Goal: Task Accomplishment & Management: Complete application form

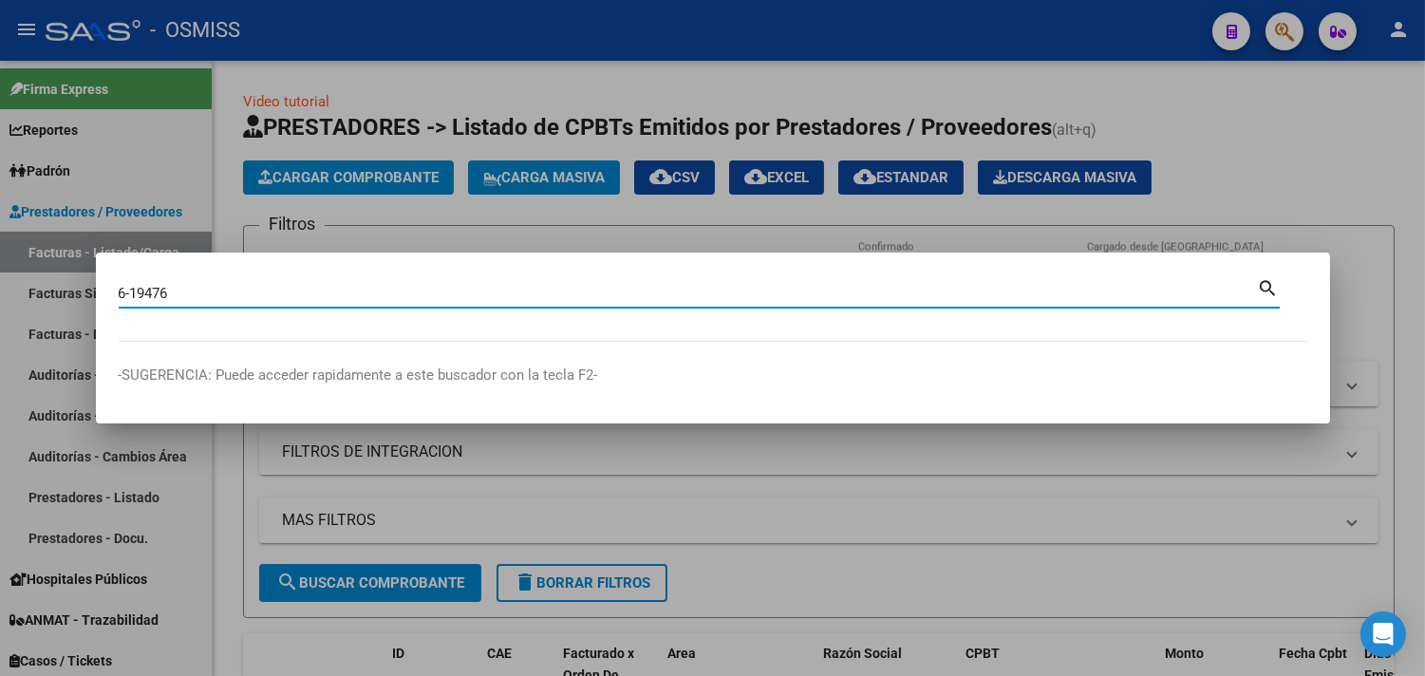
type input "6-19476"
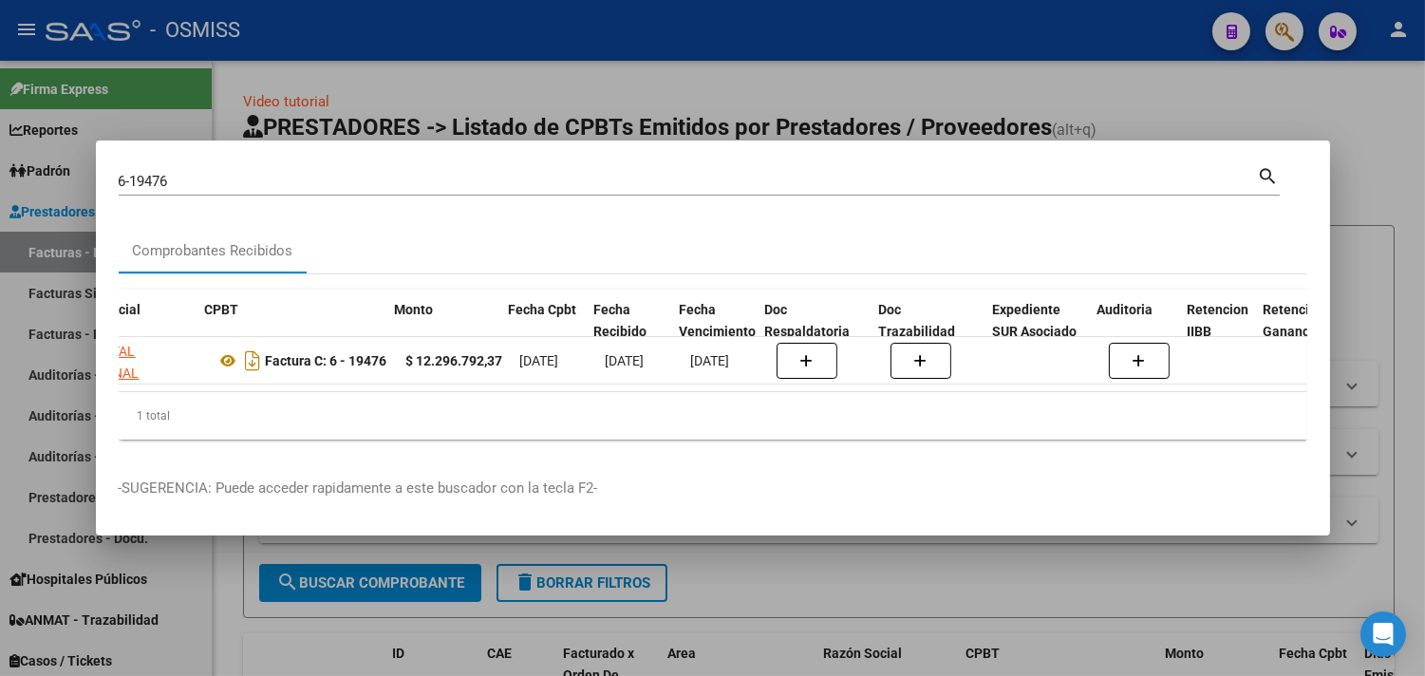
scroll to position [0, 1009]
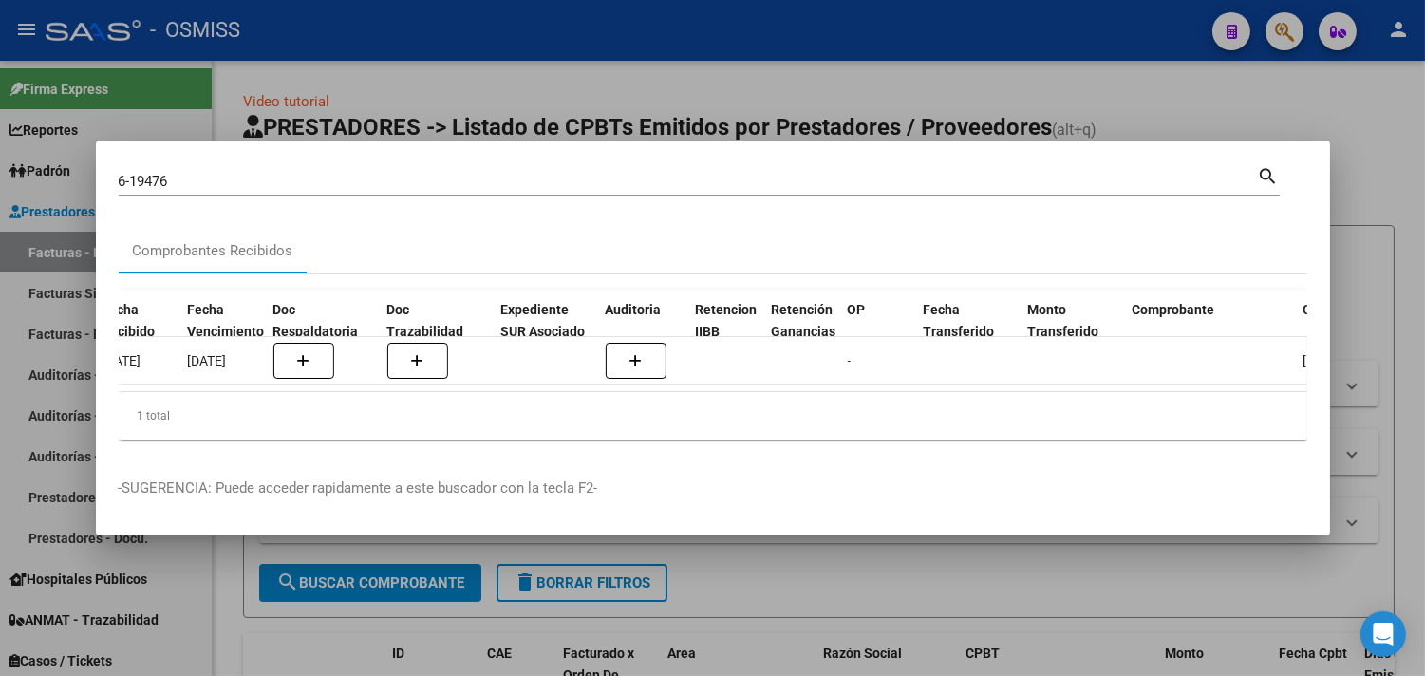
click at [955, 154] on div at bounding box center [712, 338] width 1425 height 676
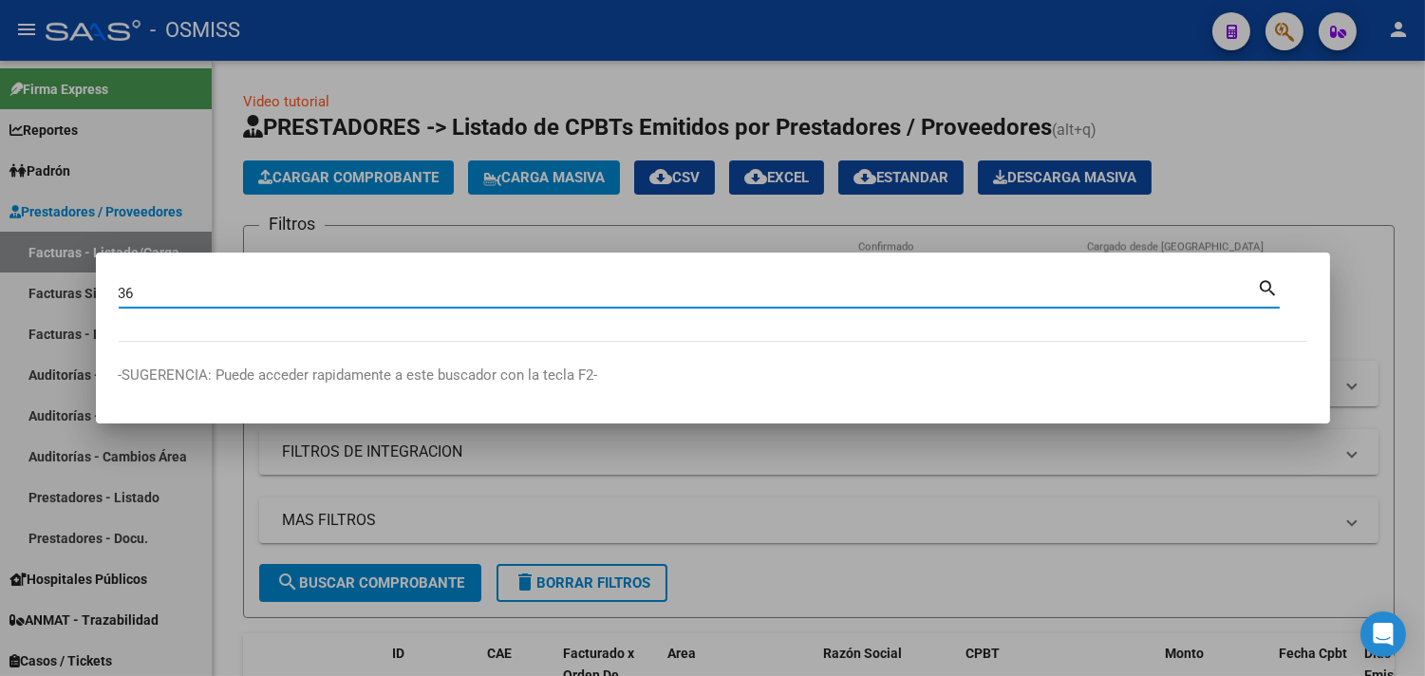
type input "3"
type input "6-19476"
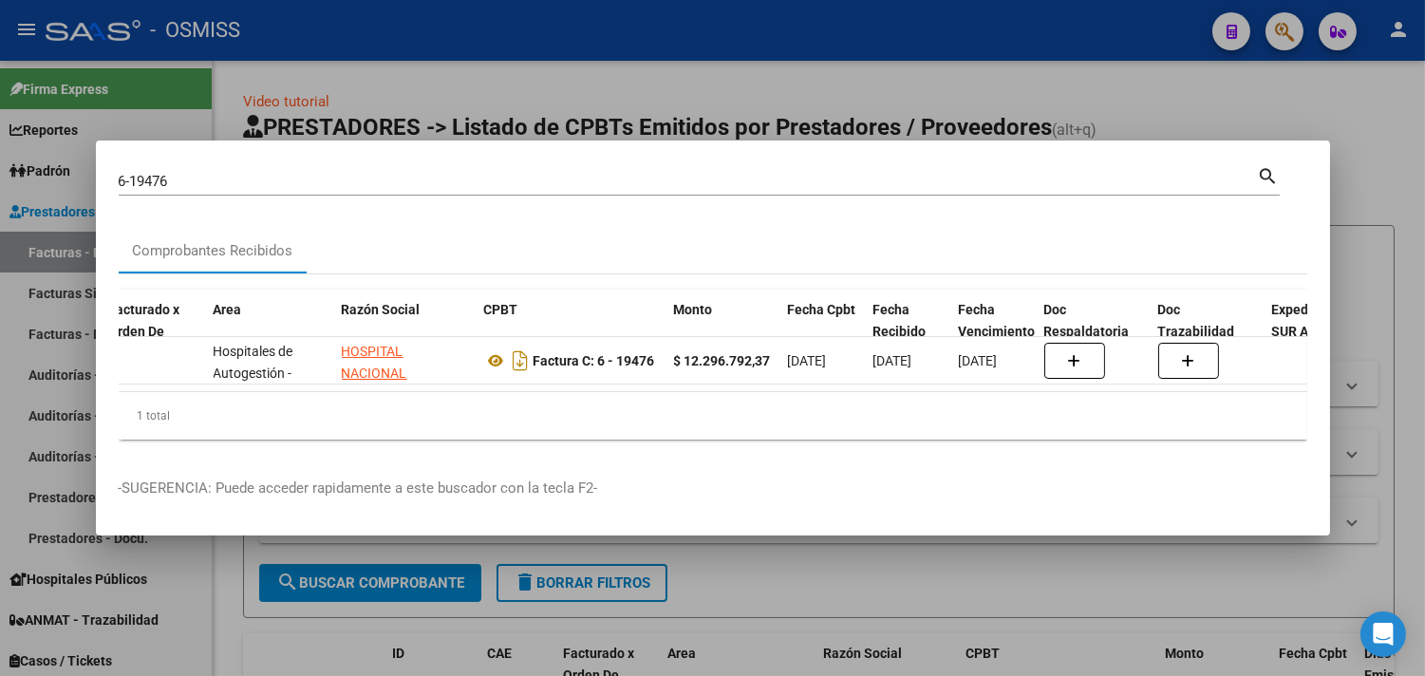
scroll to position [0, 185]
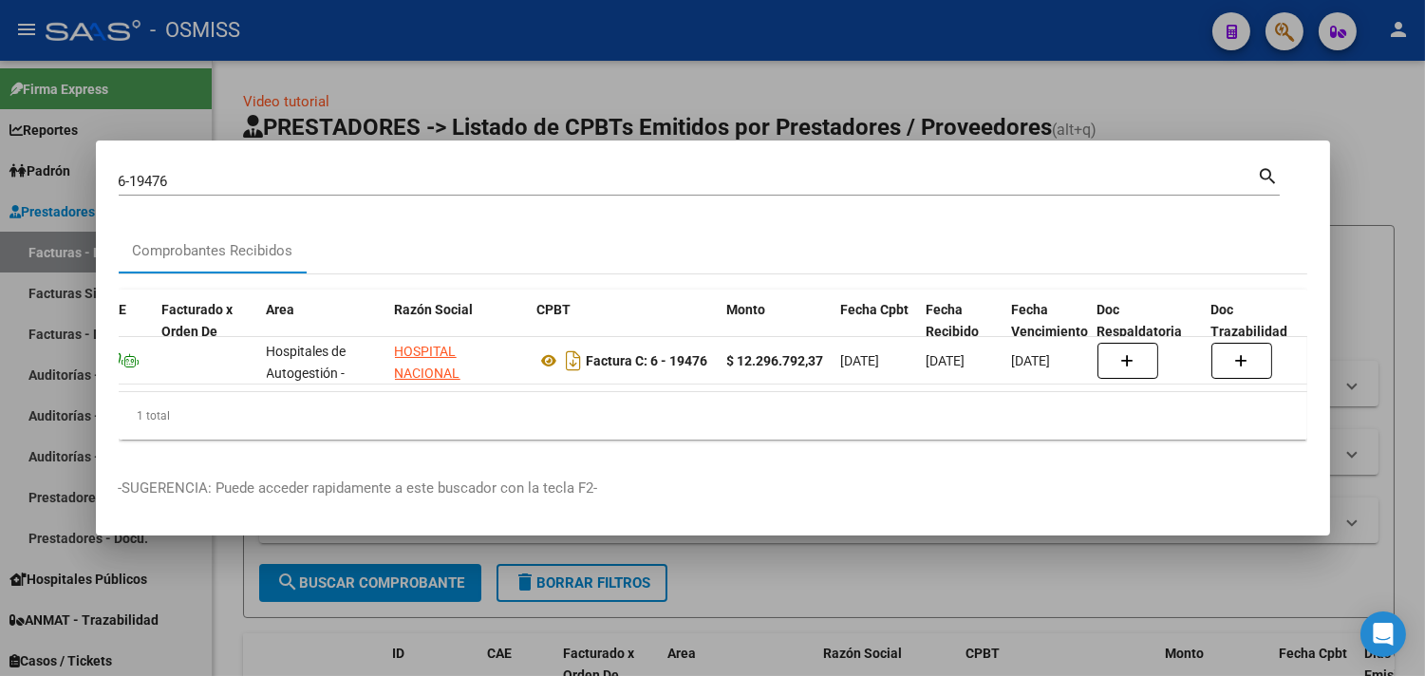
click at [955, 188] on div at bounding box center [712, 338] width 1425 height 676
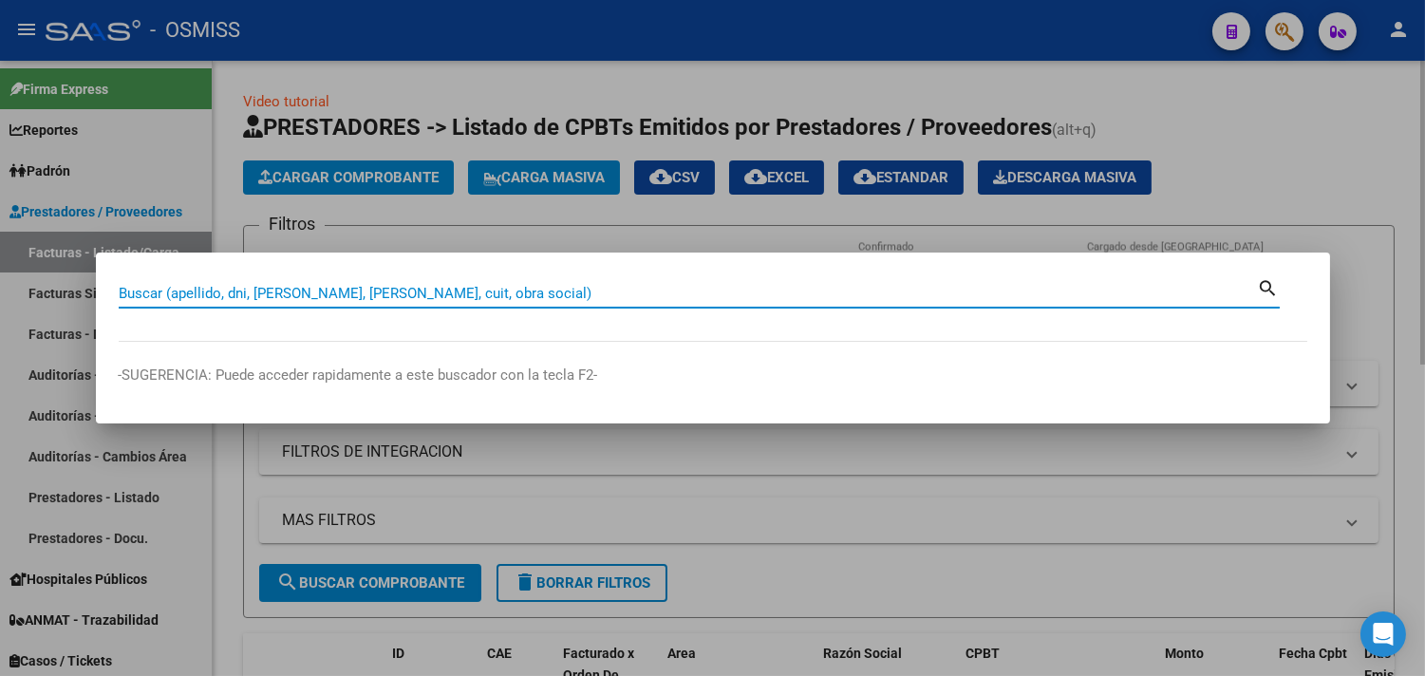
paste input "7 - 00000022"
type input "7 - 00000022"
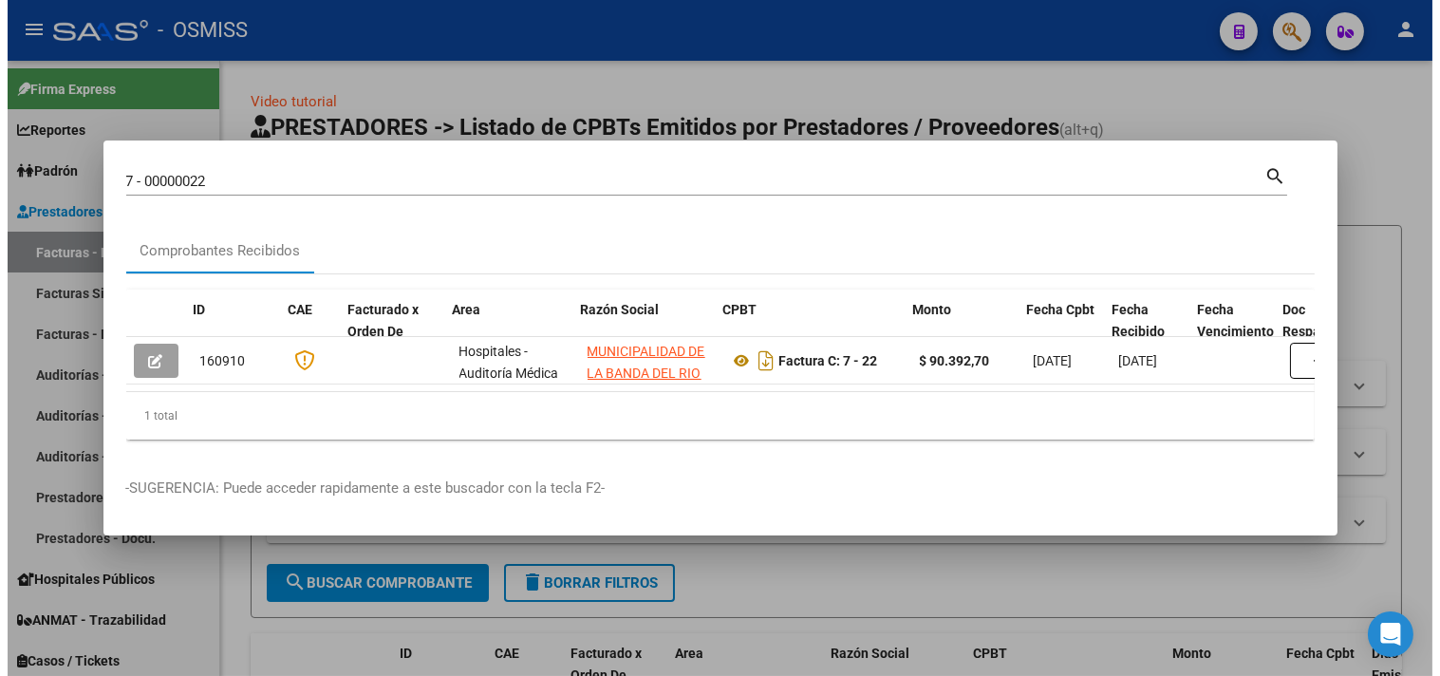
scroll to position [0, 710]
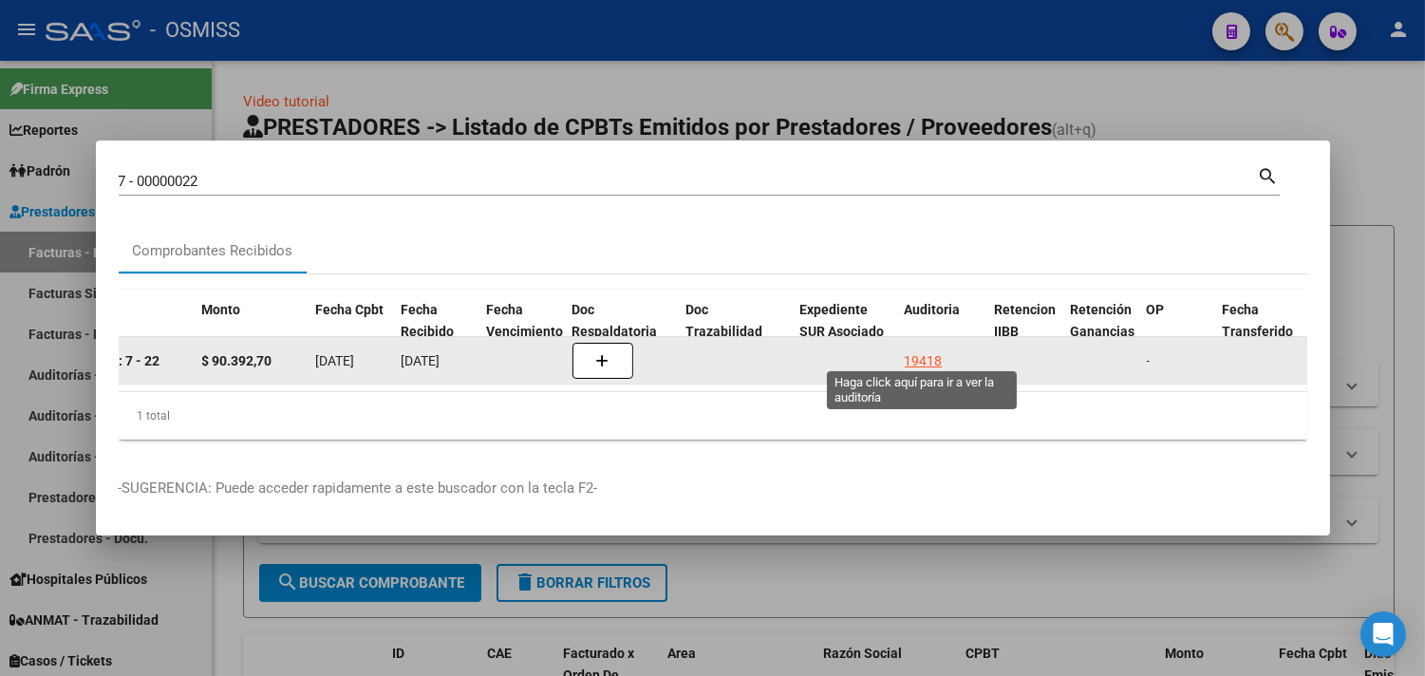
click at [912, 350] on div "19418" at bounding box center [924, 361] width 38 height 22
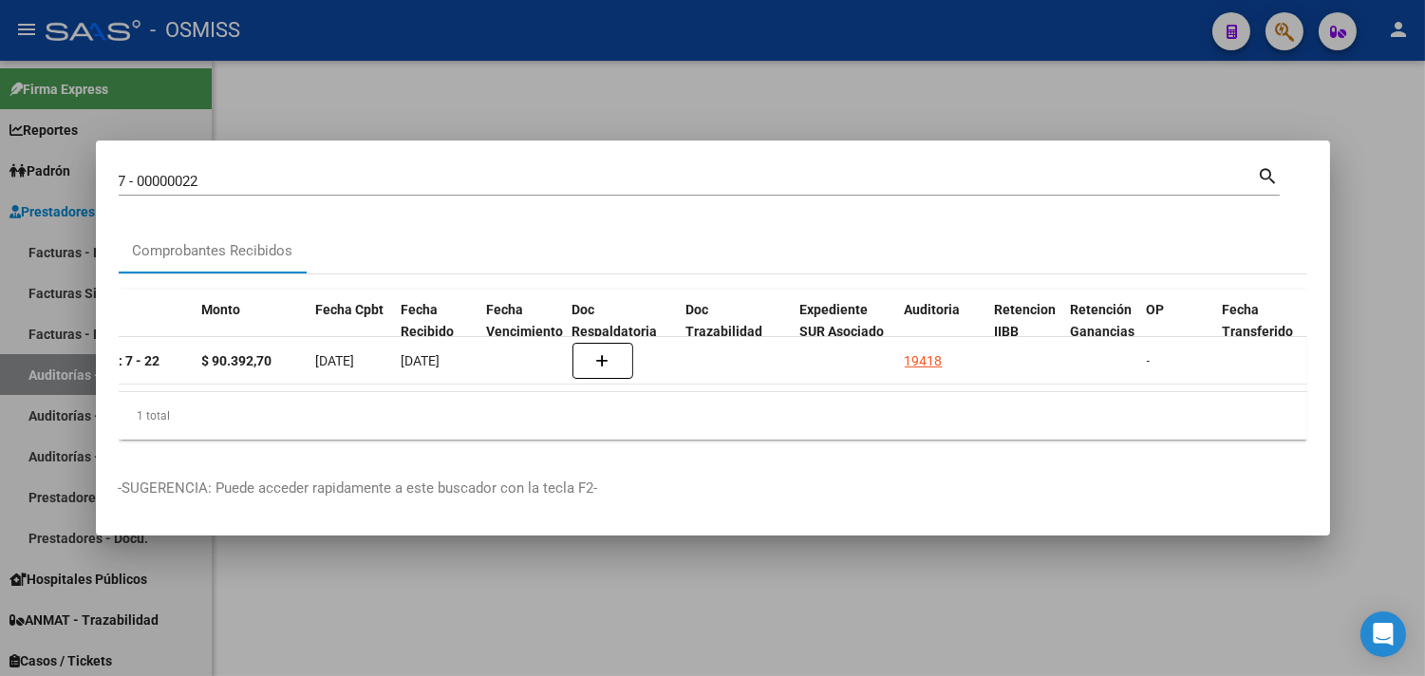
click at [955, 182] on div at bounding box center [712, 338] width 1425 height 676
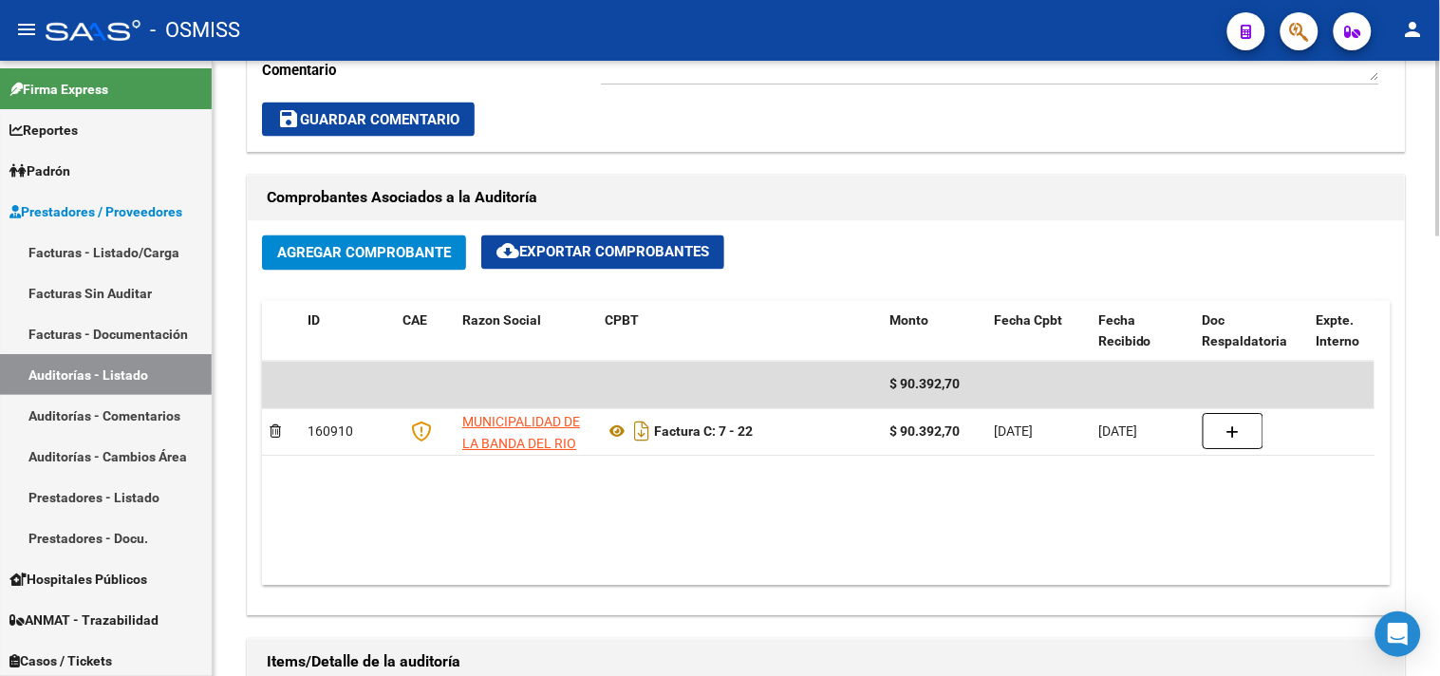
scroll to position [798, 0]
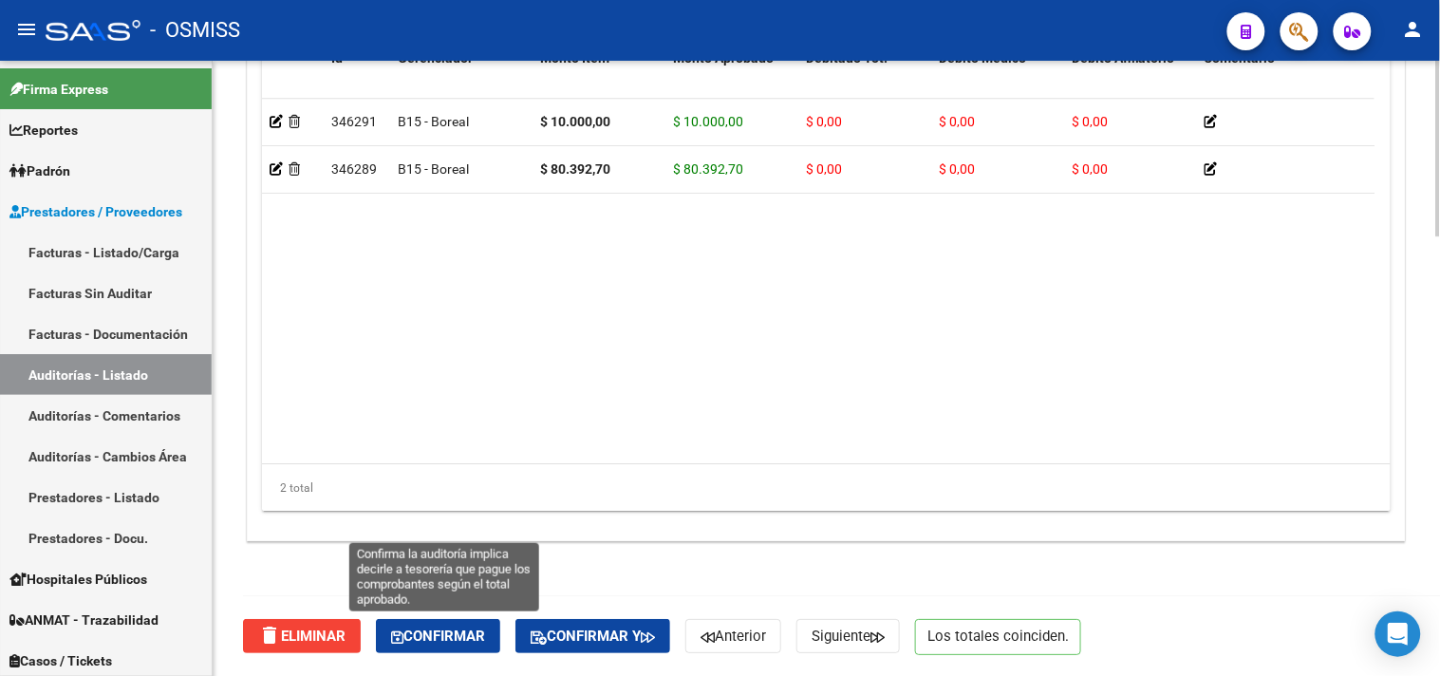
click at [451, 639] on span "Confirmar" at bounding box center [438, 635] width 94 height 17
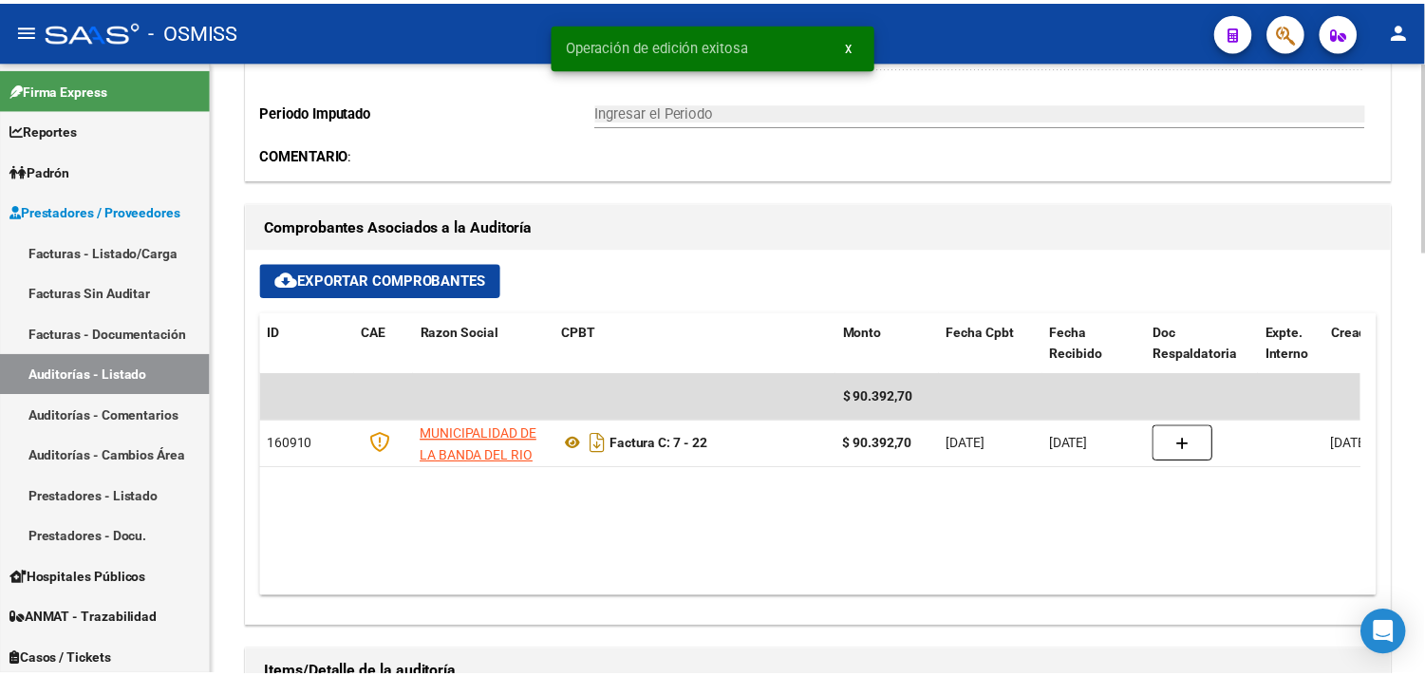
scroll to position [0, 0]
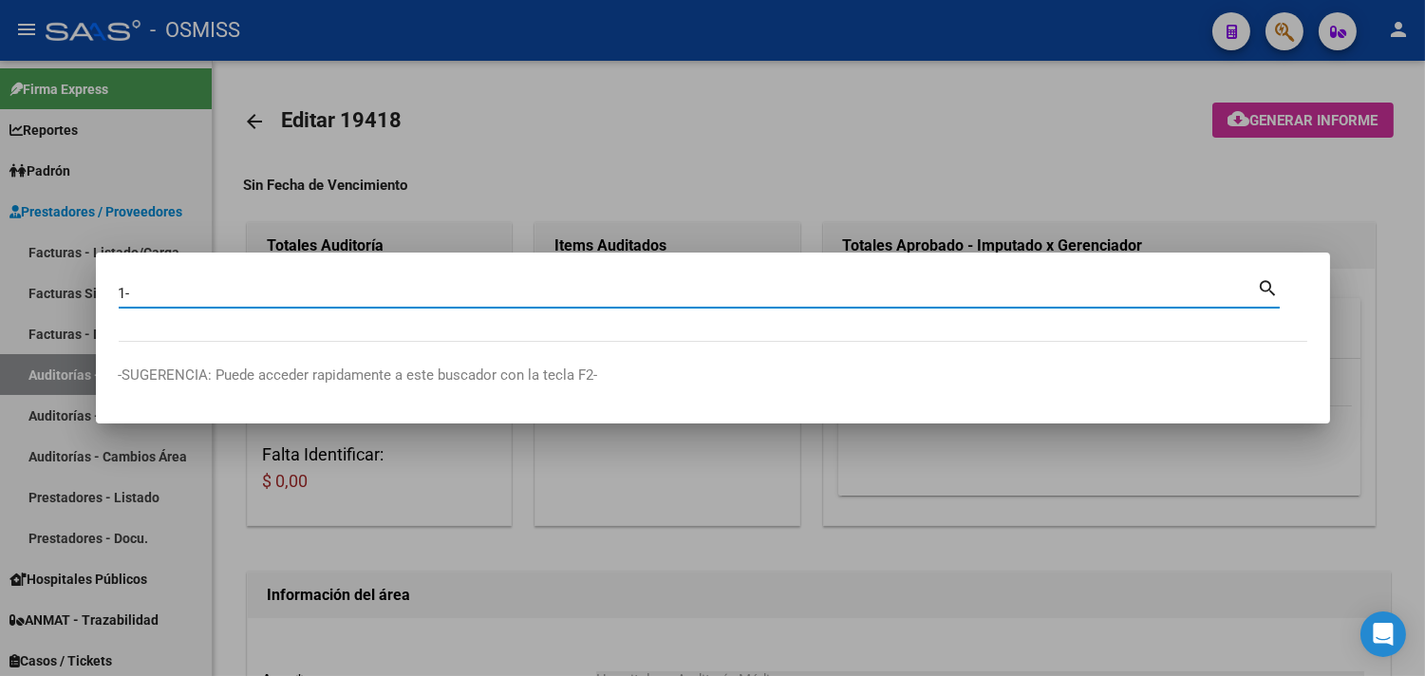
paste input "83890"
type input "1-83890"
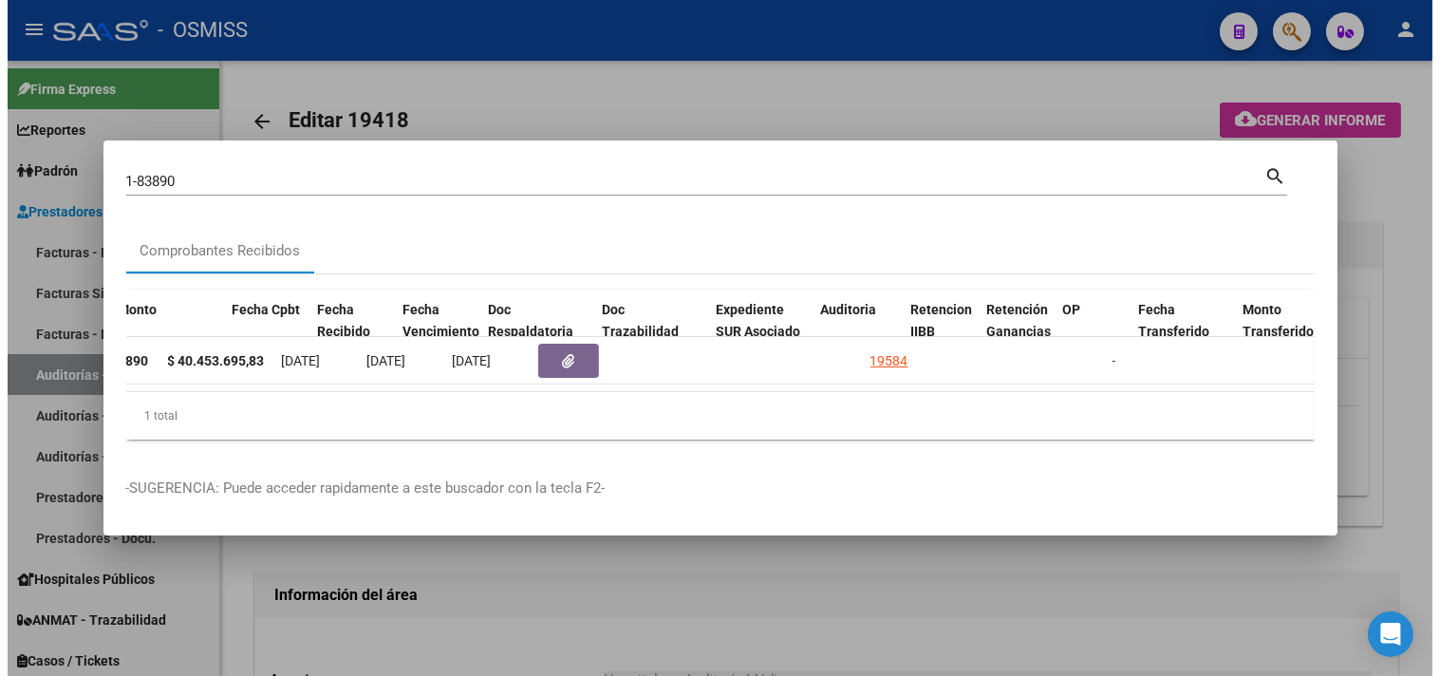
scroll to position [0, 801]
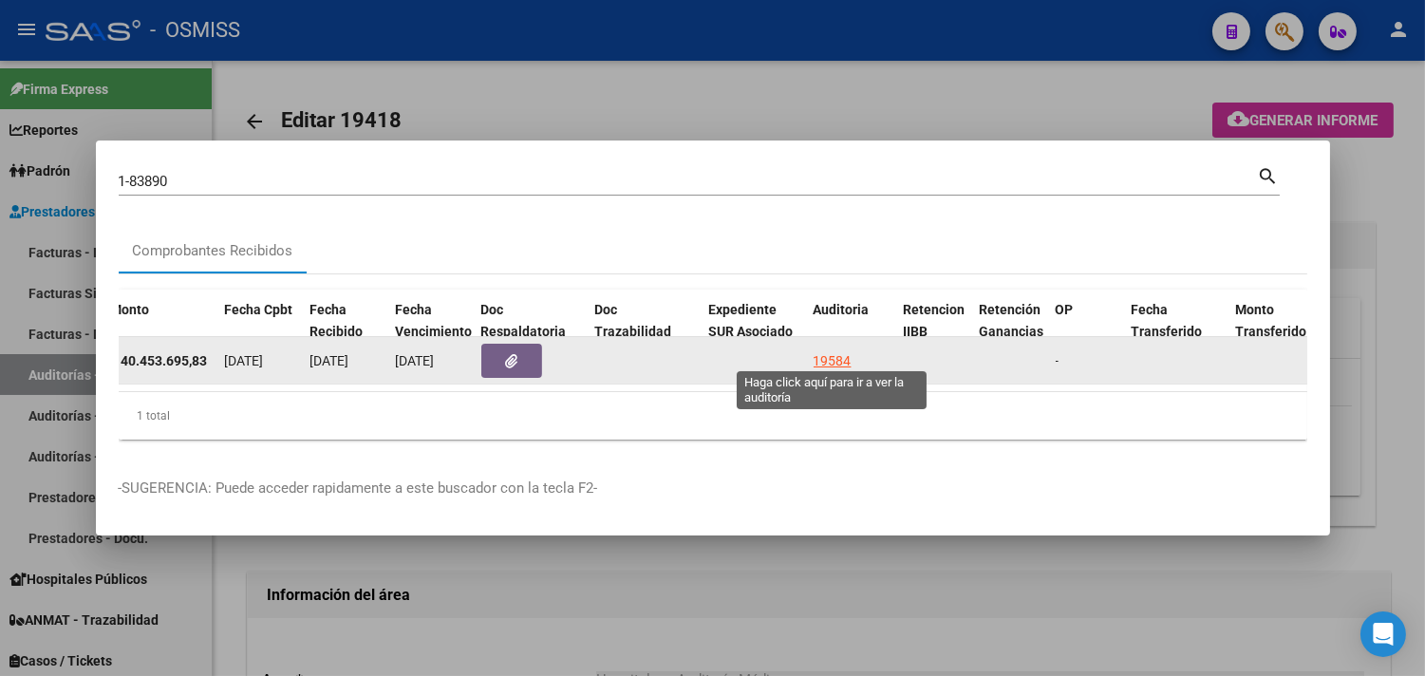
drag, startPoint x: 835, startPoint y: 347, endPoint x: 933, endPoint y: 348, distance: 97.8
click at [833, 350] on div "19584" at bounding box center [832, 361] width 38 height 22
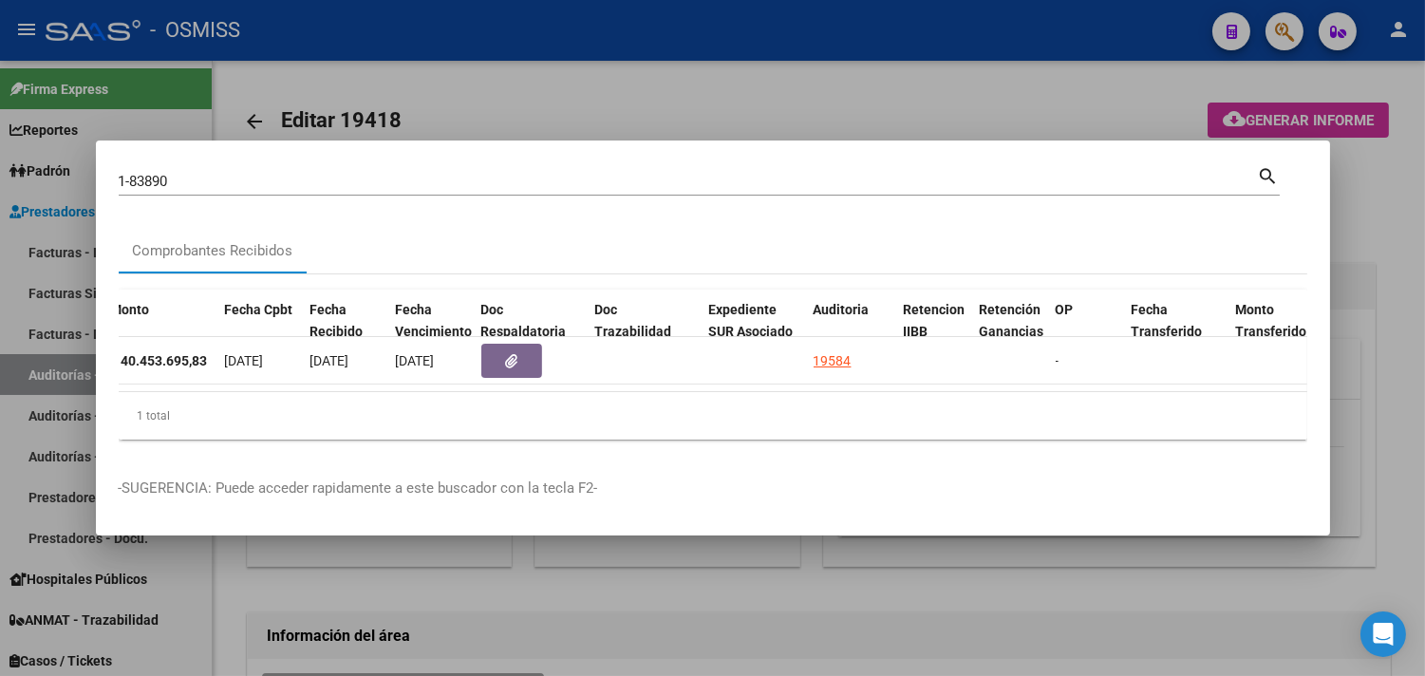
click at [955, 199] on div at bounding box center [712, 338] width 1425 height 676
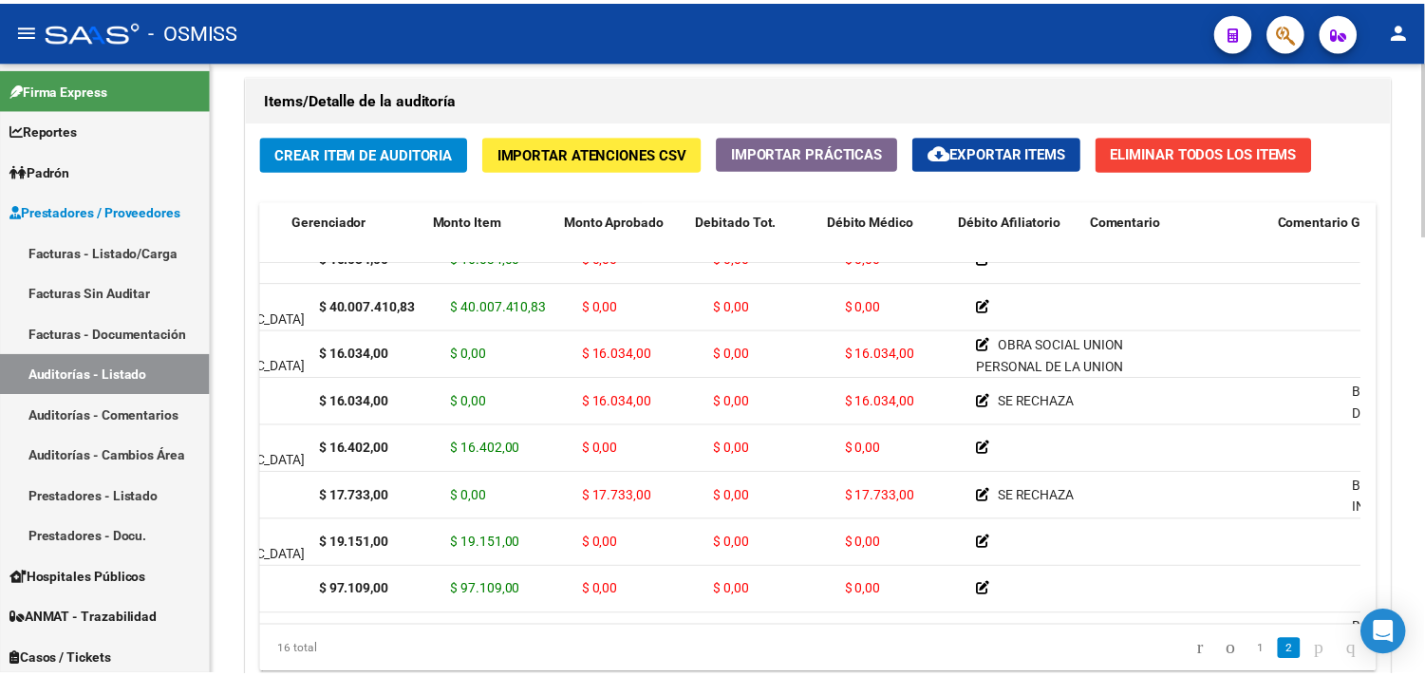
scroll to position [310, 0]
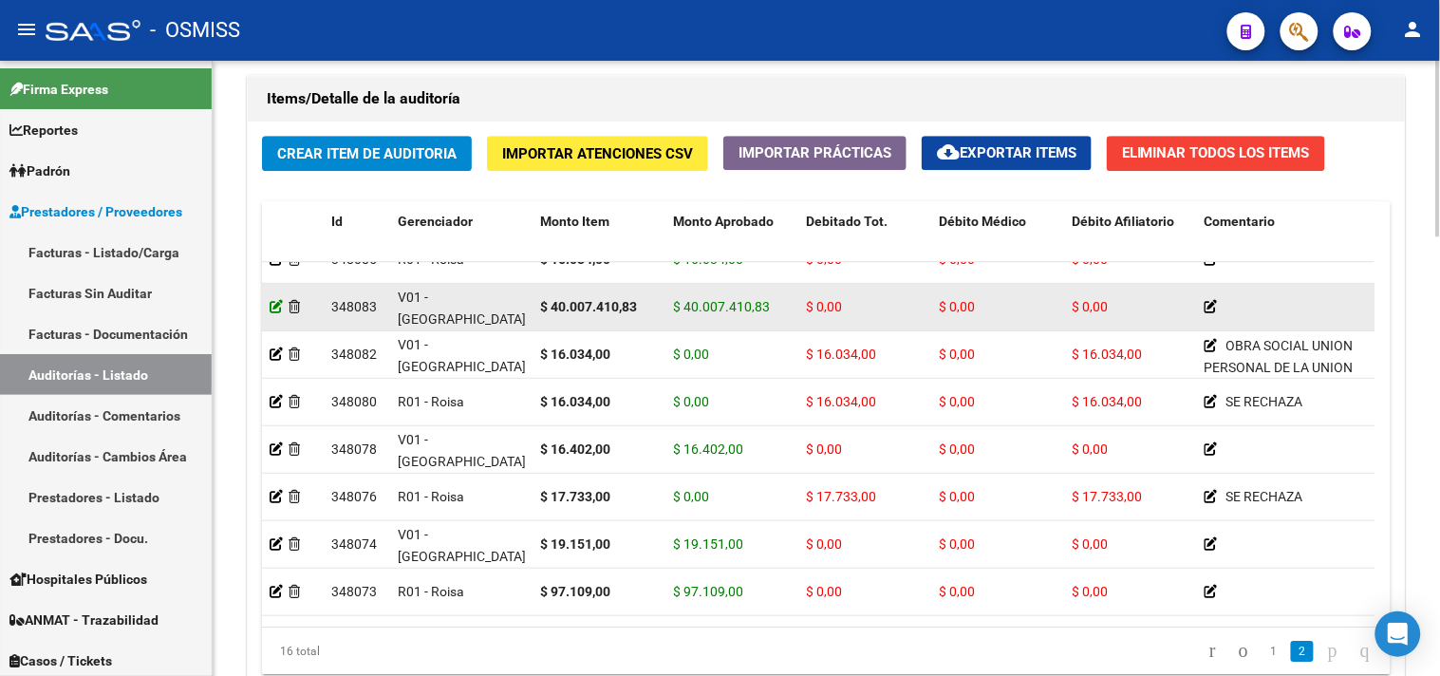
click at [275, 308] on icon at bounding box center [276, 306] width 13 height 13
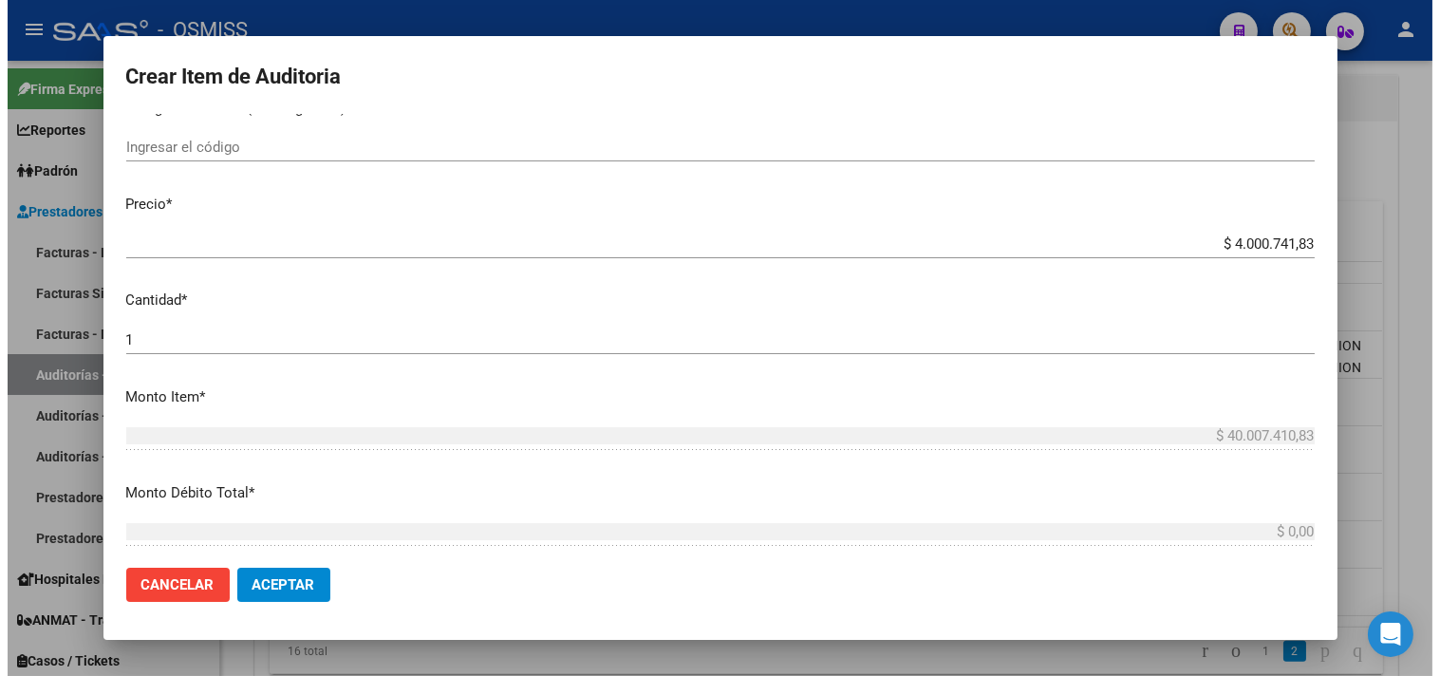
scroll to position [421, 0]
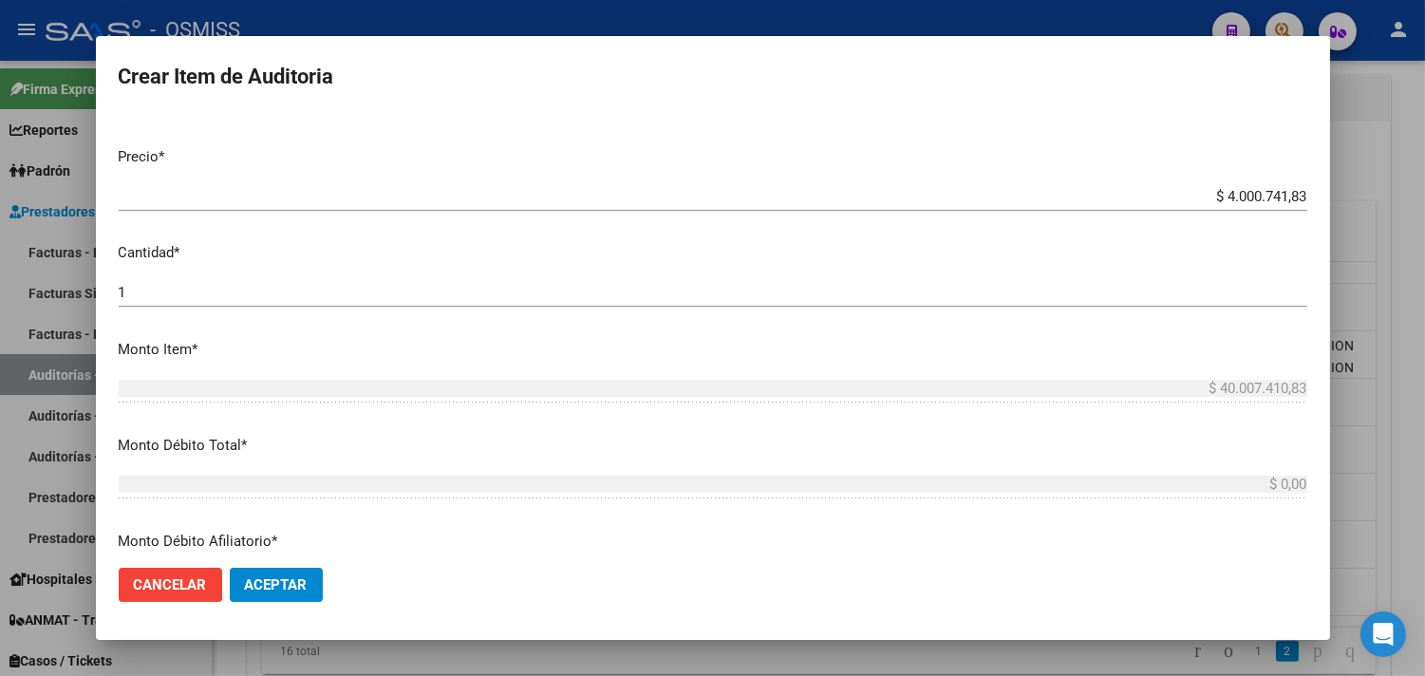
click at [955, 356] on div at bounding box center [712, 338] width 1425 height 676
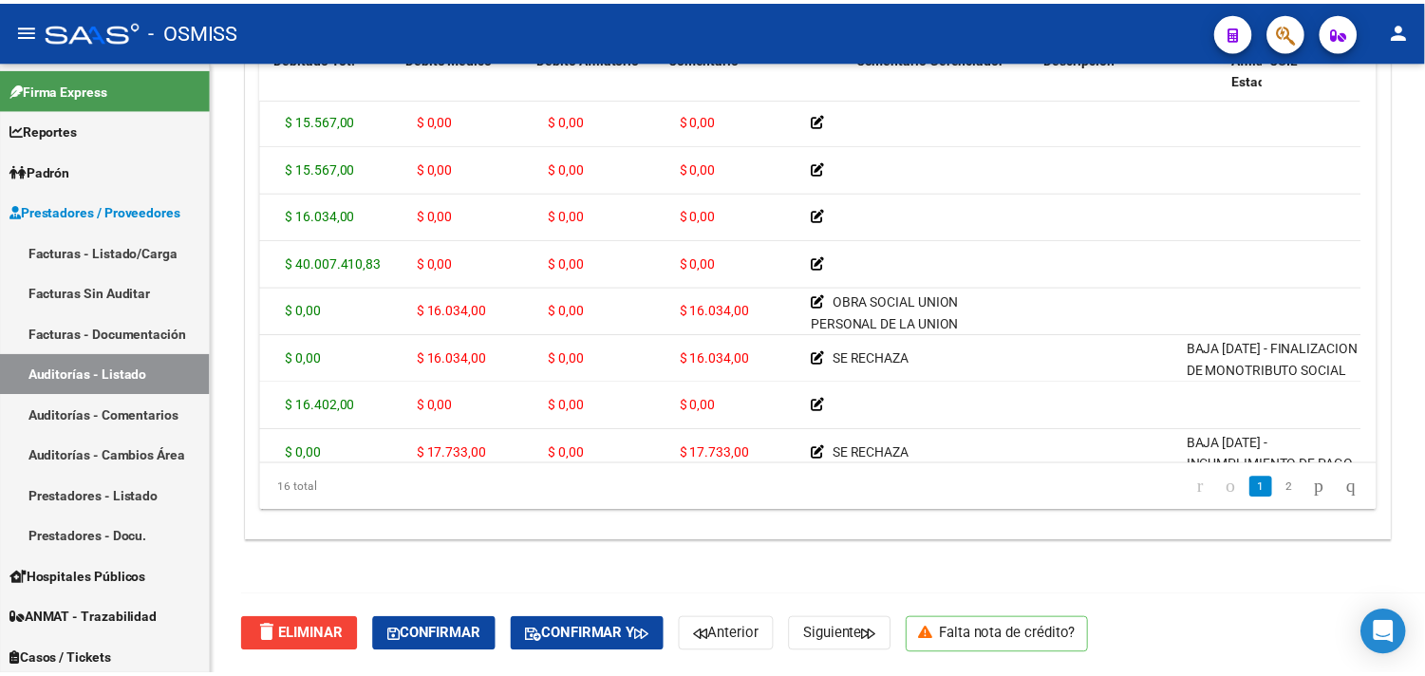
scroll to position [191, 0]
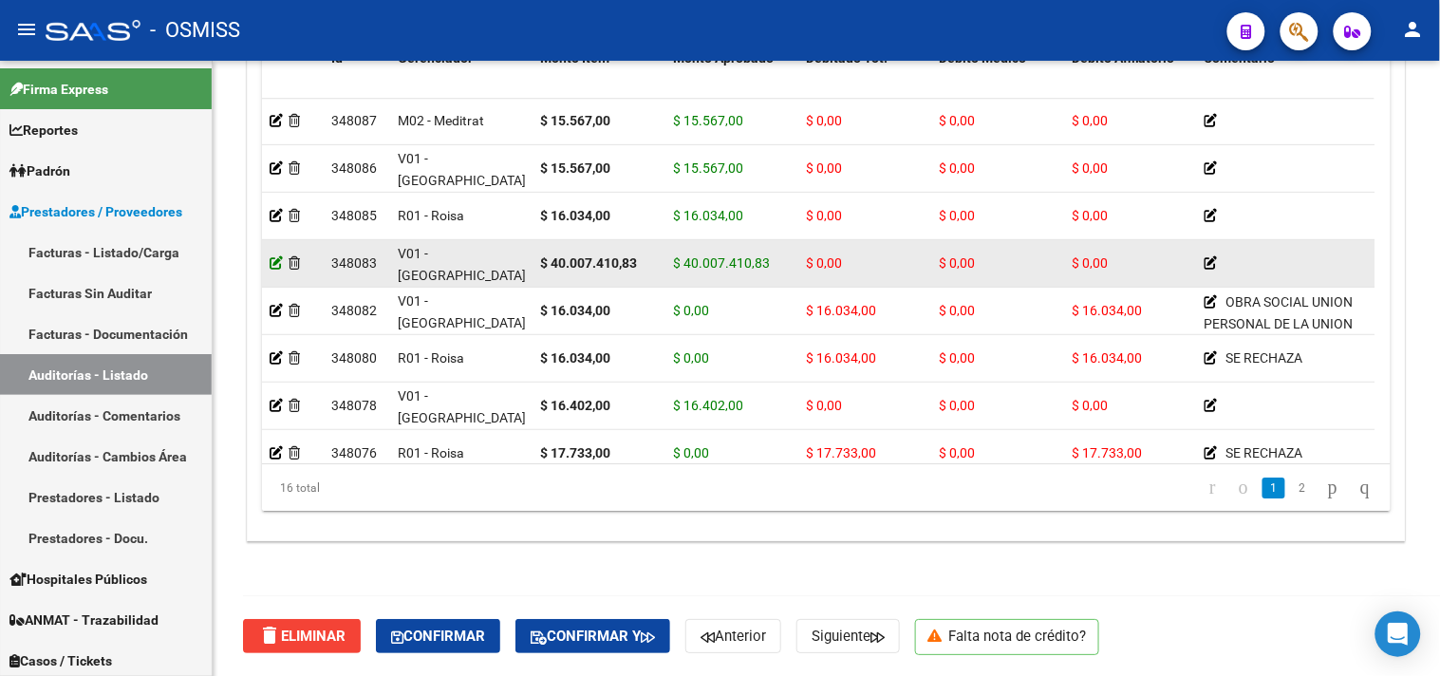
click at [279, 263] on icon at bounding box center [276, 262] width 13 height 13
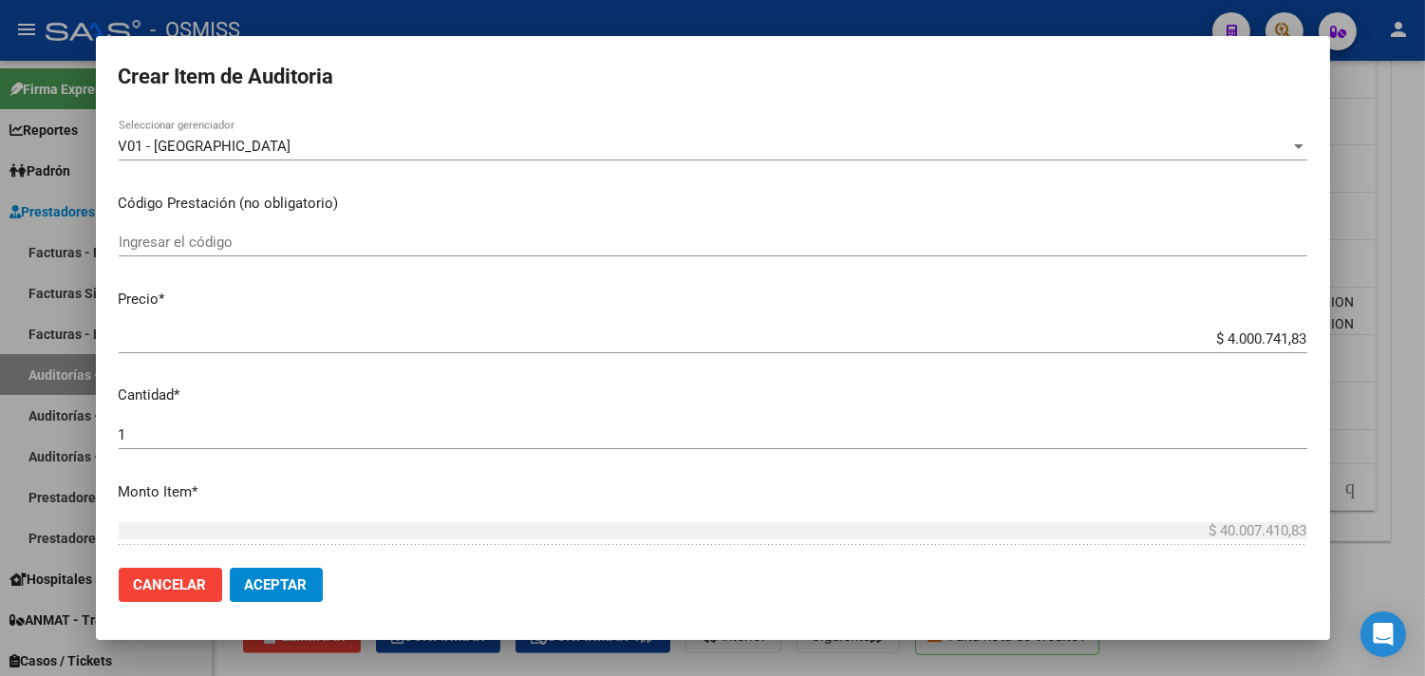
scroll to position [316, 0]
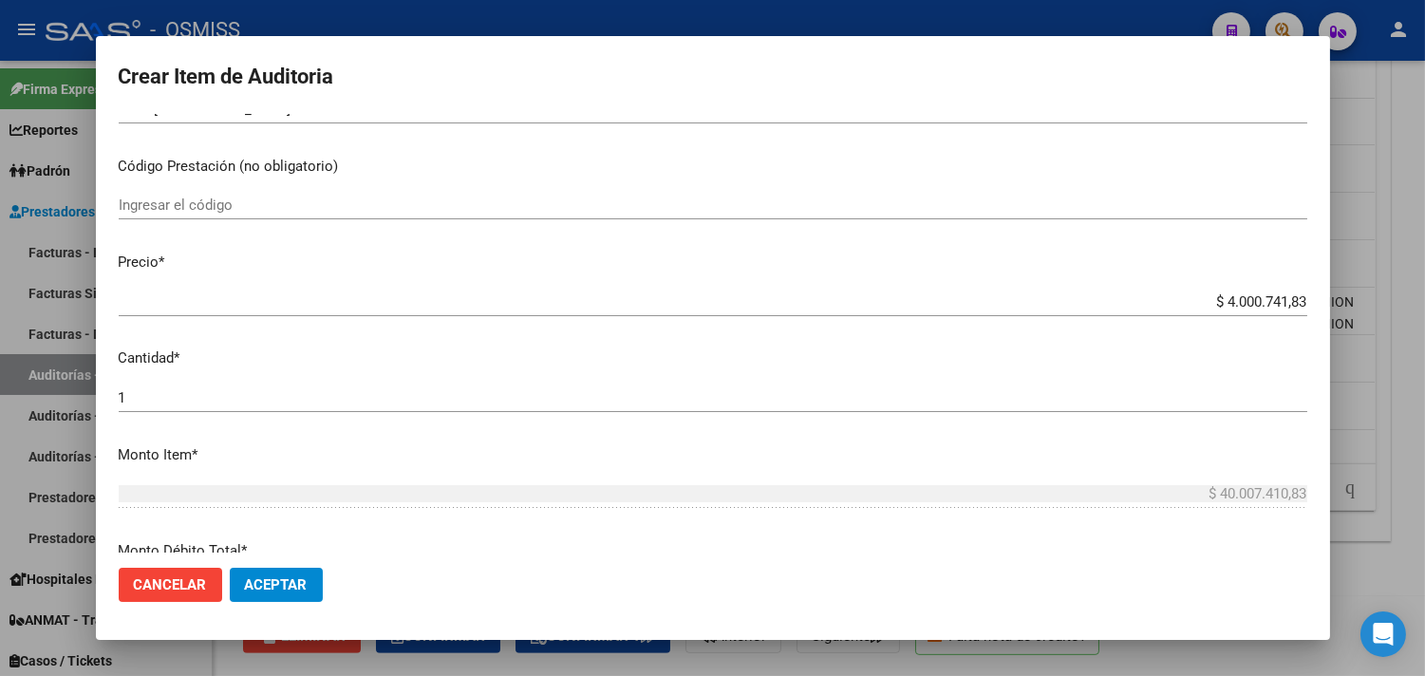
click at [955, 304] on input "$ 4.000.741,83" at bounding box center [713, 301] width 1188 height 17
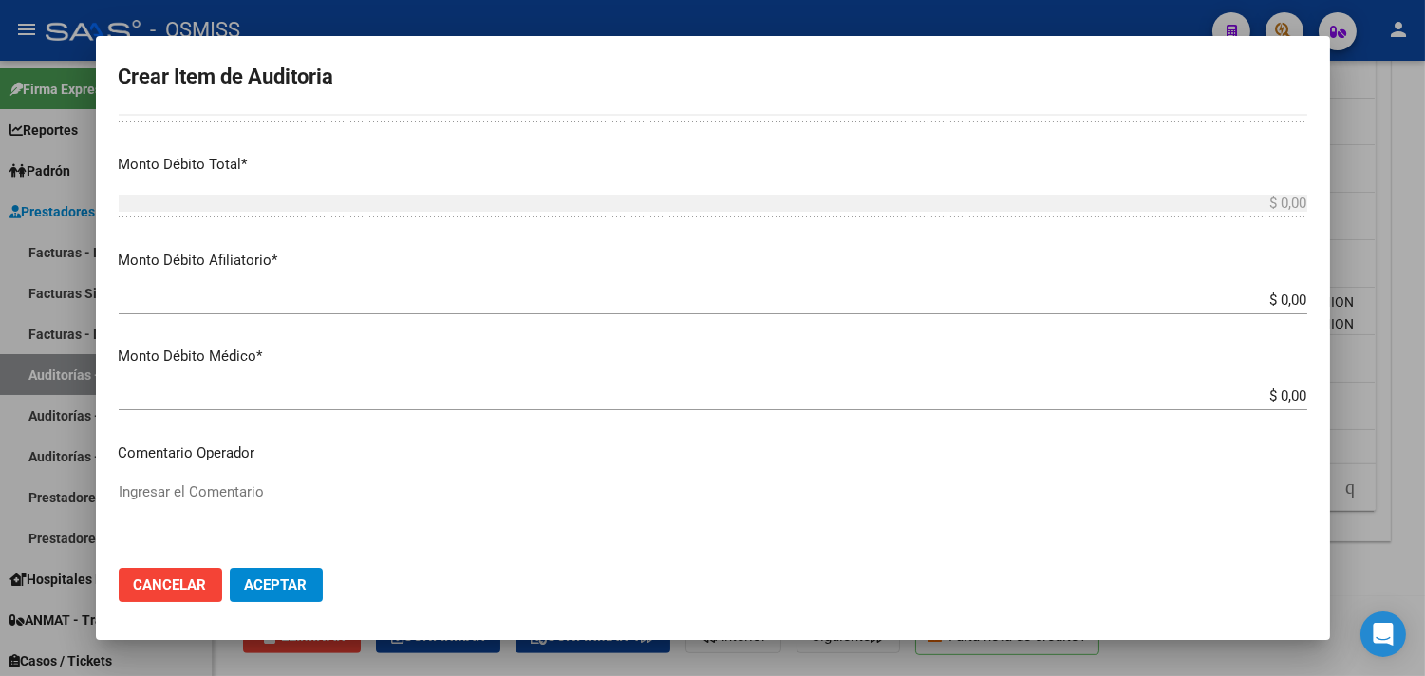
scroll to position [738, 0]
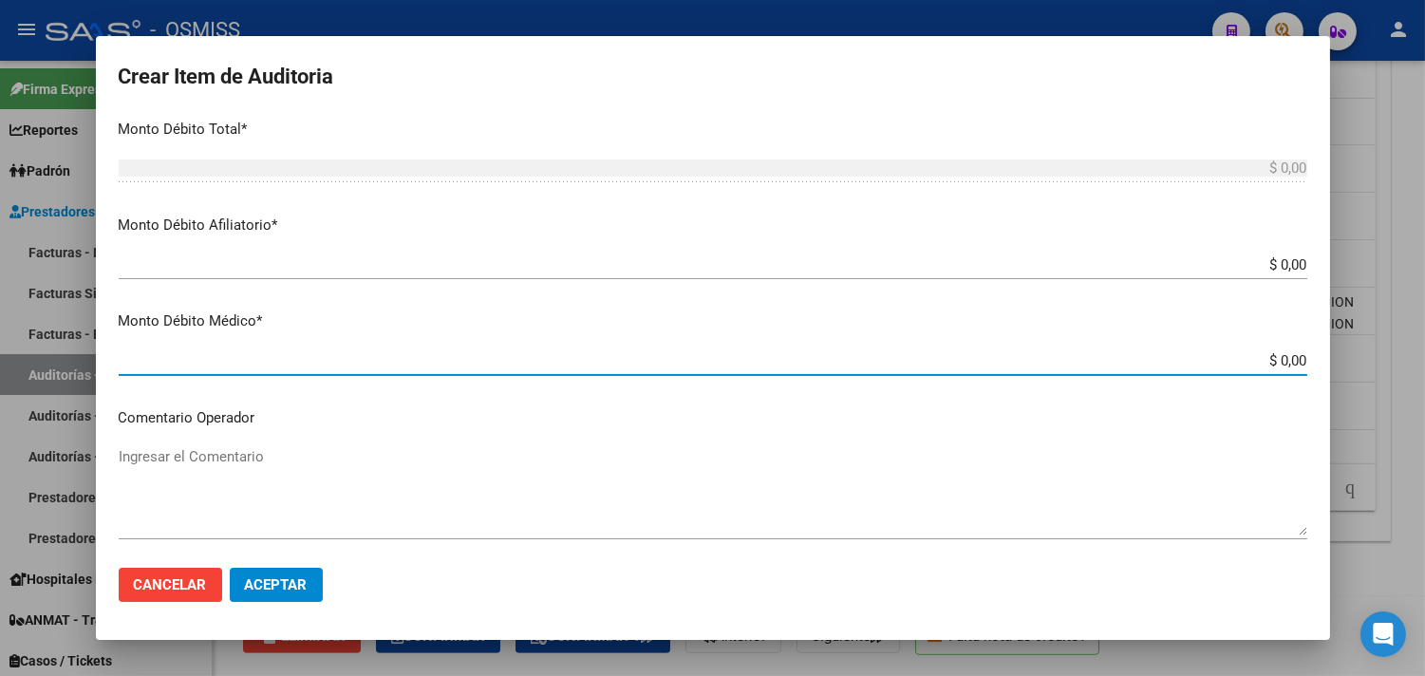
click at [955, 363] on input "$ 0,00" at bounding box center [713, 360] width 1188 height 17
type input "$ 3,00"
type input "$ 38,00"
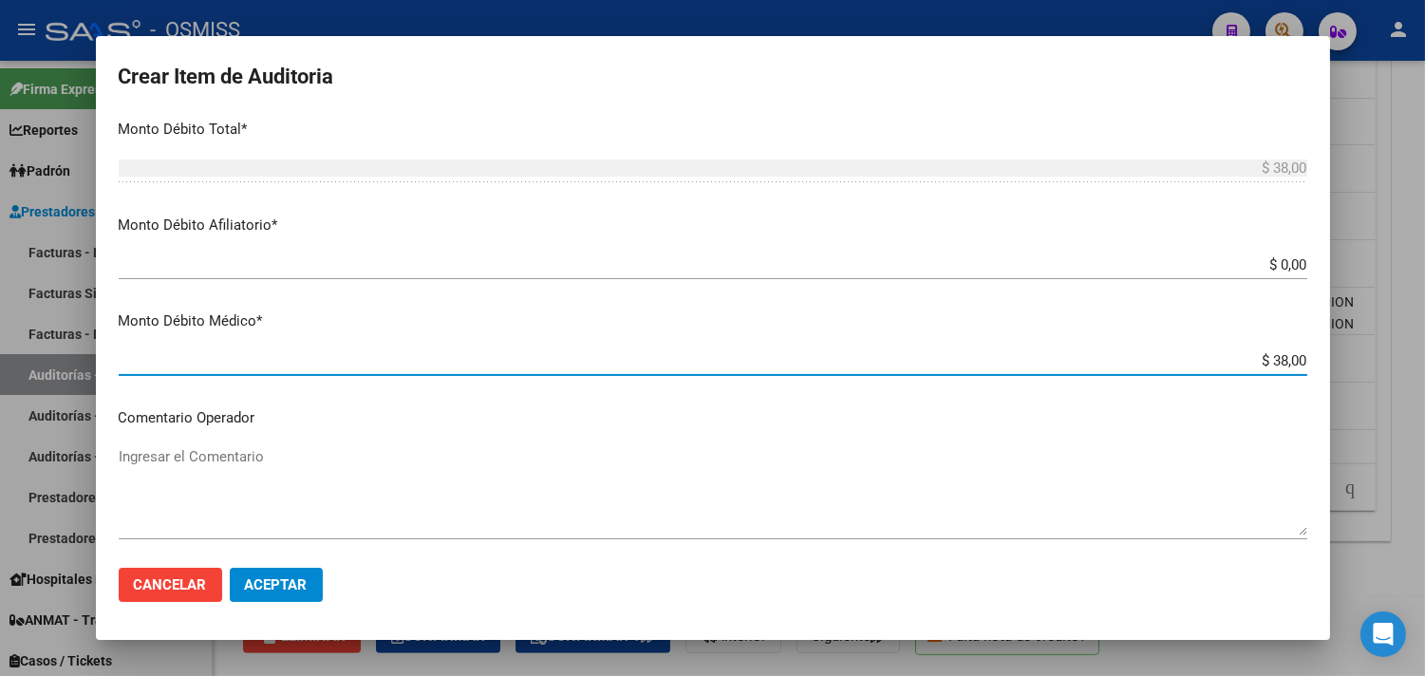
type input "$ 387,00"
type input "$ 3.878,00"
type input "$ 38.784,00"
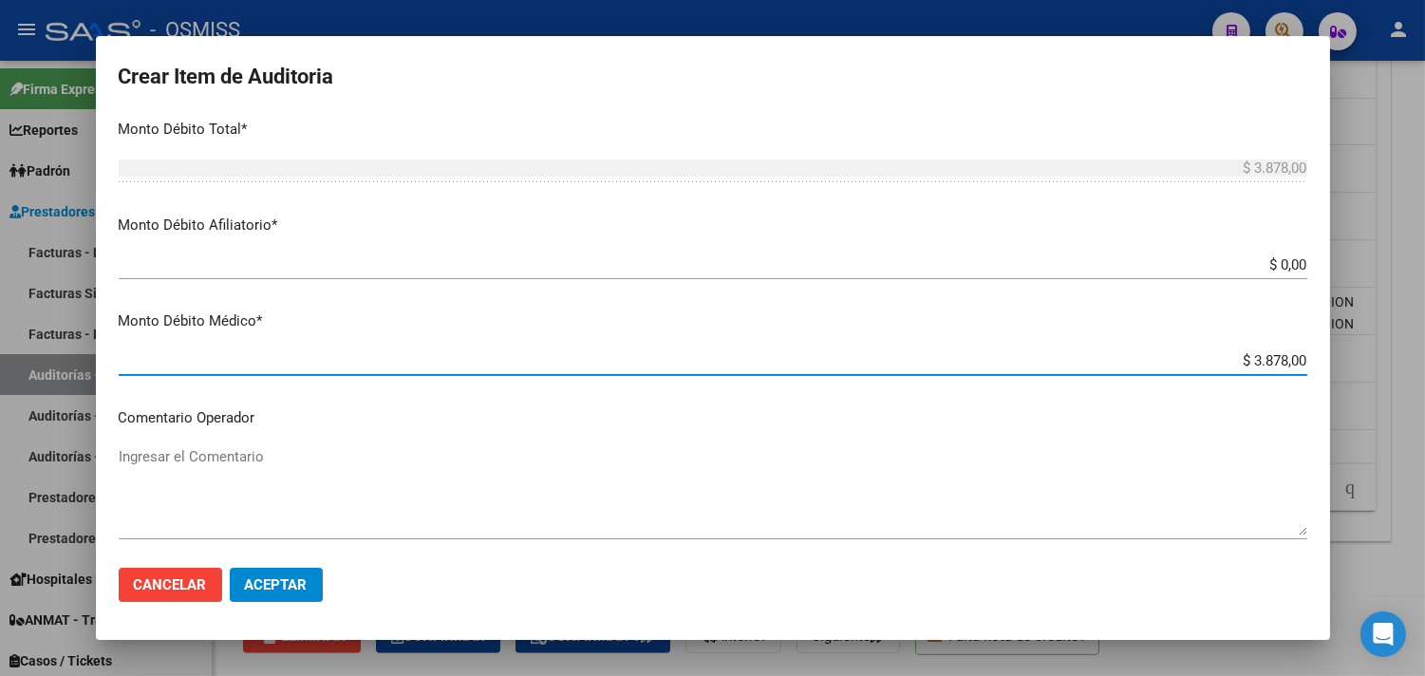
type input "$ 38.784,00"
type input "$ 387.847,00"
click at [176, 449] on textarea "Ingresar el Comentario" at bounding box center [713, 490] width 1188 height 89
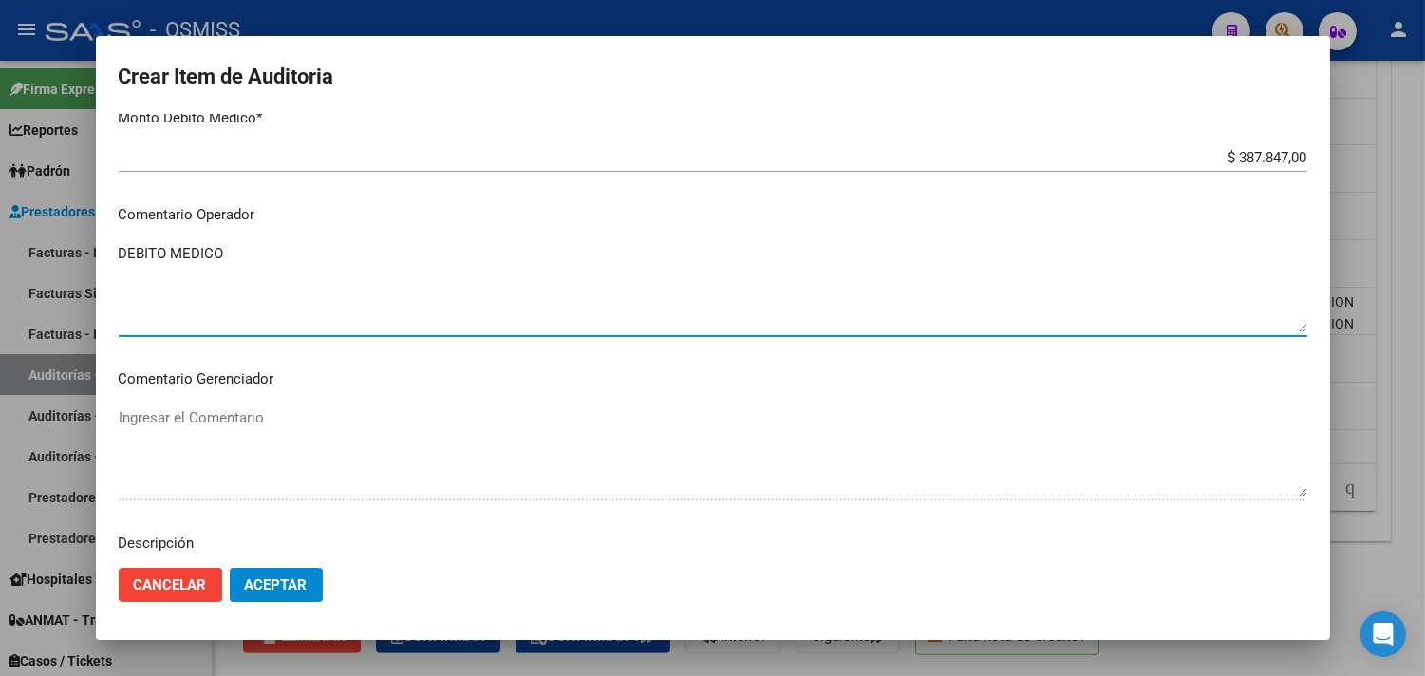
scroll to position [949, 0]
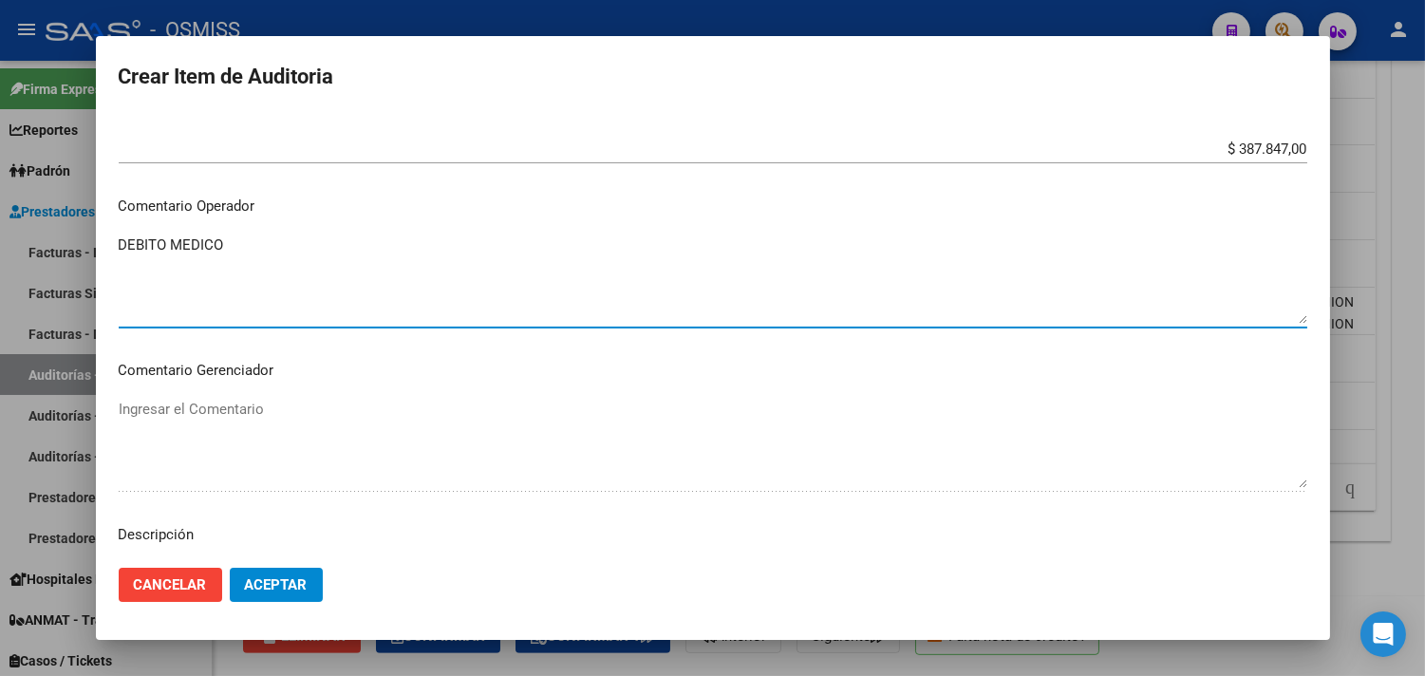
type textarea "DEBITO MEDICO"
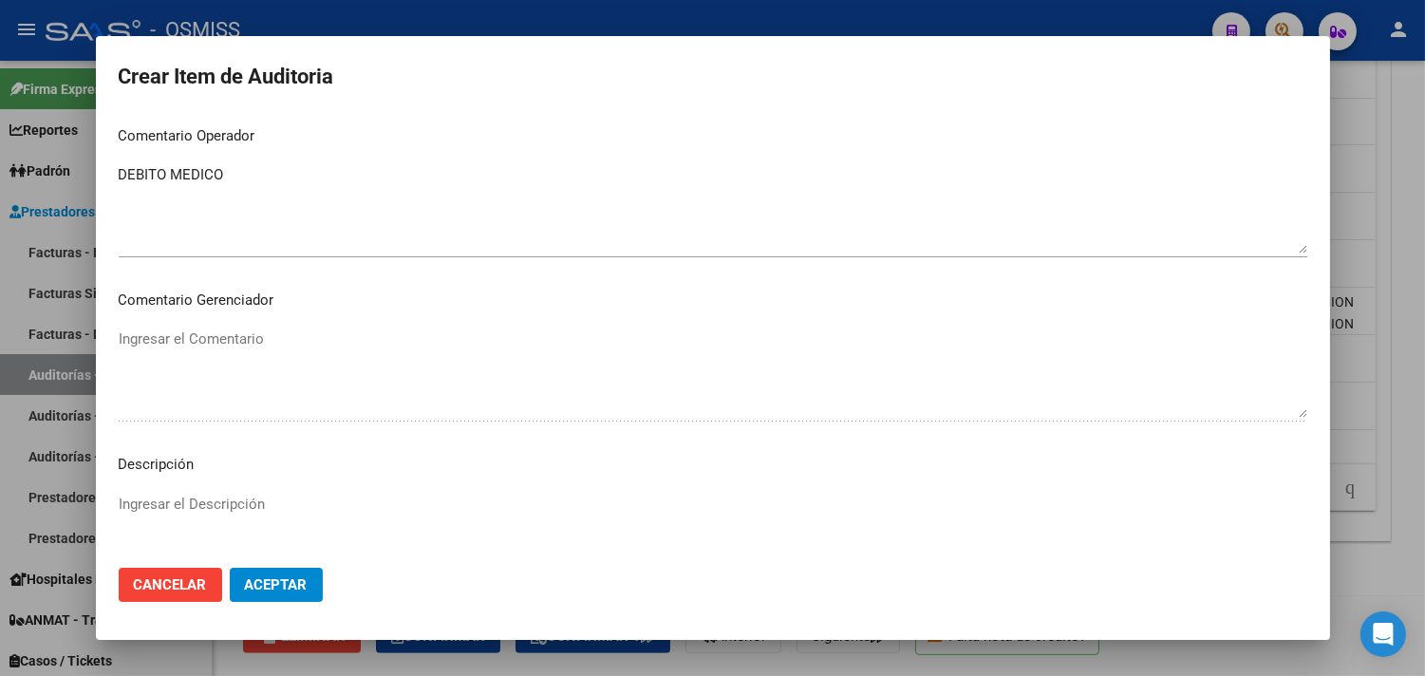
scroll to position [1055, 0]
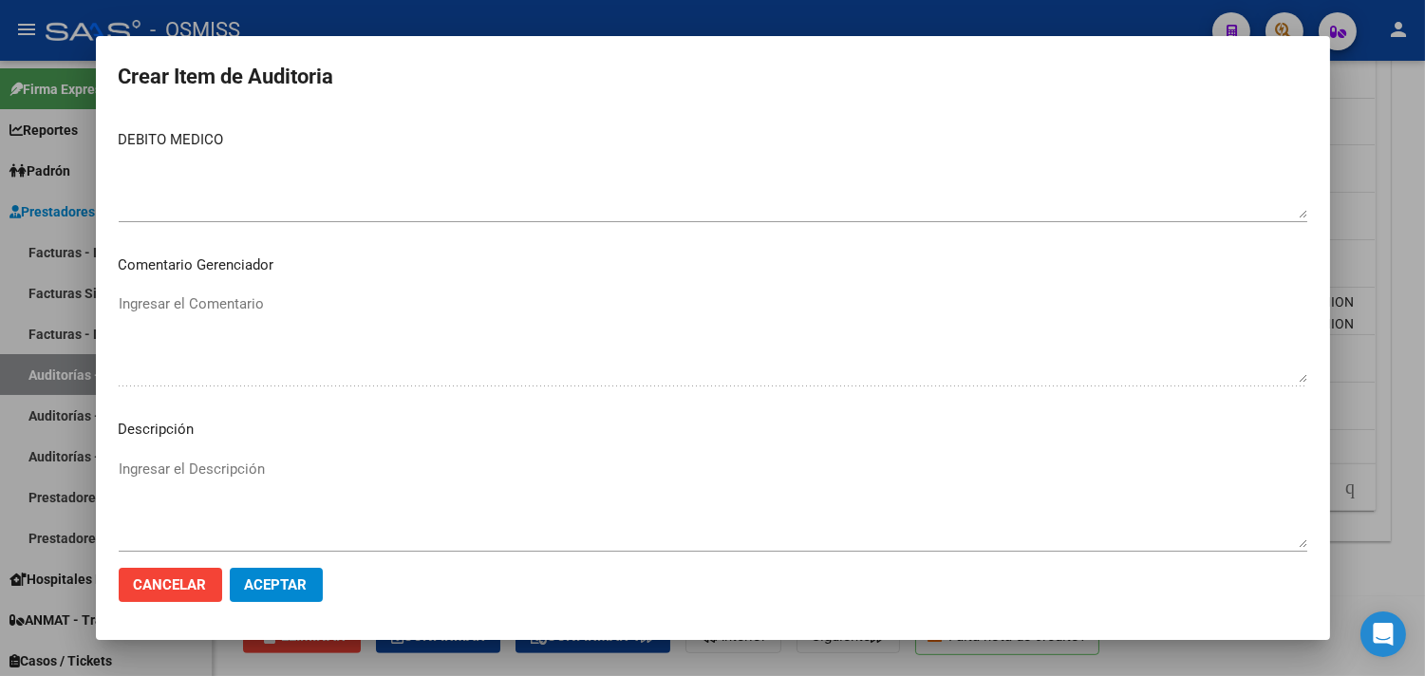
click at [176, 390] on div "Ingresar el Comentario" at bounding box center [713, 347] width 1188 height 115
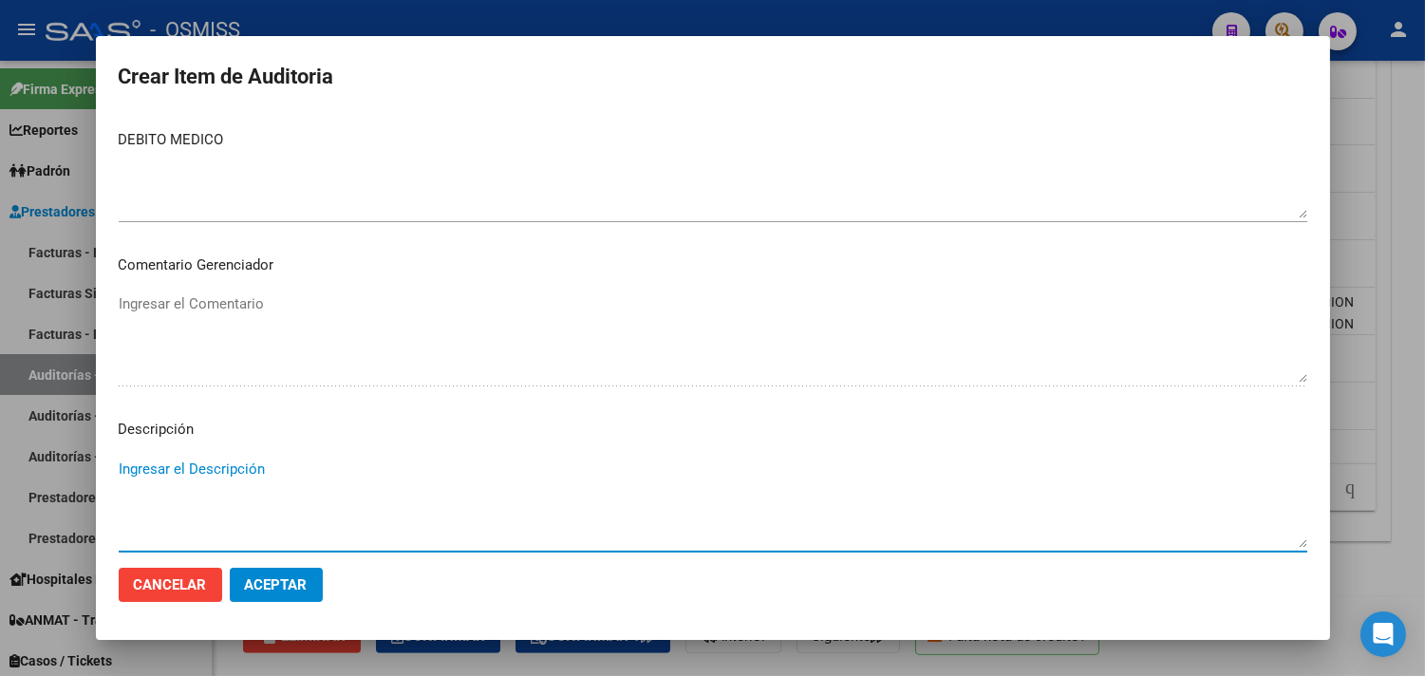
click at [188, 469] on textarea "Ingresar el Descripción" at bounding box center [713, 502] width 1188 height 89
paste textarea "16/7 Colocación [MEDICAL_DATA] + recambio de sonda (botón) de [MEDICAL_DATA]: c…"
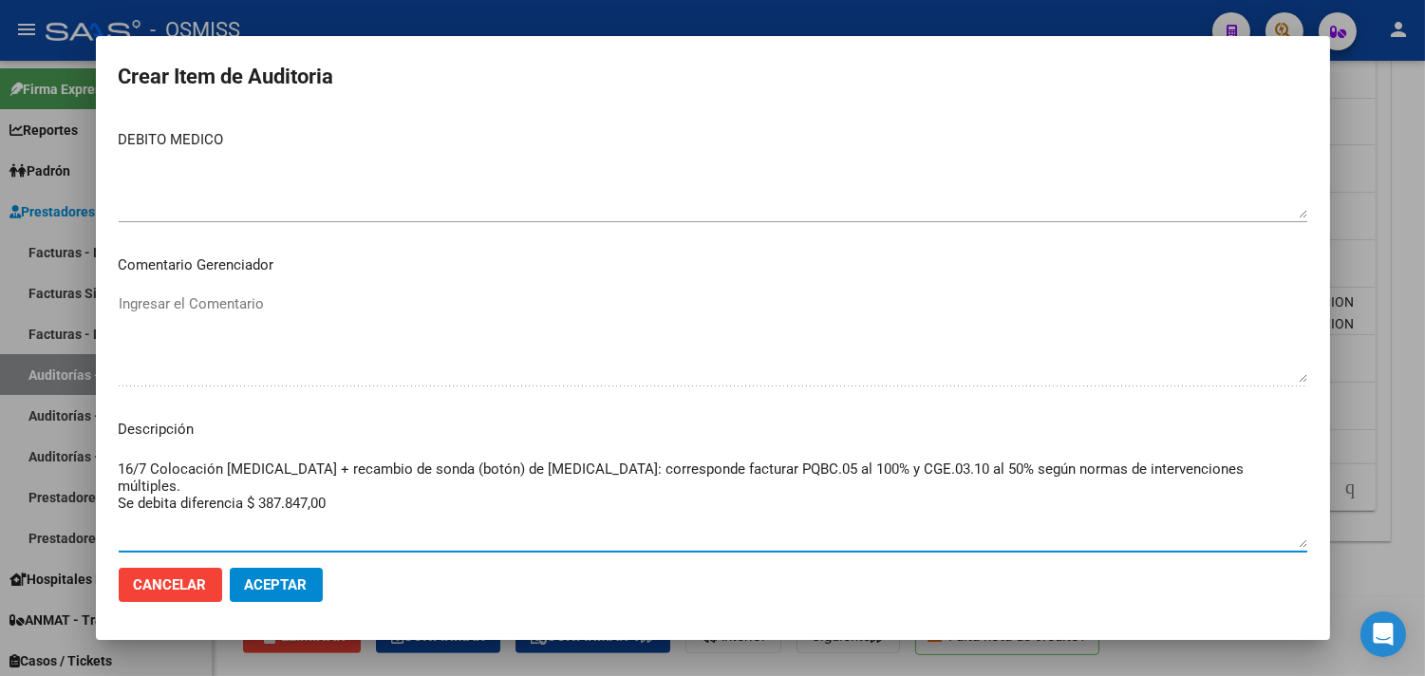
click at [152, 469] on textarea "16/7 Colocación [MEDICAL_DATA] + recambio de sonda (botón) de [MEDICAL_DATA]: c…" at bounding box center [713, 502] width 1188 height 89
click at [535, 486] on textarea "Según epicrisis e informe de cirugías realizadas el 16/7 Colocación [MEDICAL_DA…" at bounding box center [713, 502] width 1188 height 89
type textarea "Según epicrisis e informe de cirugías realizadas el 16/7 Colocación [MEDICAL_DA…"
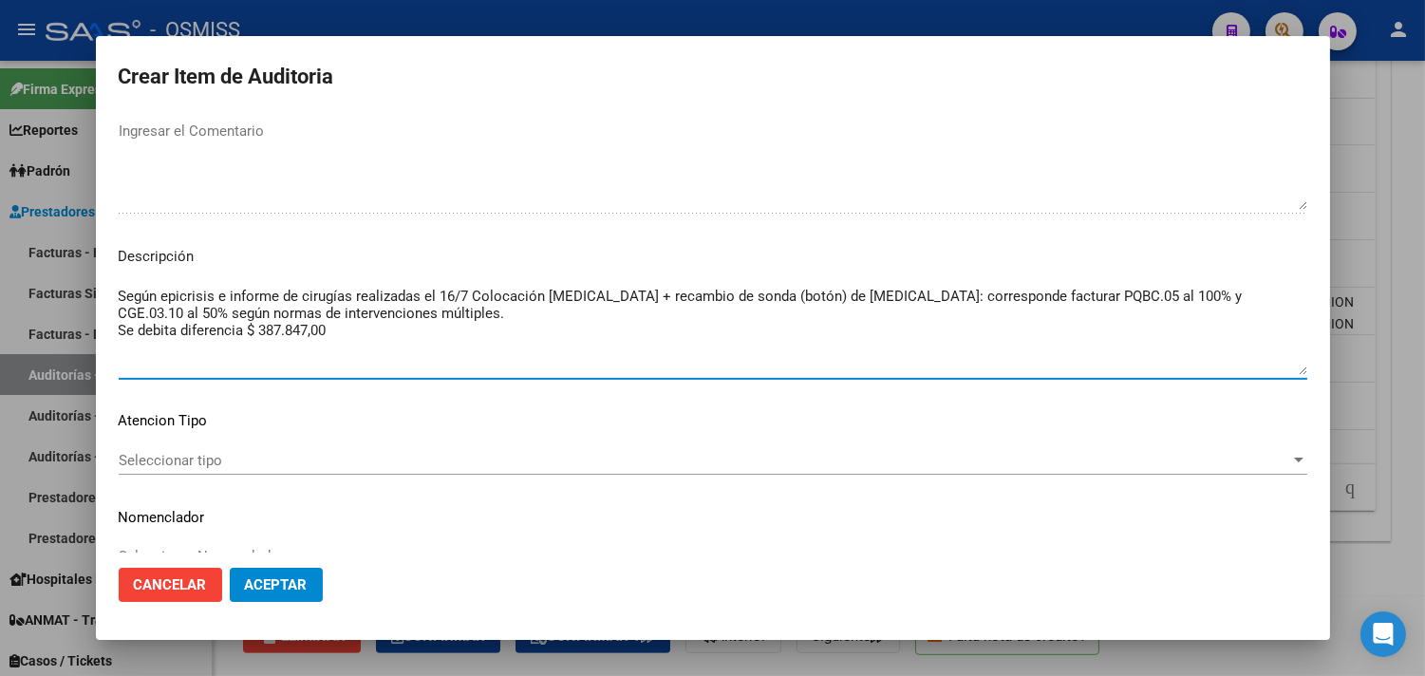
scroll to position [1261, 0]
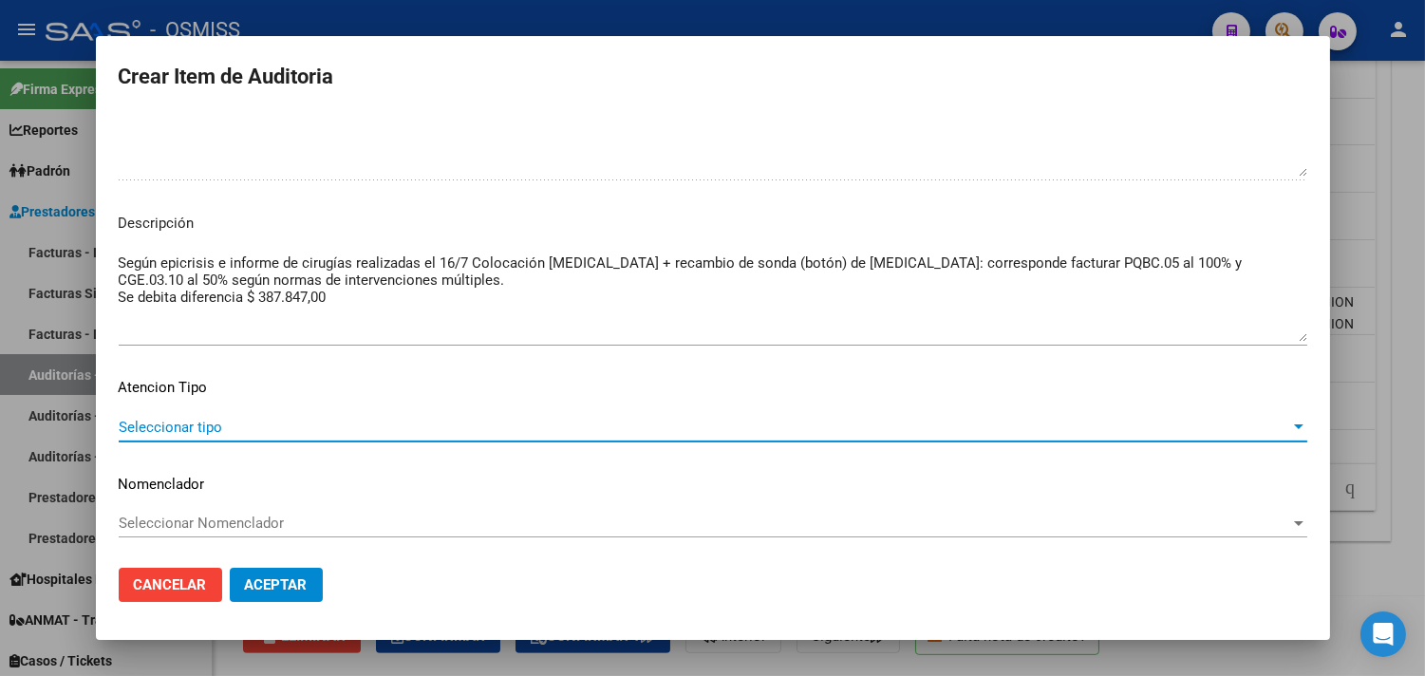
click at [241, 420] on span "Seleccionar tipo" at bounding box center [704, 427] width 1171 height 17
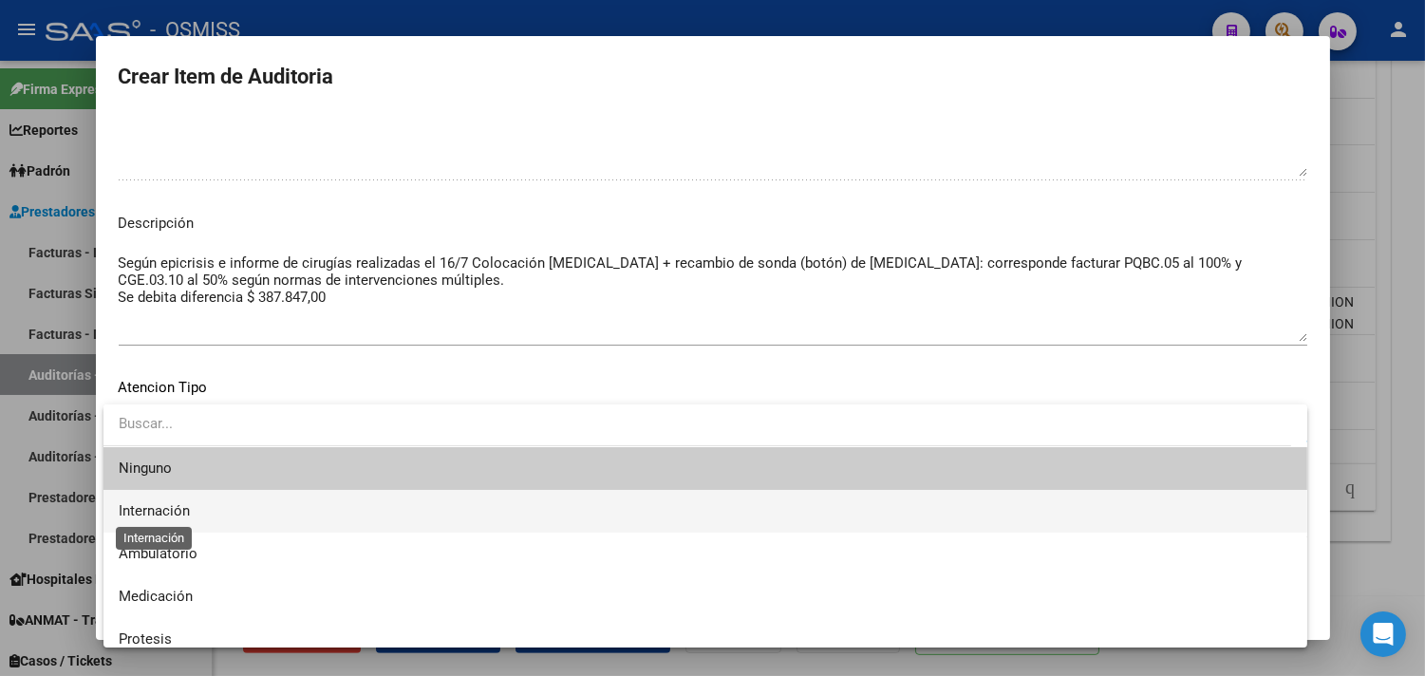
click at [180, 507] on span "Internación" at bounding box center [154, 510] width 71 height 17
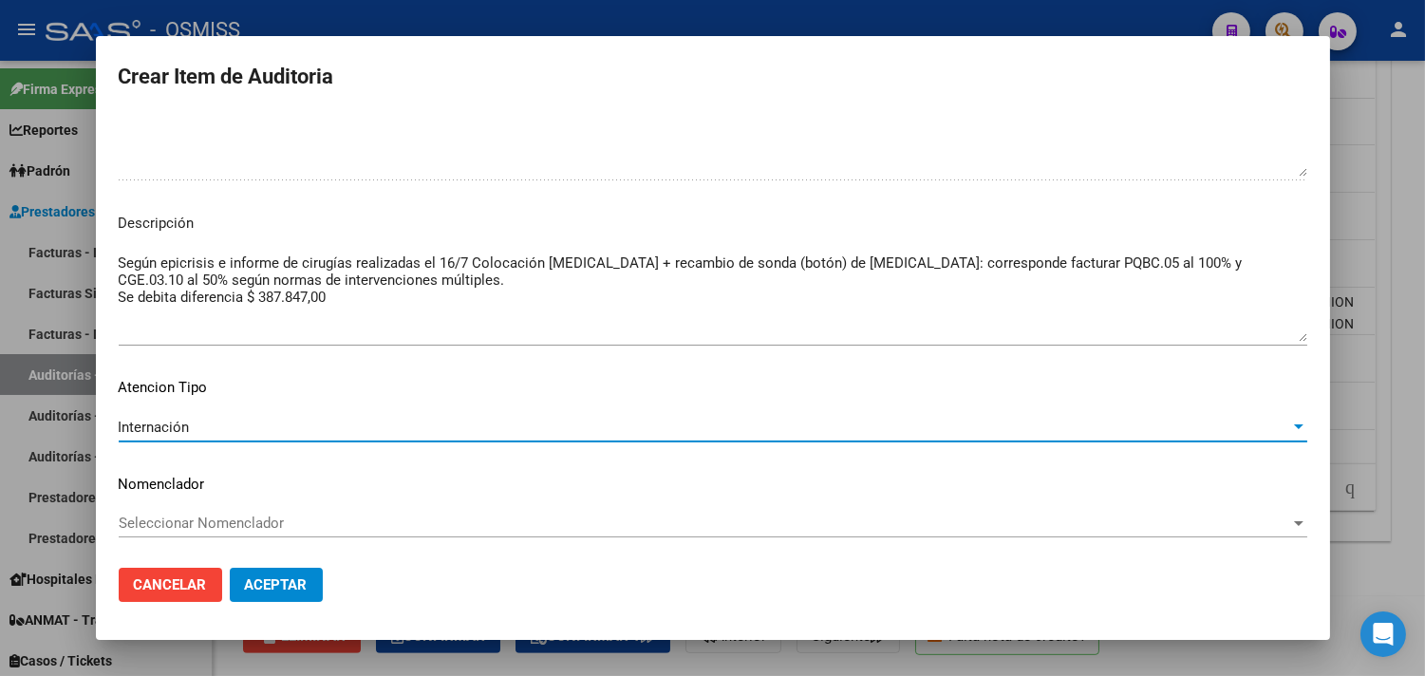
click at [276, 581] on span "Aceptar" at bounding box center [276, 584] width 63 height 17
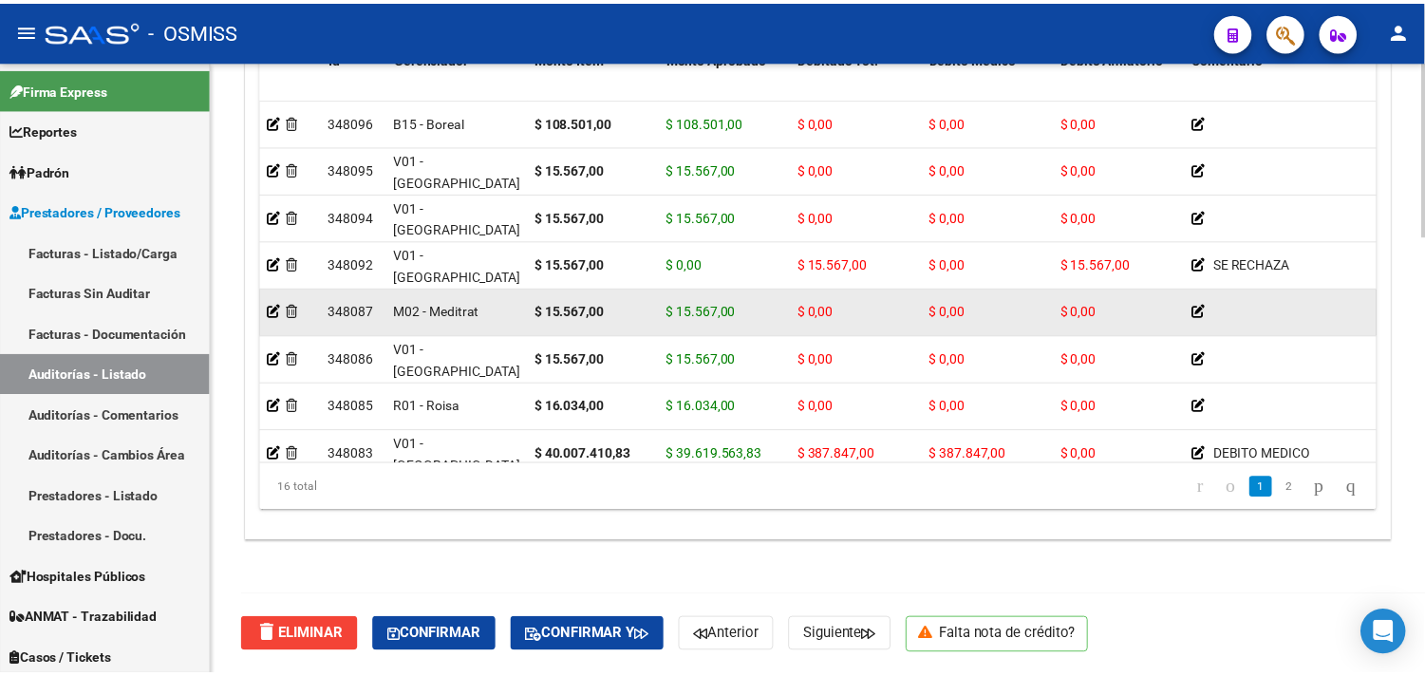
scroll to position [105, 0]
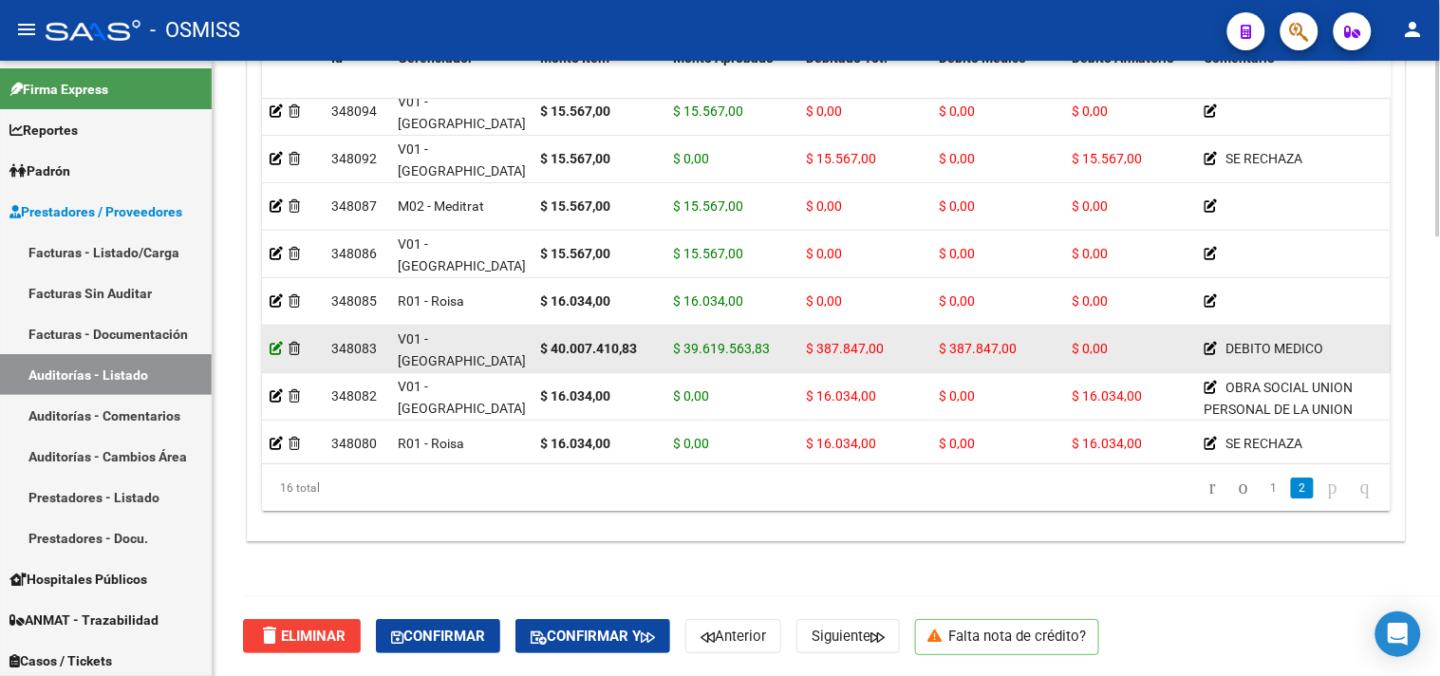
click at [271, 345] on icon at bounding box center [276, 348] width 13 height 13
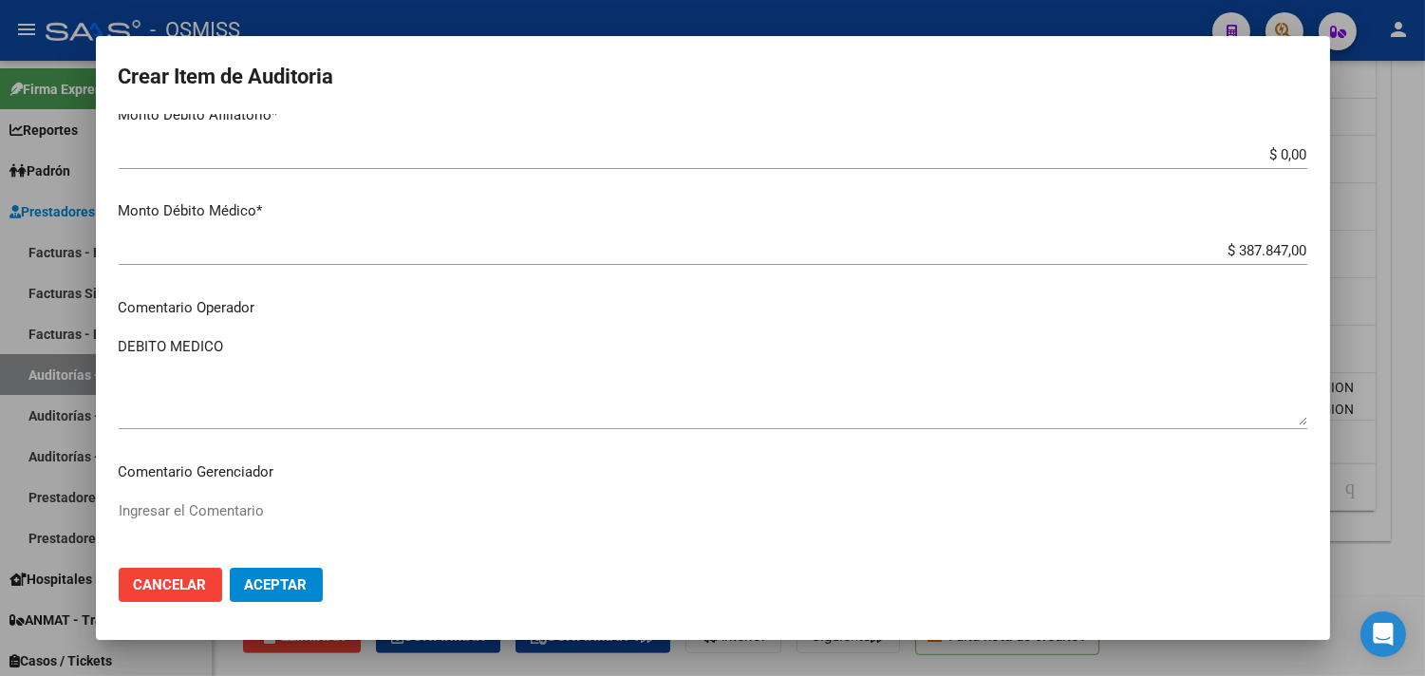
scroll to position [843, 0]
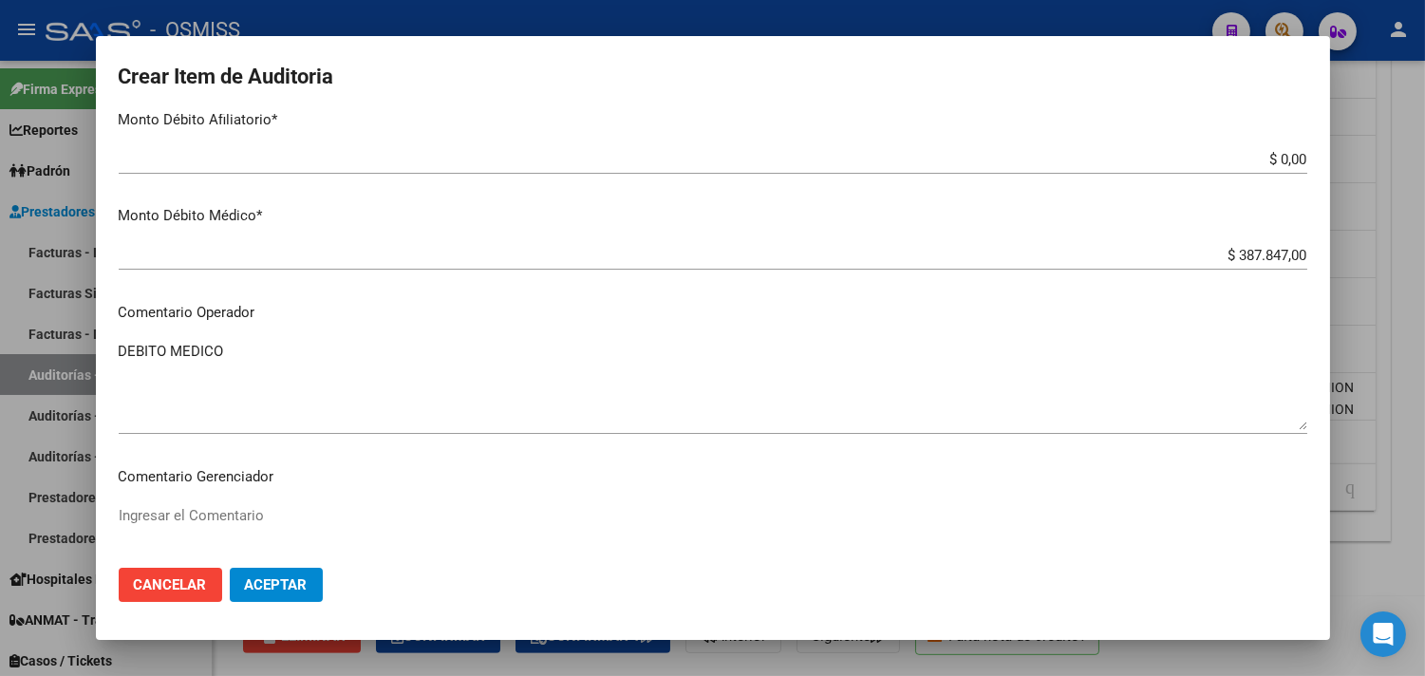
click at [252, 356] on textarea "DEBITO MEDICO" at bounding box center [713, 385] width 1188 height 89
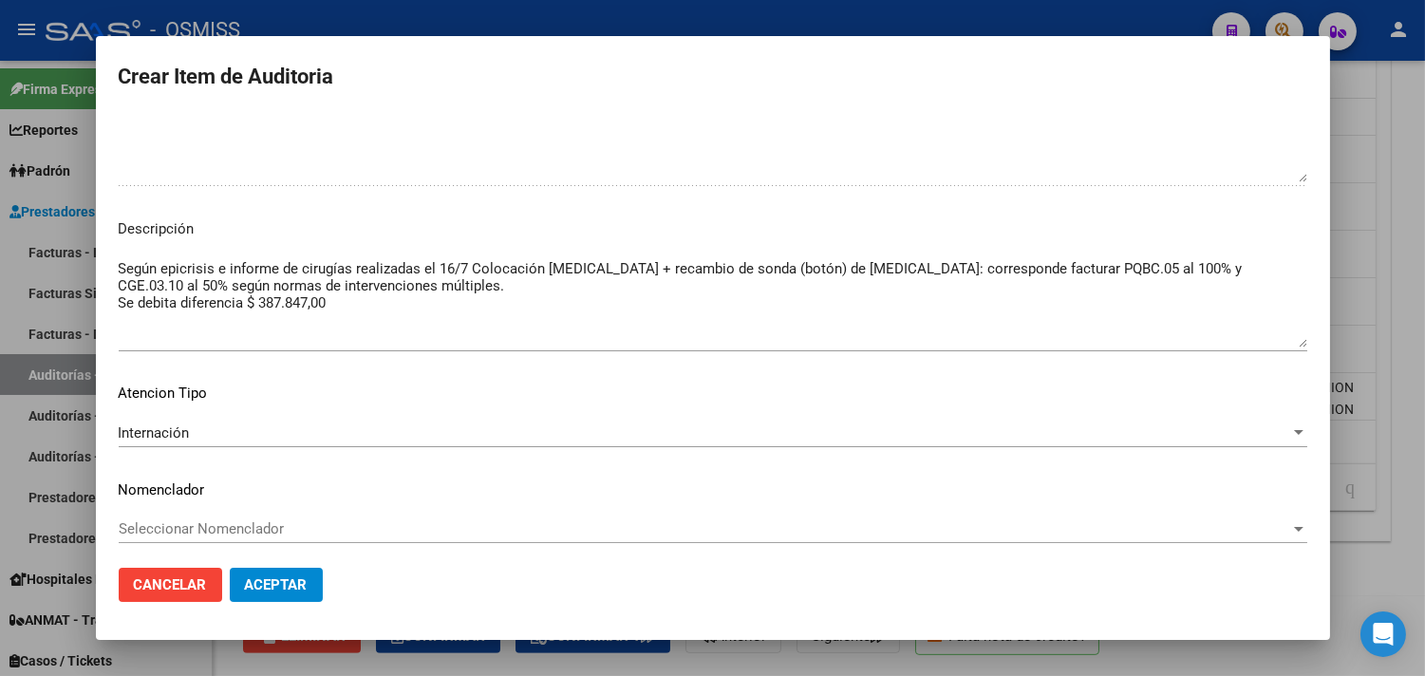
scroll to position [1261, 0]
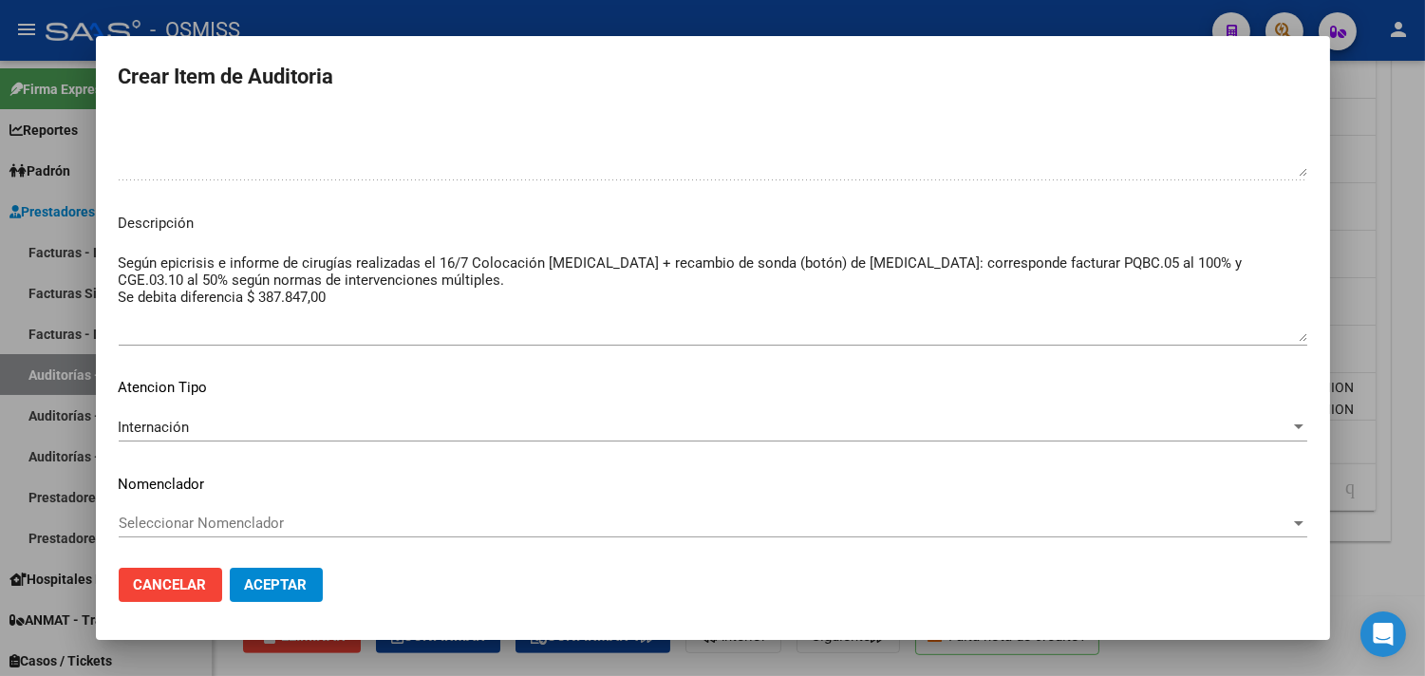
click at [354, 295] on textarea "Según epicrisis e informe de cirugías realizadas el 16/7 Colocación [MEDICAL_DA…" at bounding box center [713, 296] width 1188 height 89
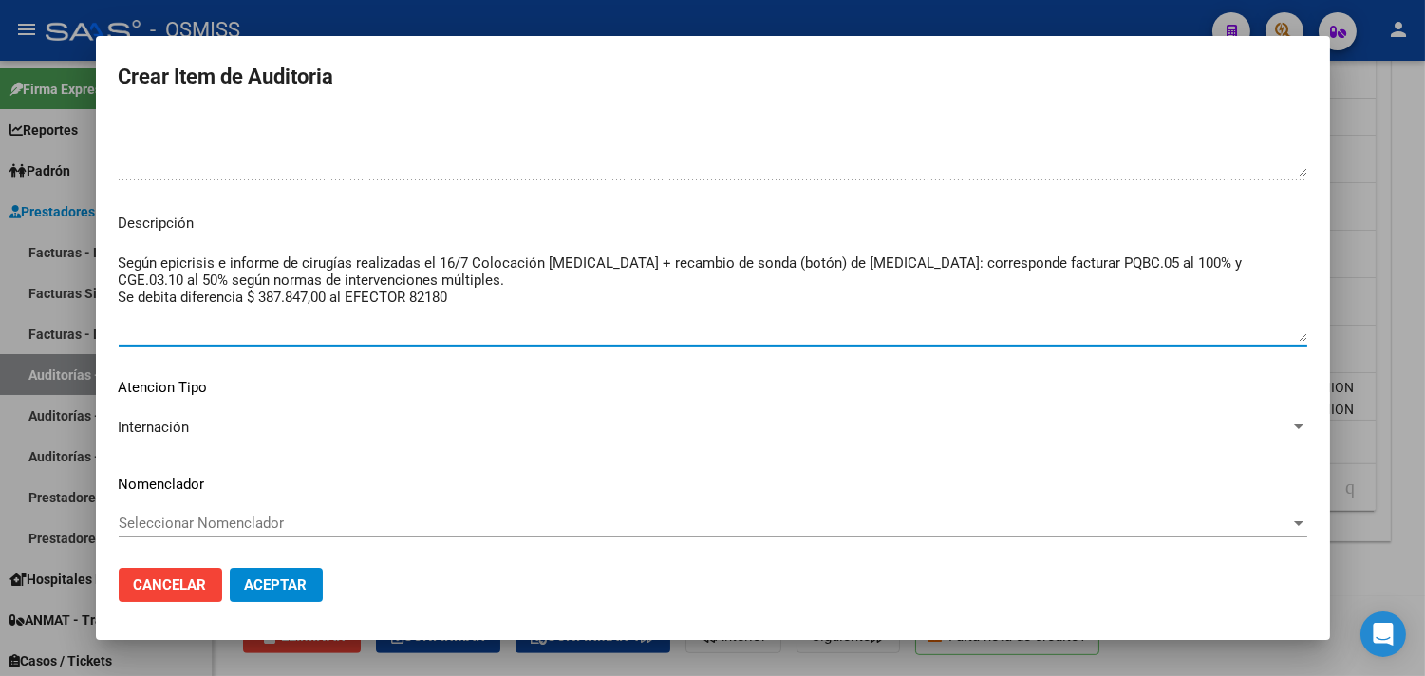
type textarea "Según epicrisis e informe de cirugías realizadas el 16/7 Colocación [MEDICAL_DA…"
click at [295, 586] on span "Aceptar" at bounding box center [276, 584] width 63 height 17
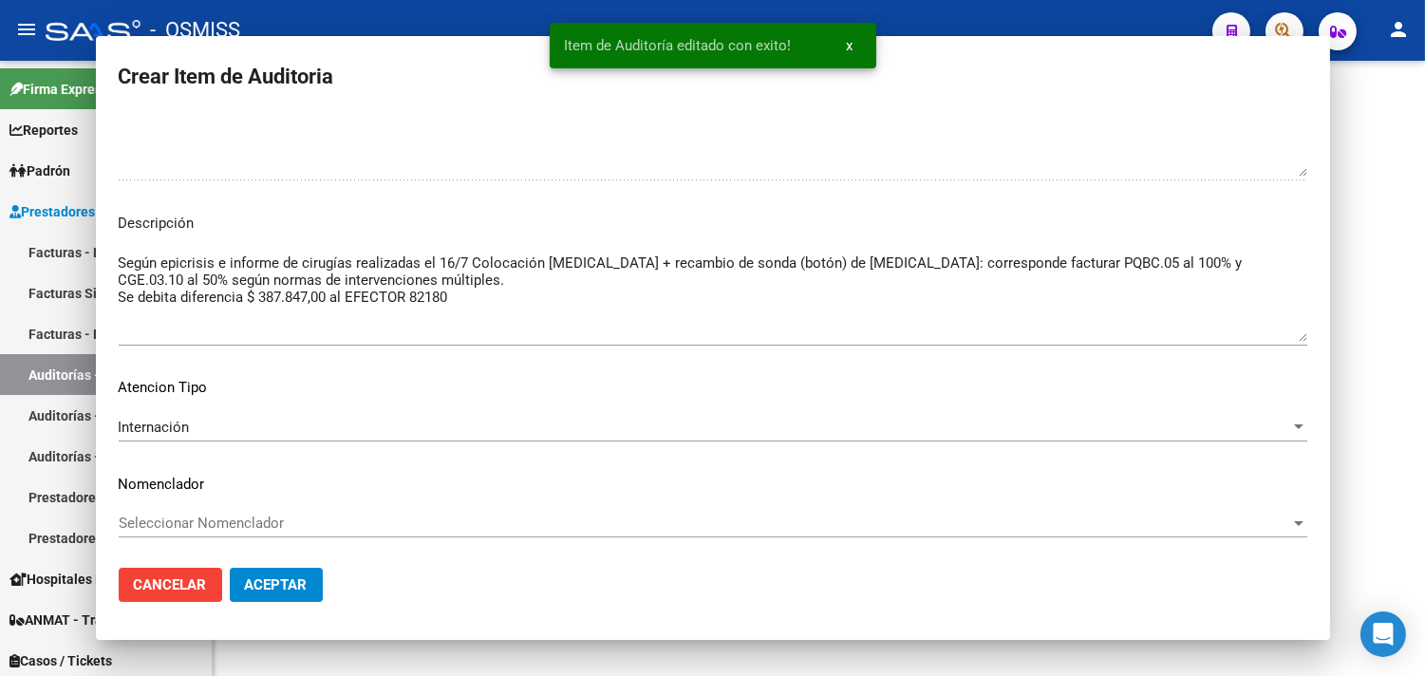
scroll to position [0, 0]
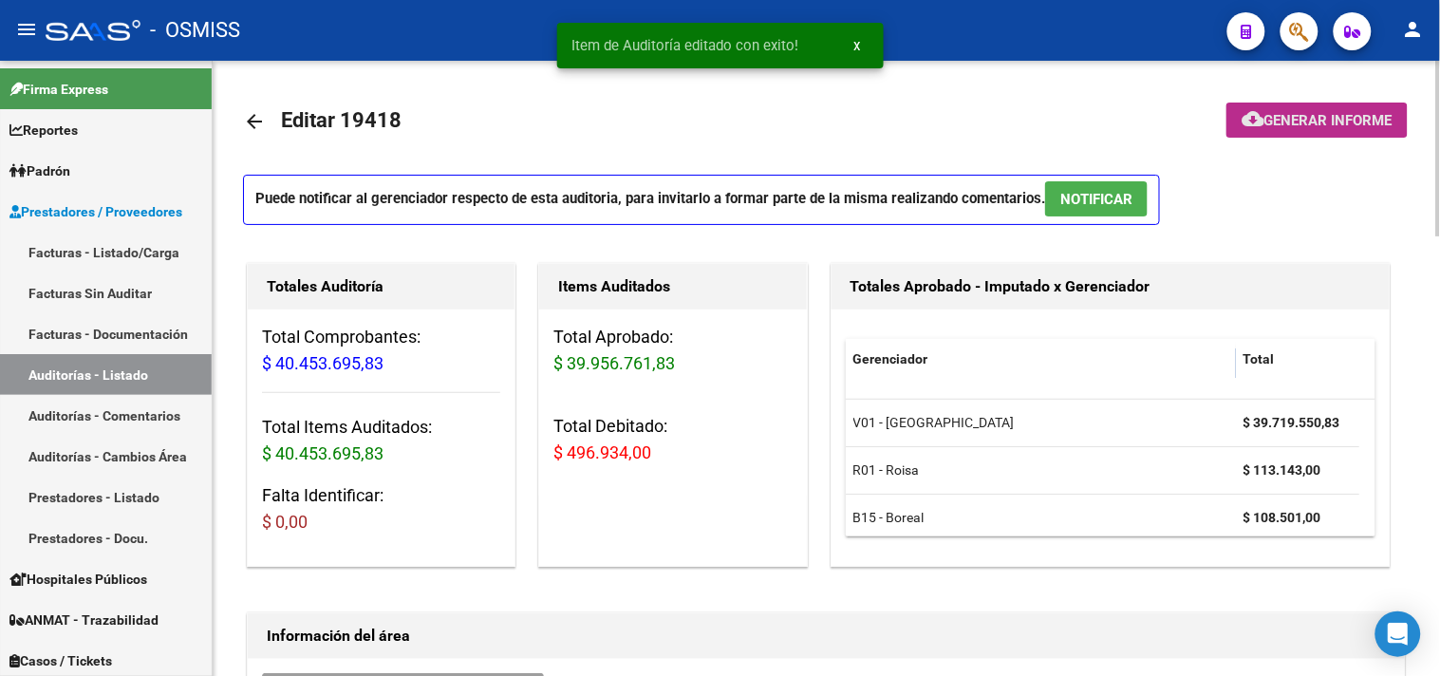
click at [955, 109] on button "cloud_download Generar informe" at bounding box center [1316, 120] width 181 height 35
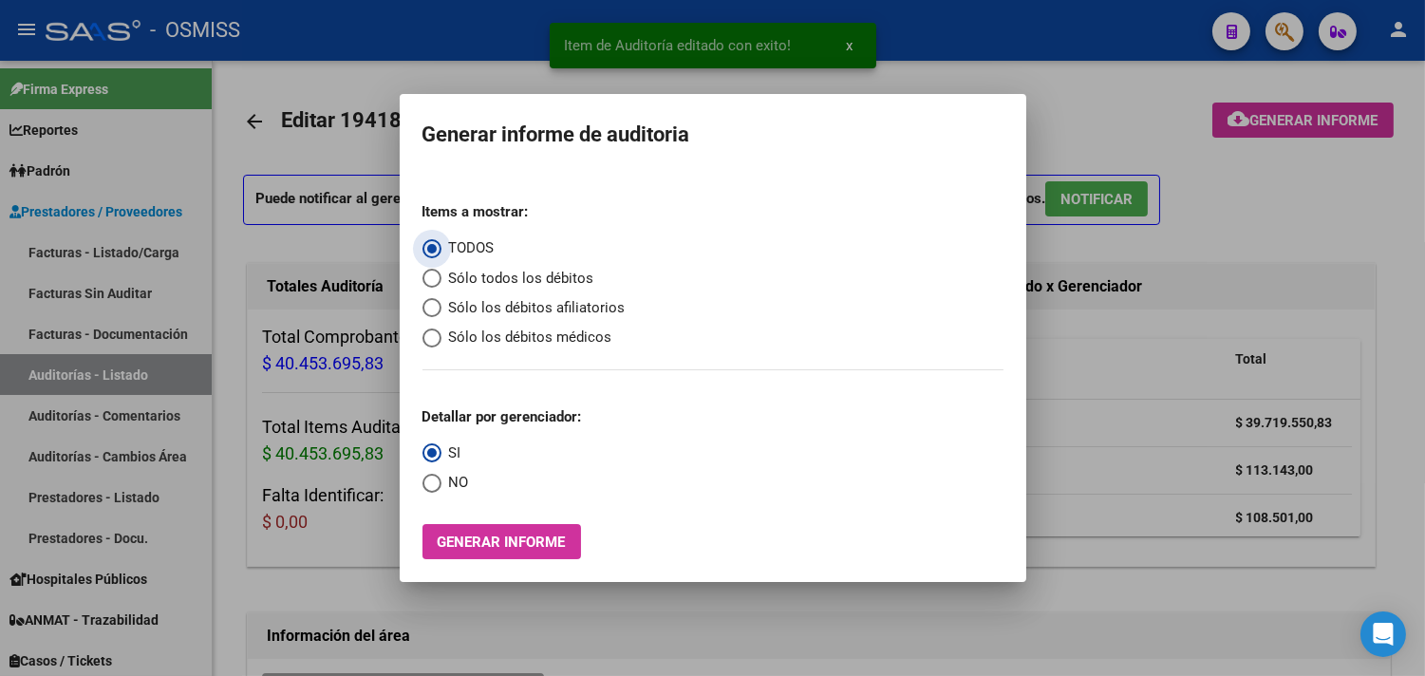
click at [529, 277] on span "Sólo todos los débitos" at bounding box center [517, 279] width 153 height 22
click at [441, 277] on input "Sólo todos los débitos" at bounding box center [431, 278] width 19 height 19
radio input "true"
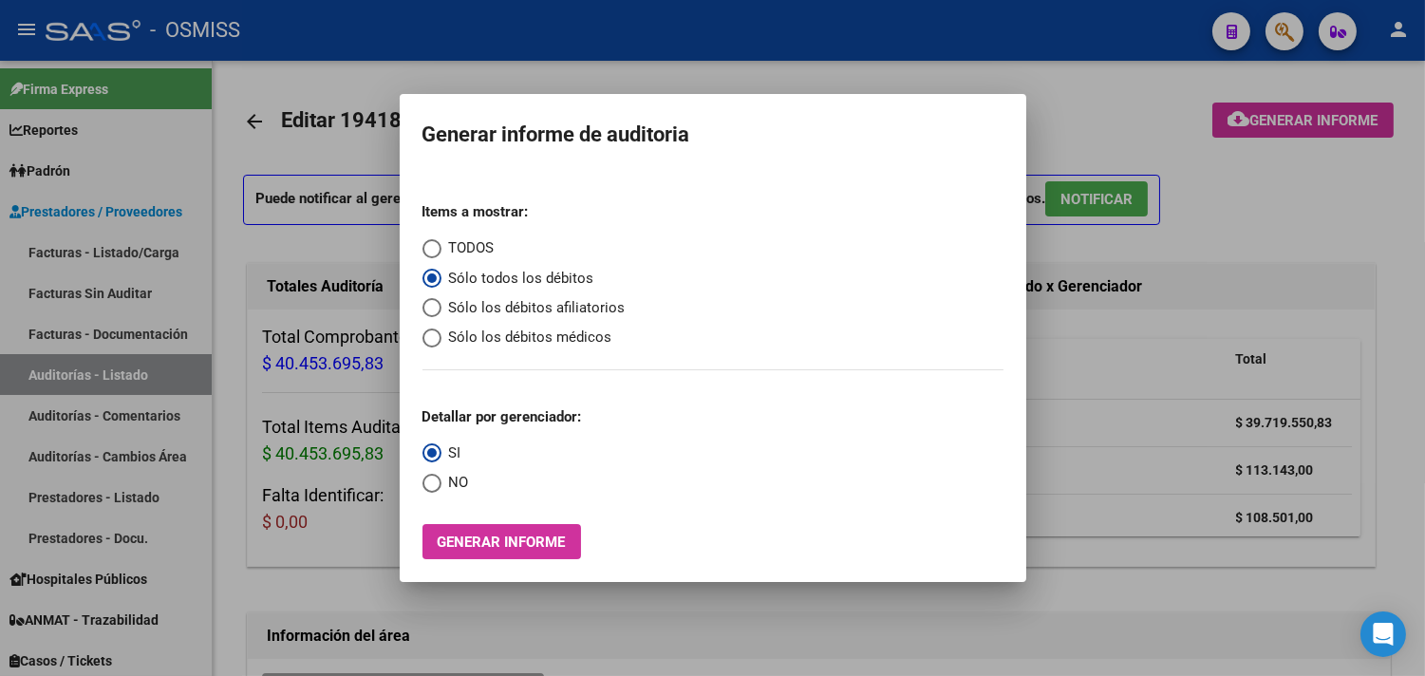
click at [555, 333] on span "Sólo los débitos médicos" at bounding box center [526, 338] width 171 height 22
click at [441, 333] on input "Sólo los débitos médicos" at bounding box center [431, 337] width 19 height 19
radio input "true"
click at [456, 241] on span "TODOS" at bounding box center [467, 248] width 53 height 22
click at [441, 241] on input "TODOS" at bounding box center [431, 248] width 19 height 19
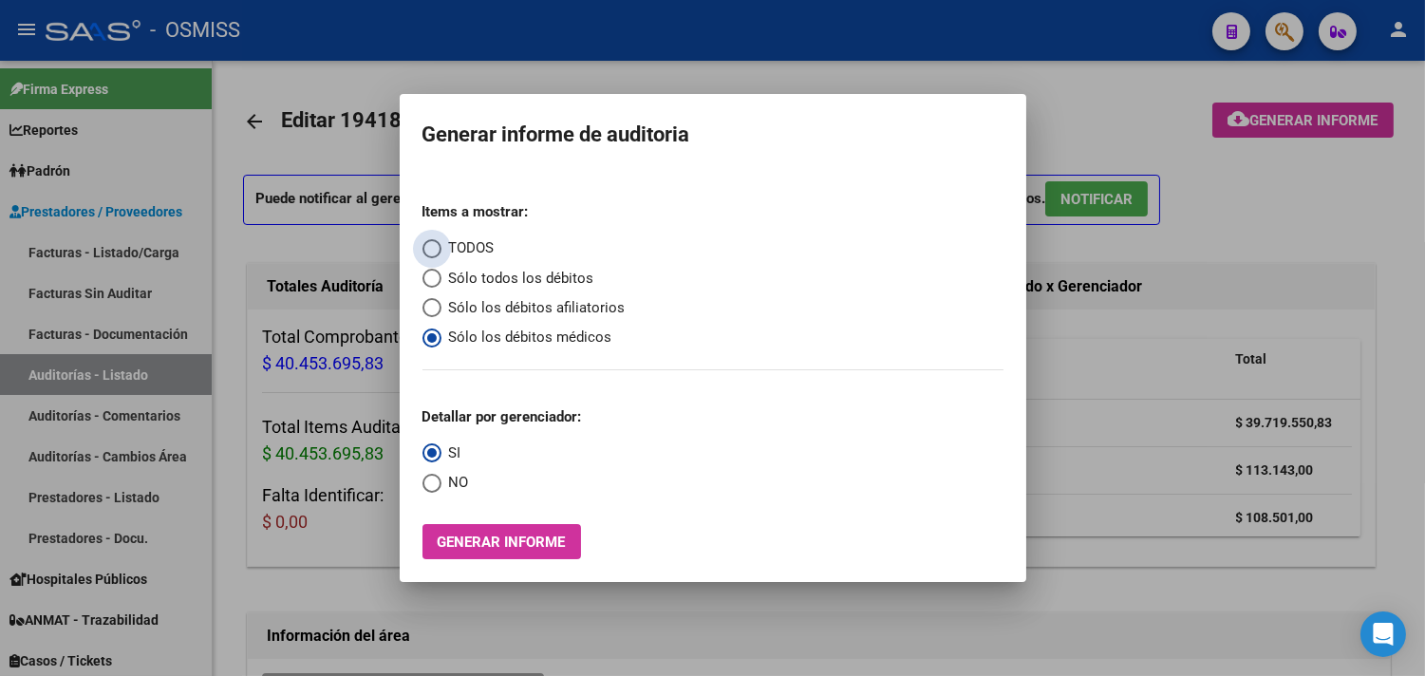
radio input "true"
click at [513, 548] on span "Generar informe" at bounding box center [502, 541] width 128 height 17
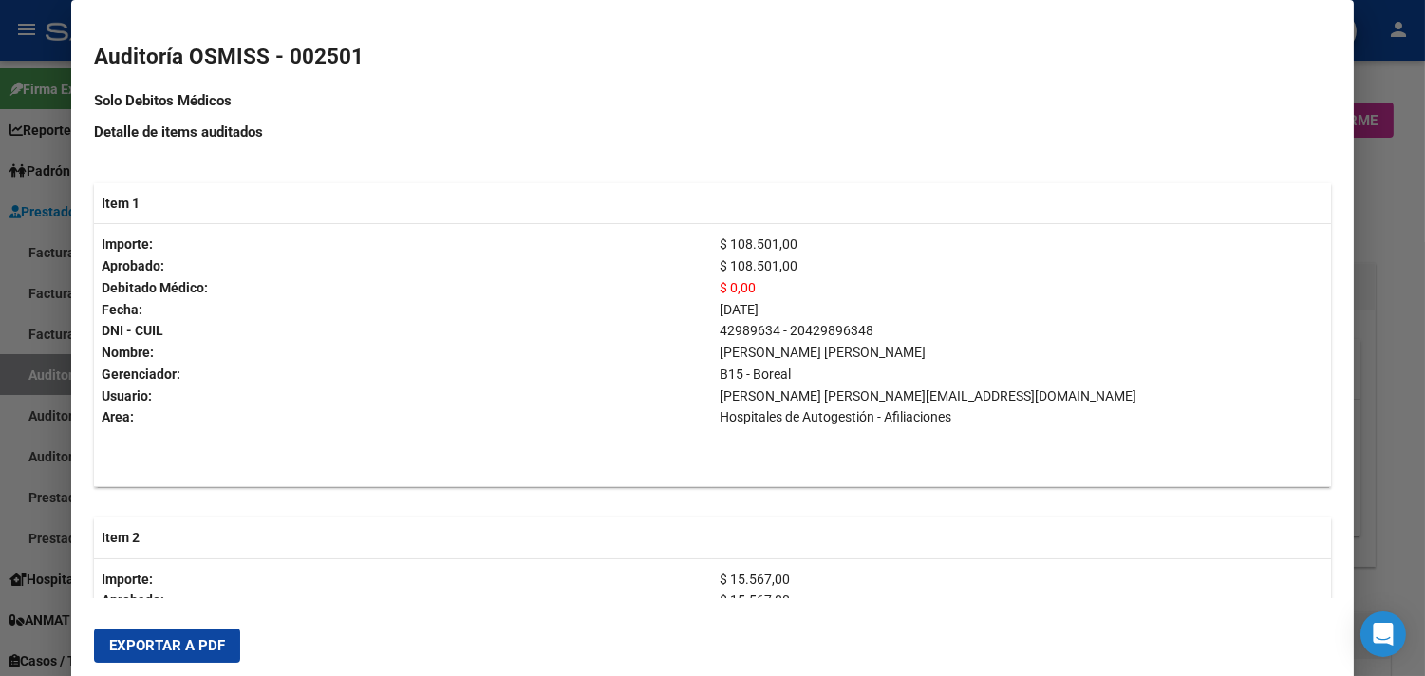
scroll to position [738, 0]
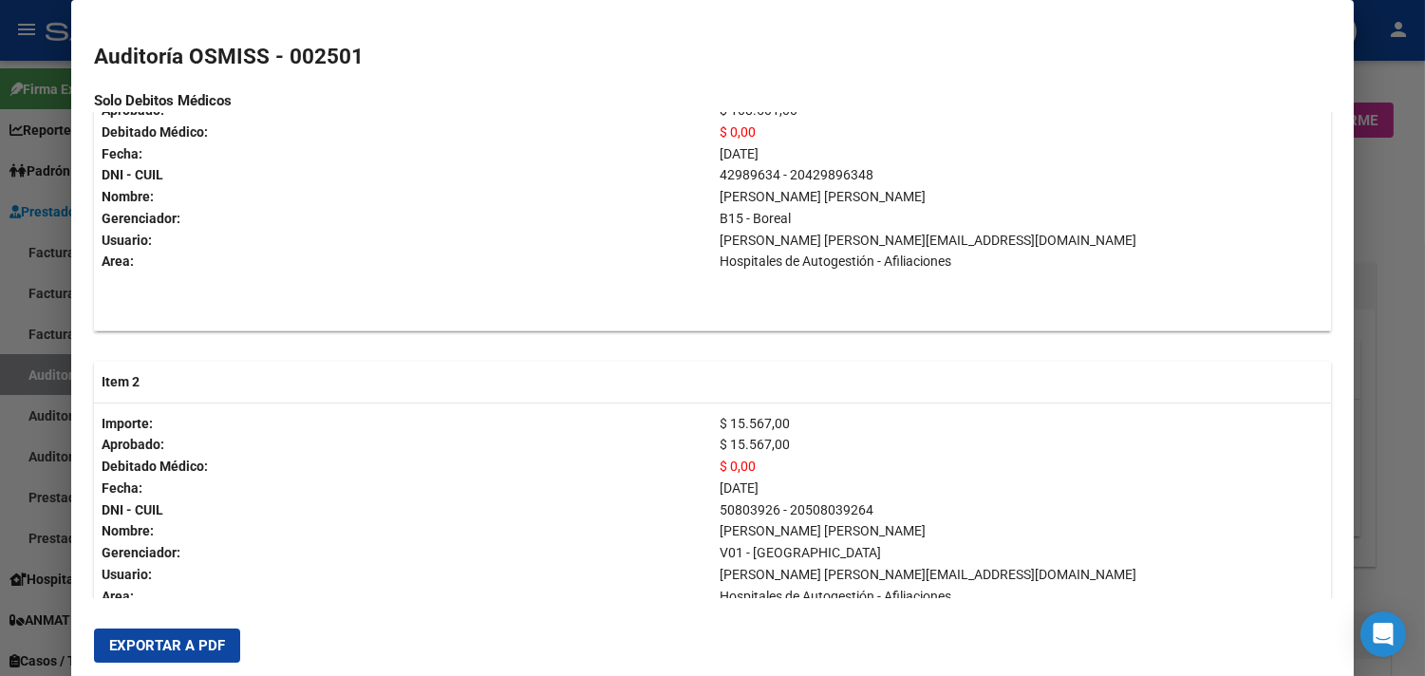
click at [955, 207] on div at bounding box center [712, 338] width 1425 height 676
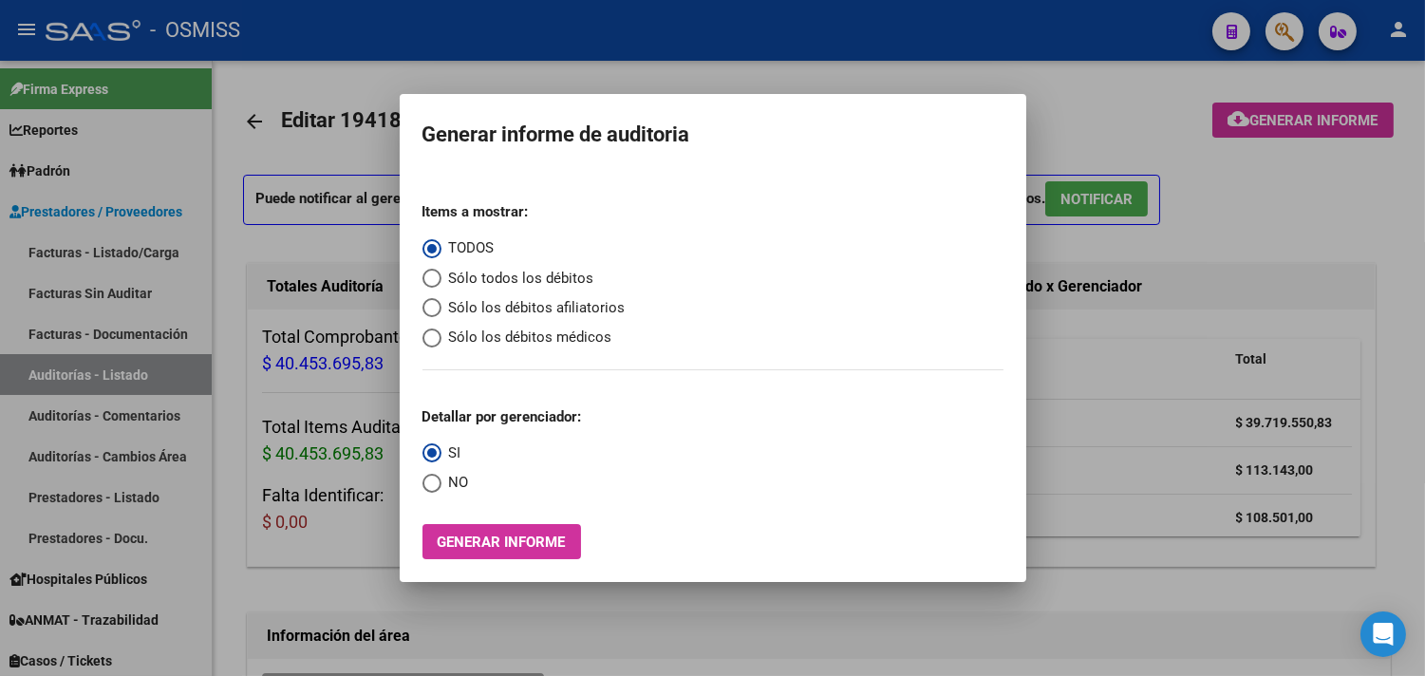
click at [955, 169] on div at bounding box center [712, 338] width 1425 height 676
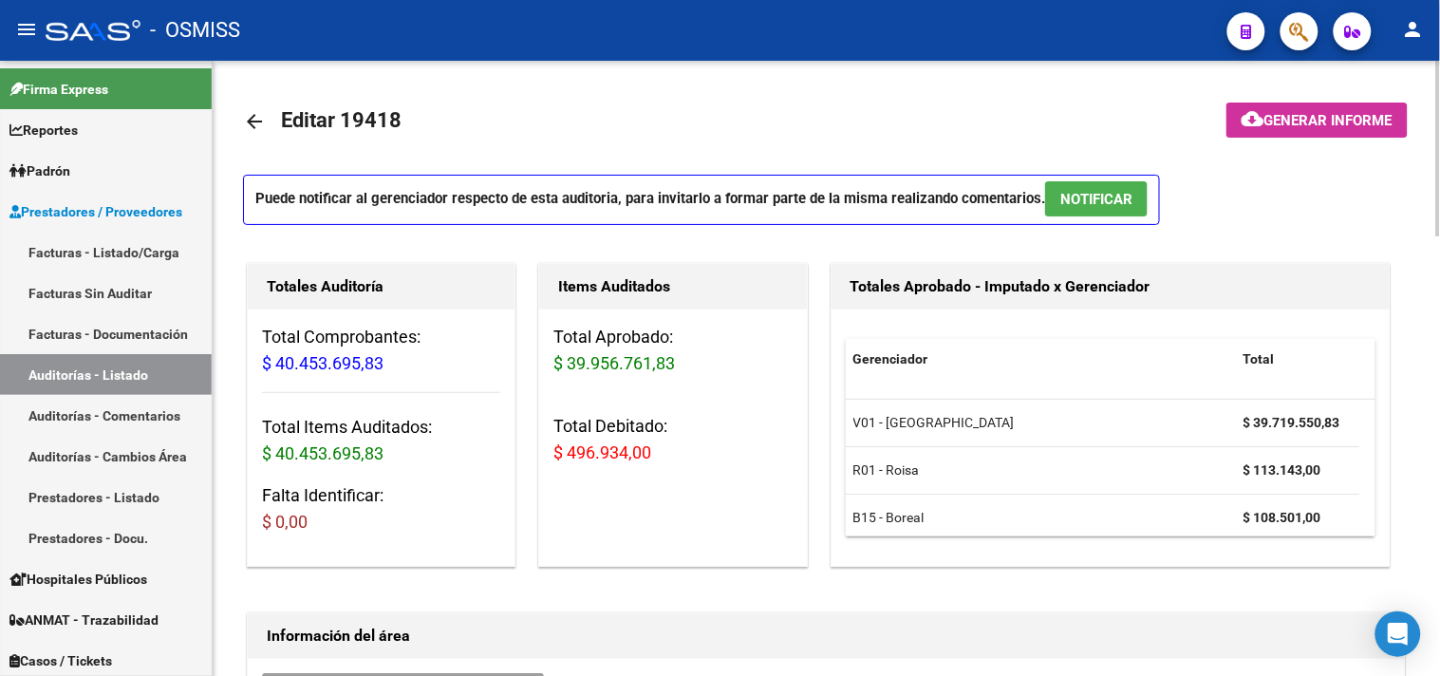
click at [955, 125] on span "Generar informe" at bounding box center [1328, 120] width 128 height 17
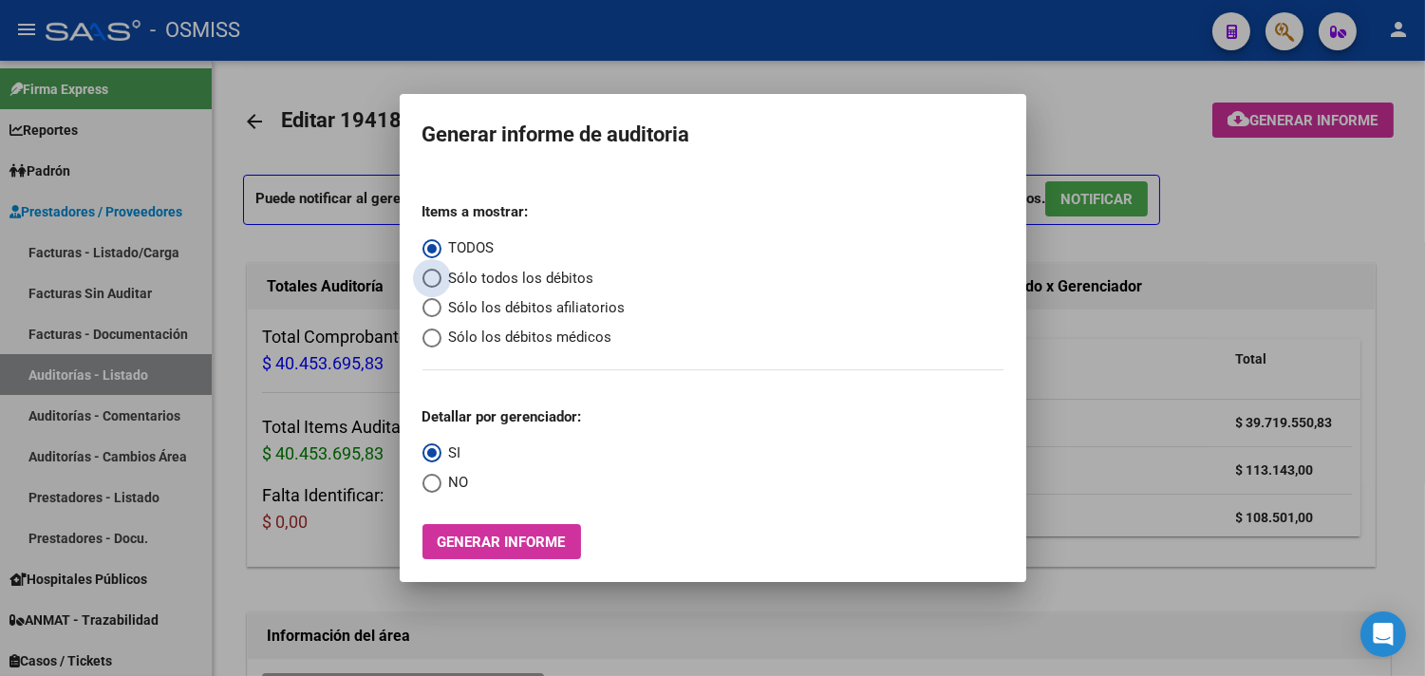
click at [536, 273] on span "Sólo todos los débitos" at bounding box center [517, 279] width 153 height 22
click at [441, 273] on input "Sólo todos los débitos" at bounding box center [431, 278] width 19 height 19
radio input "true"
click at [523, 547] on span "Generar informe" at bounding box center [502, 541] width 128 height 17
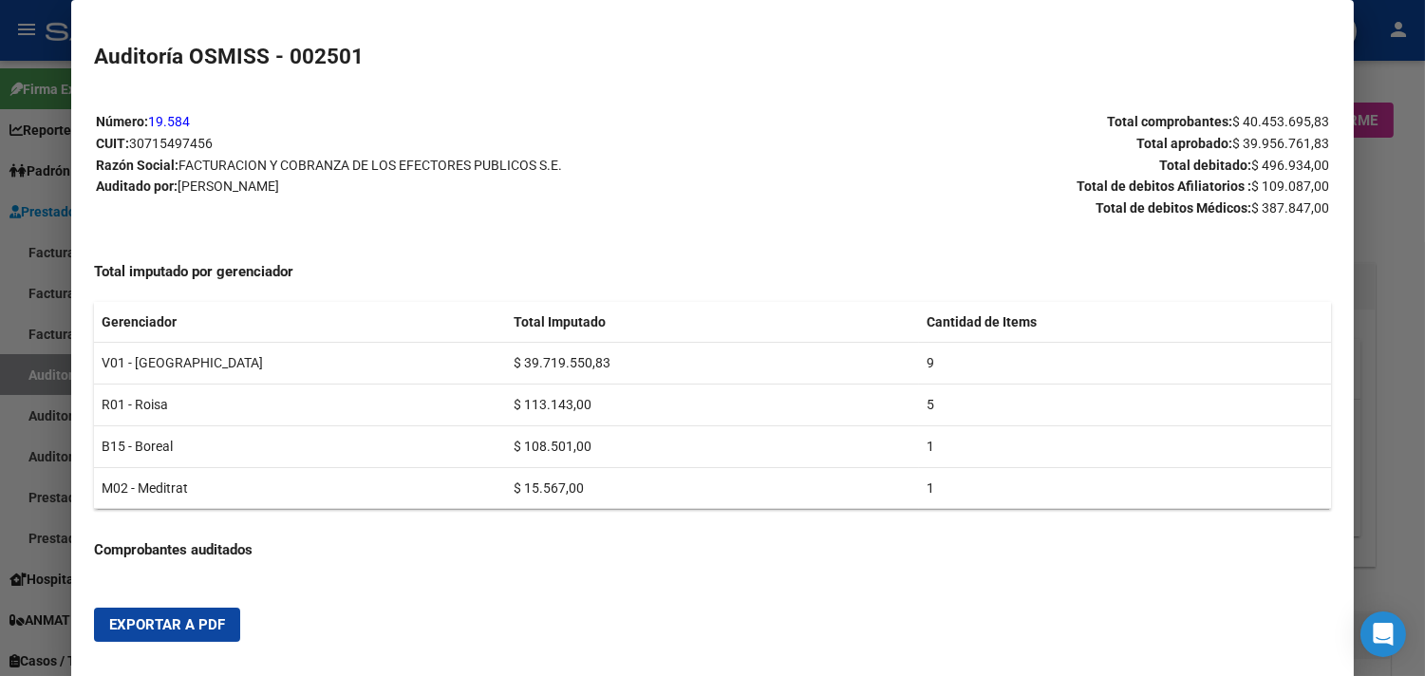
click at [955, 253] on div at bounding box center [712, 338] width 1425 height 676
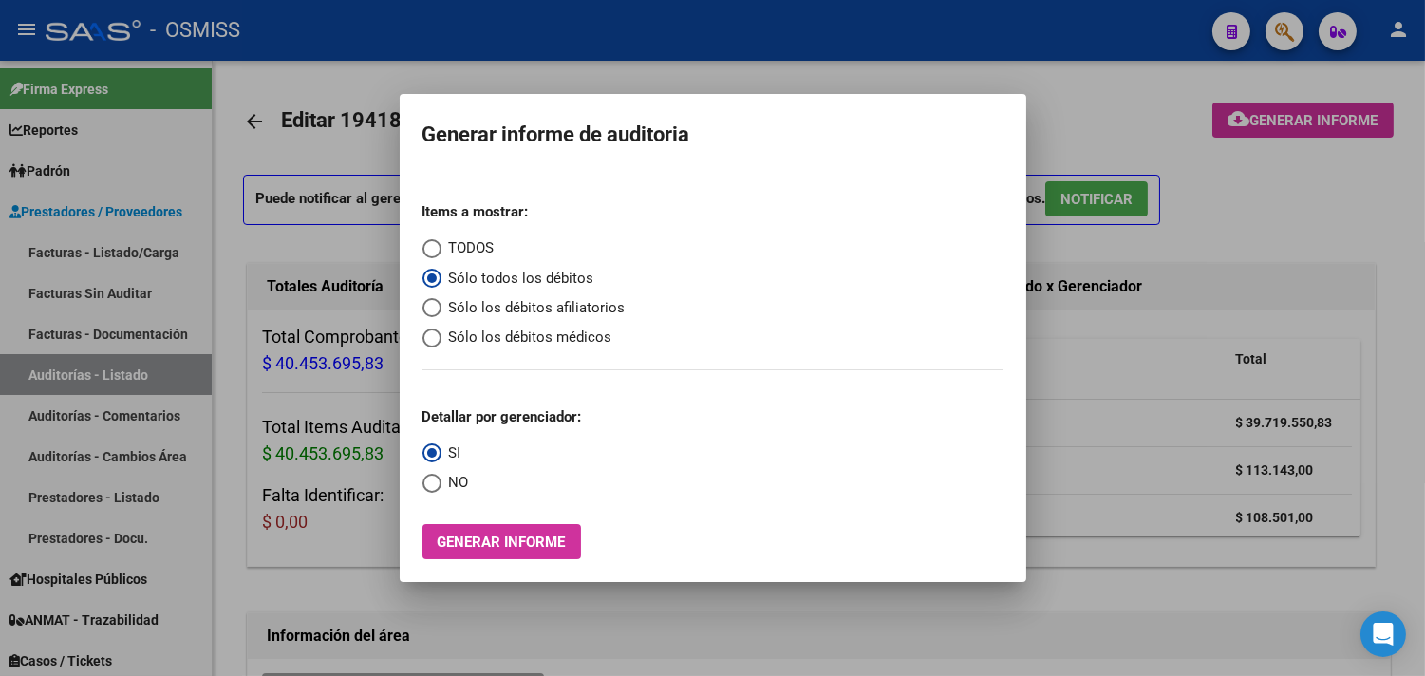
click at [442, 480] on span "NO" at bounding box center [455, 483] width 28 height 22
click at [441, 480] on input "NO" at bounding box center [431, 483] width 19 height 19
radio input "true"
drag, startPoint x: 516, startPoint y: 545, endPoint x: 488, endPoint y: 547, distance: 28.5
click at [488, 547] on span "Generar informe" at bounding box center [502, 541] width 128 height 17
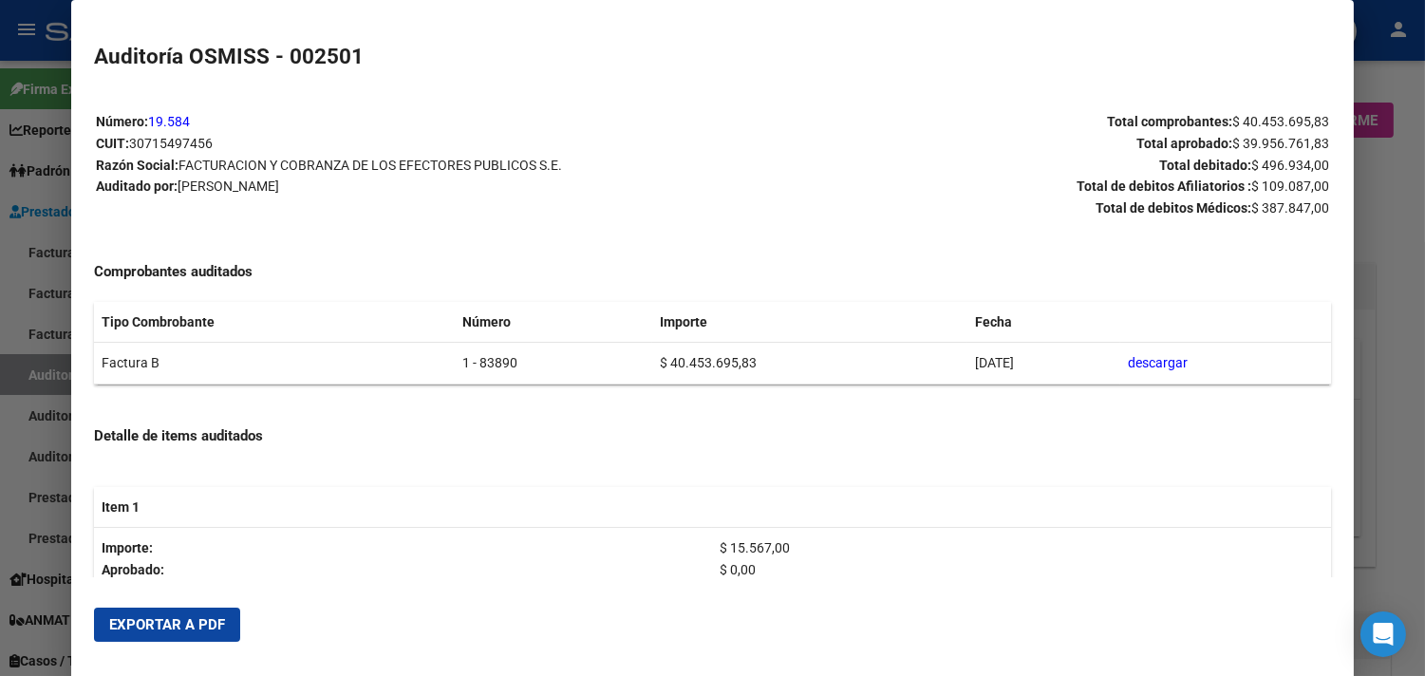
click at [180, 616] on span "Exportar a PDF" at bounding box center [167, 624] width 116 height 17
click at [955, 224] on div at bounding box center [712, 338] width 1425 height 676
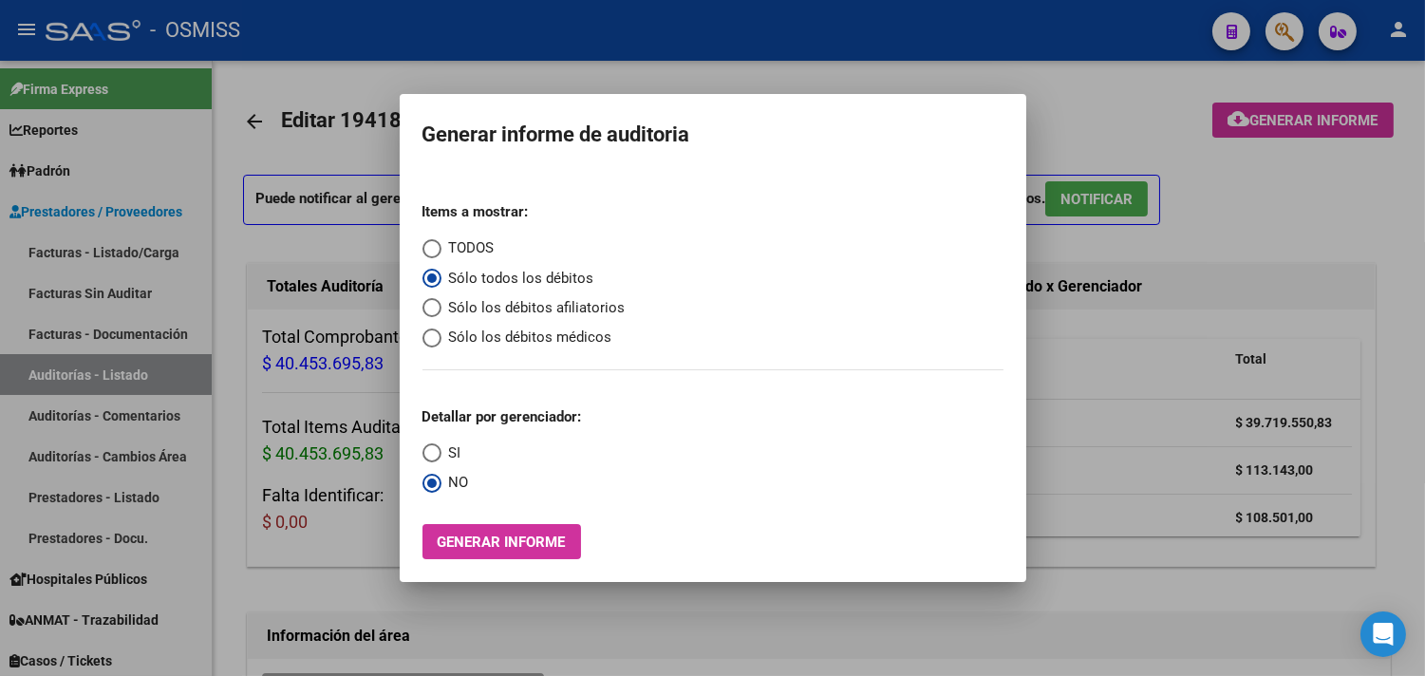
click at [527, 308] on span "Sólo los débitos afiliatorios" at bounding box center [533, 308] width 184 height 22
click at [441, 308] on input "Sólo los débitos afiliatorios" at bounding box center [431, 307] width 19 height 19
radio input "true"
click at [536, 333] on span "Sólo los débitos médicos" at bounding box center [526, 338] width 171 height 22
click at [441, 333] on input "Sólo los débitos médicos" at bounding box center [431, 337] width 19 height 19
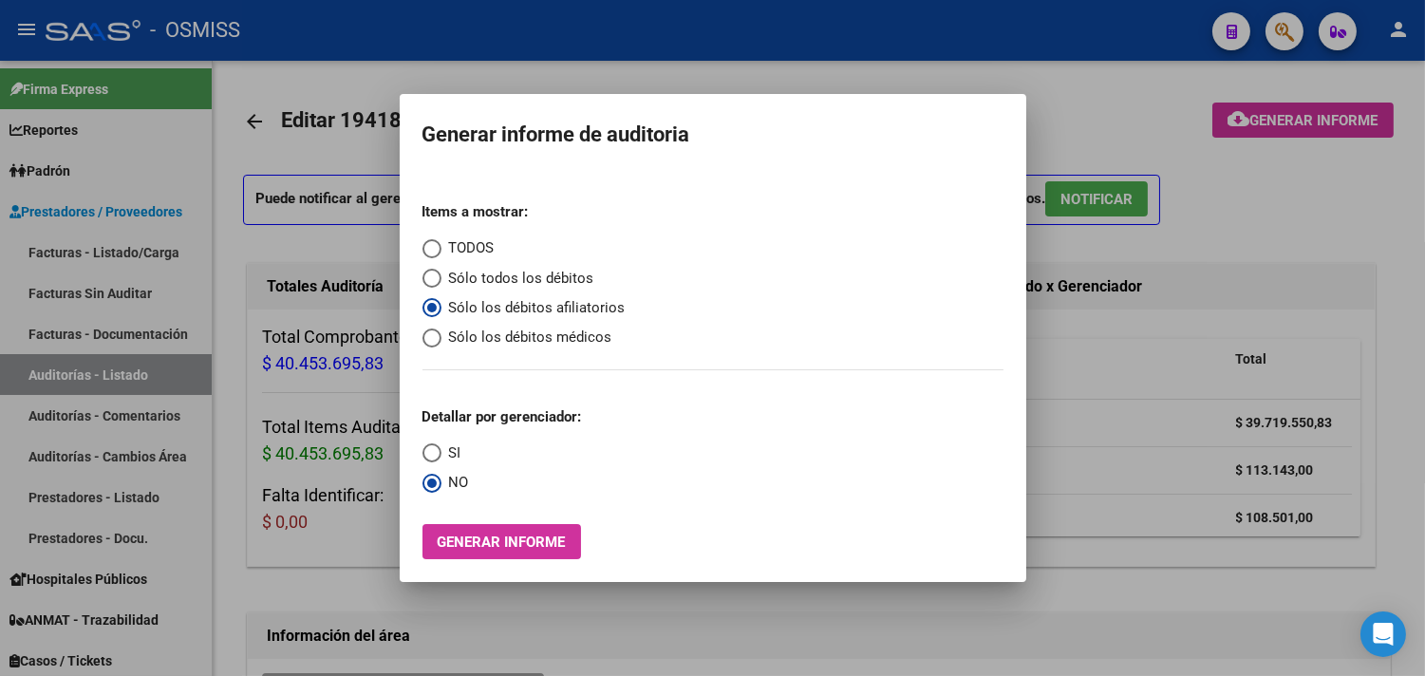
radio input "true"
click at [468, 553] on button "Generar informe" at bounding box center [501, 541] width 159 height 35
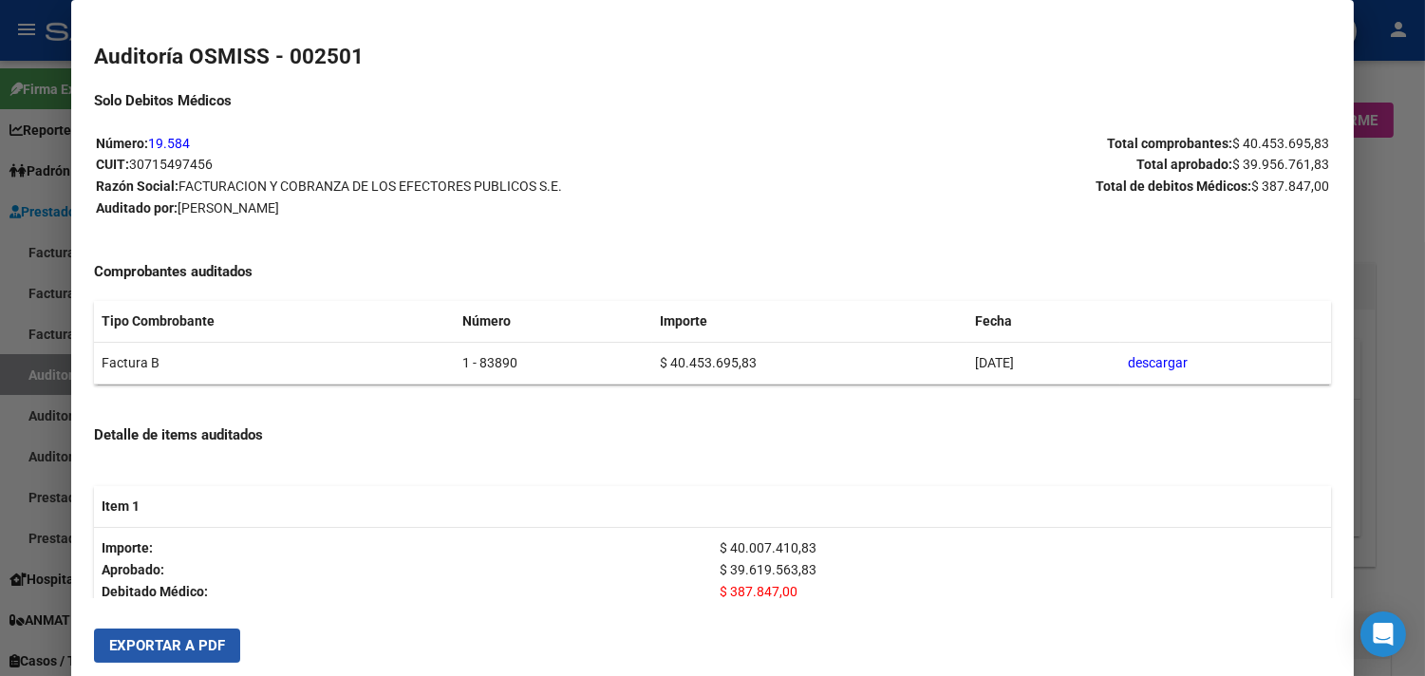
click at [172, 647] on span "Exportar a PDF" at bounding box center [167, 645] width 116 height 17
click at [955, 291] on div at bounding box center [712, 338] width 1425 height 676
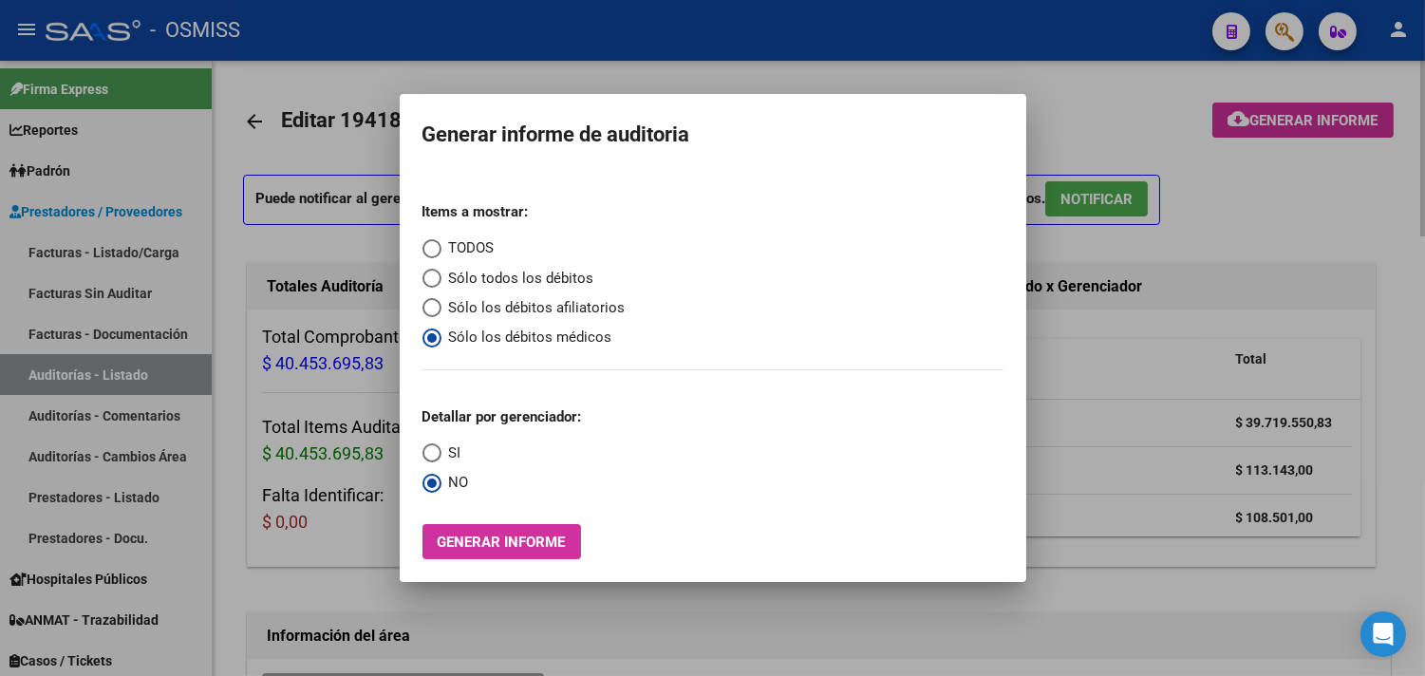
click at [955, 247] on div at bounding box center [712, 338] width 1425 height 676
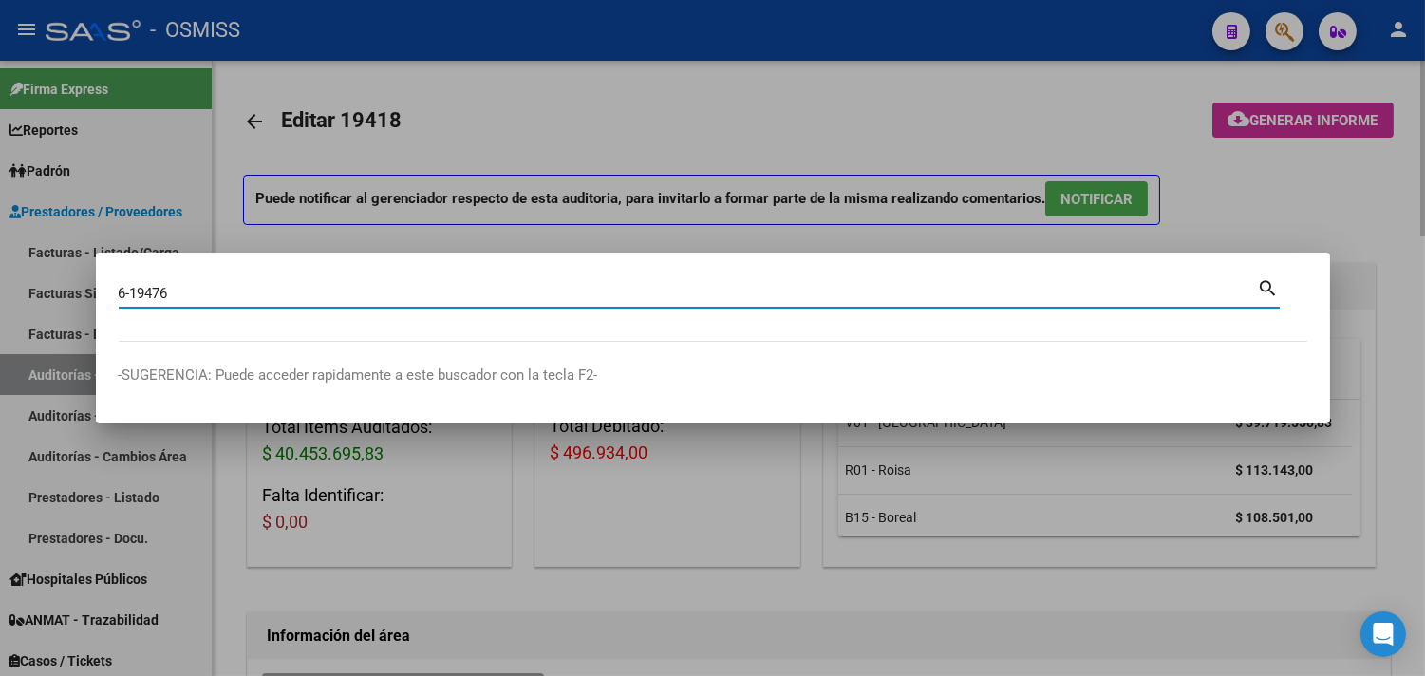
type input "6-19476"
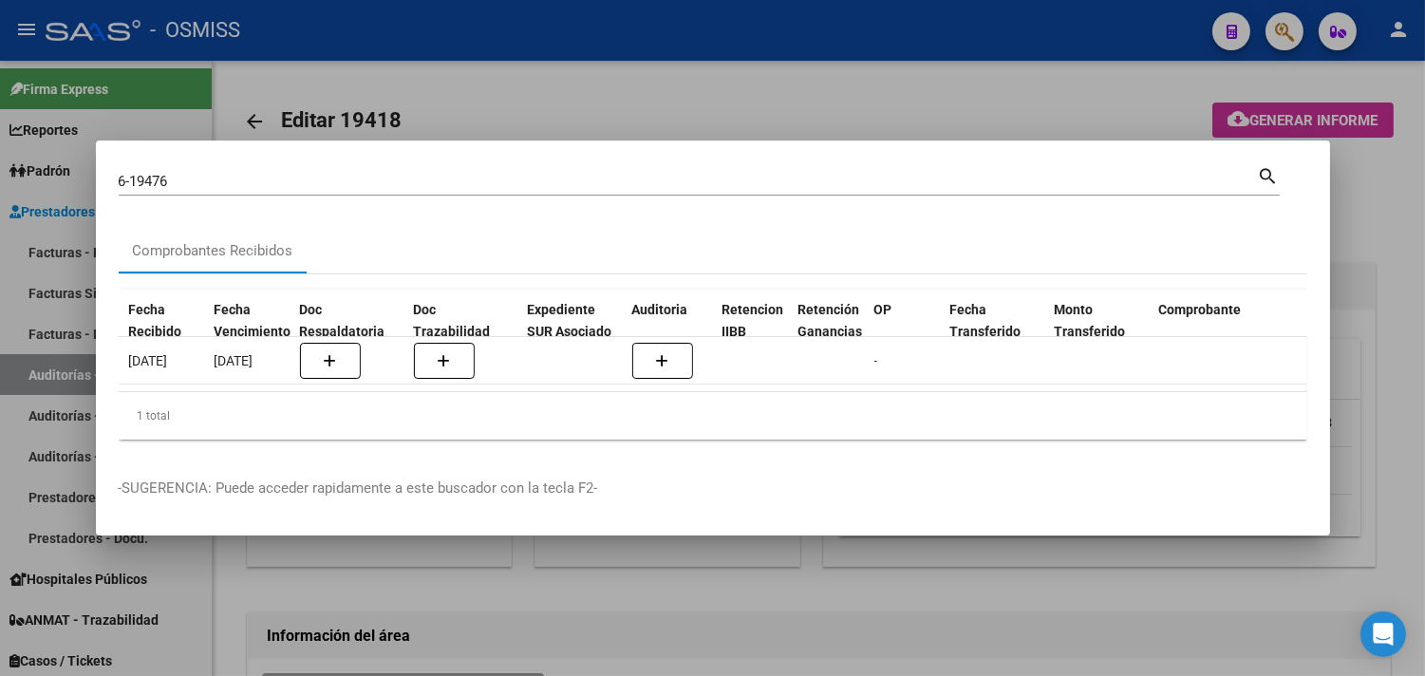
scroll to position [0, 0]
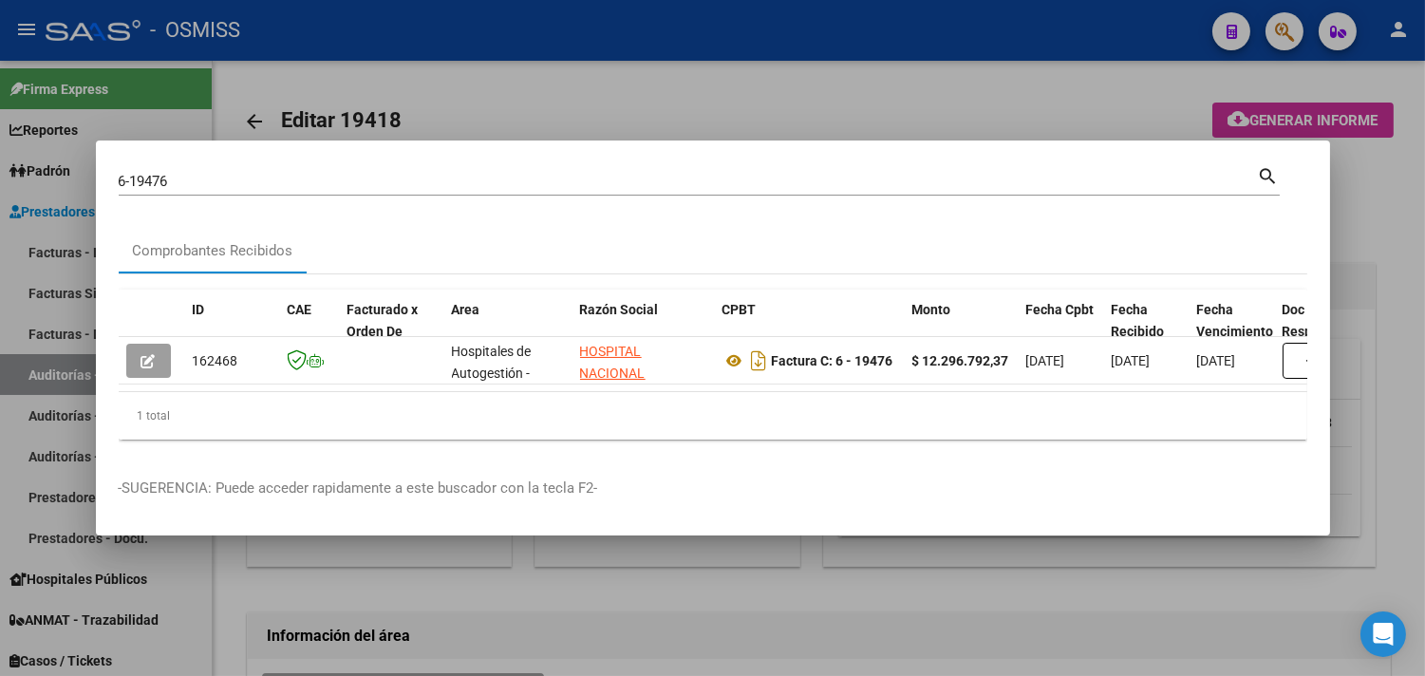
click at [955, 224] on div at bounding box center [712, 338] width 1425 height 676
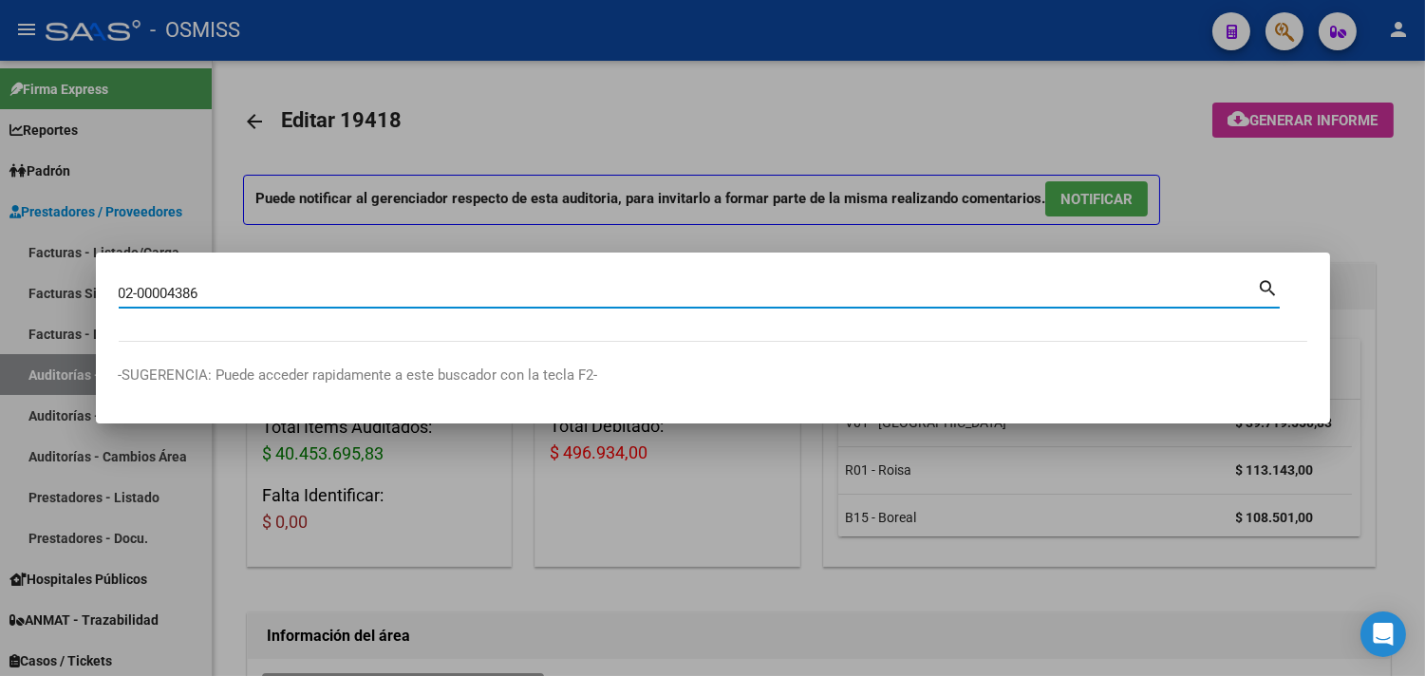
type input "02-00004386"
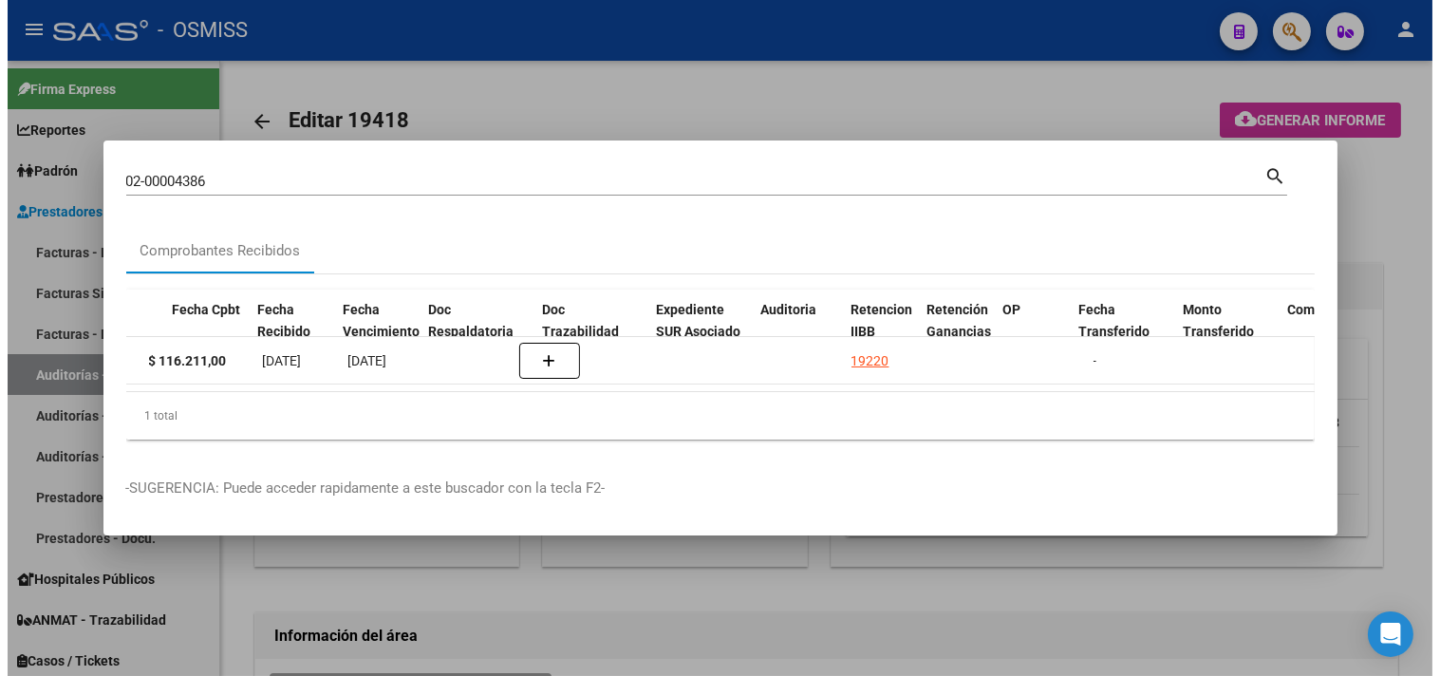
scroll to position [0, 861]
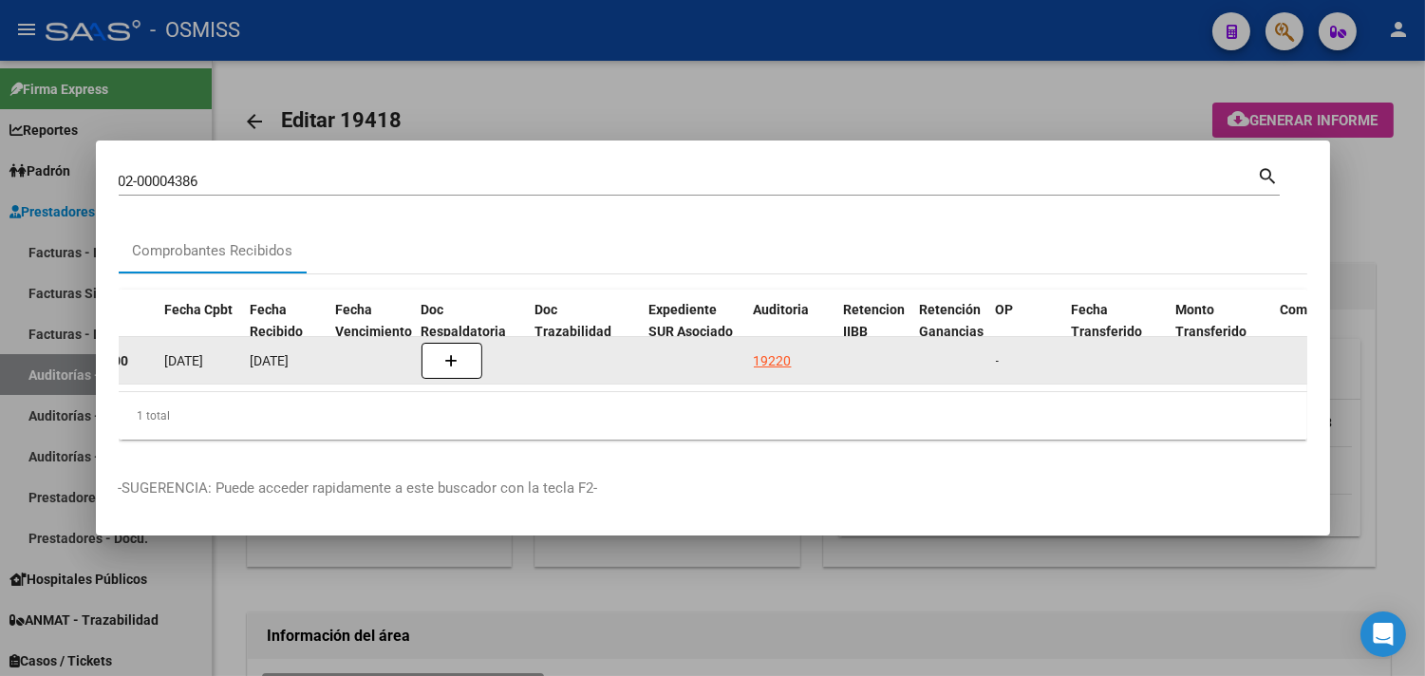
click at [771, 350] on div "19220" at bounding box center [773, 361] width 38 height 22
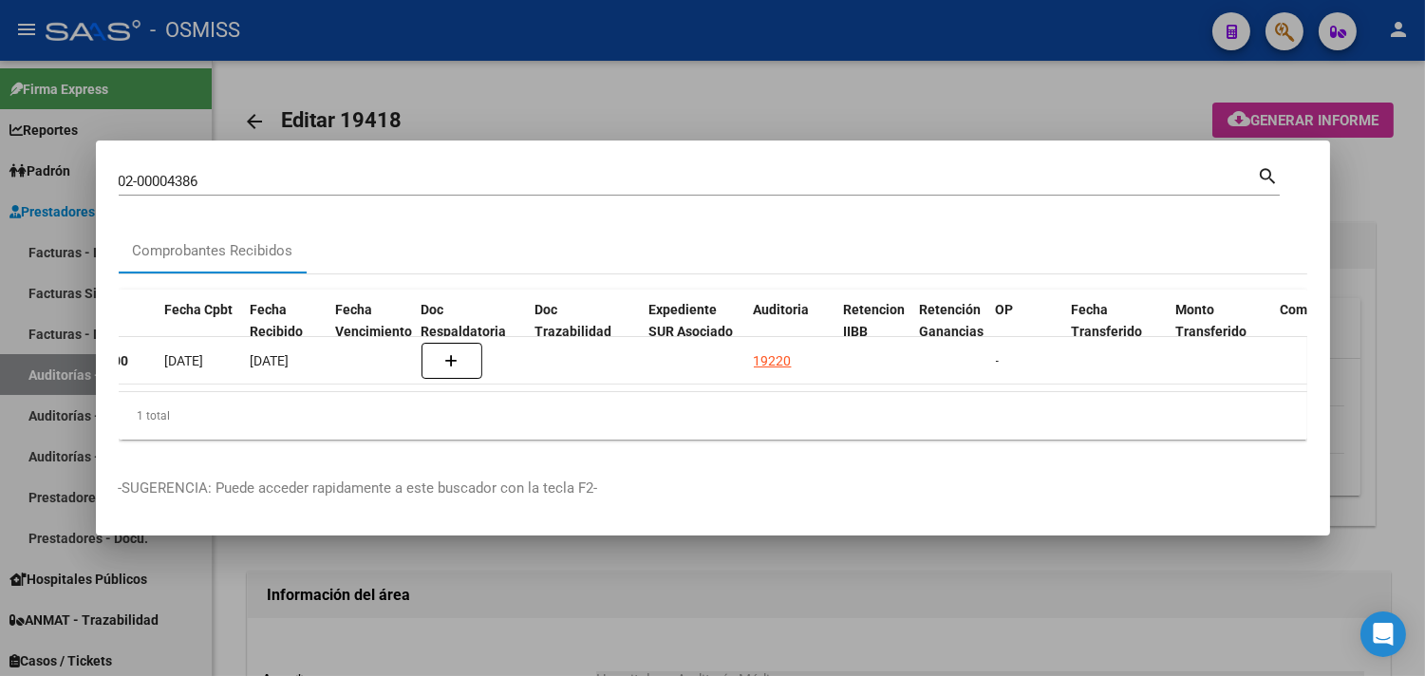
click at [955, 209] on div at bounding box center [712, 338] width 1425 height 676
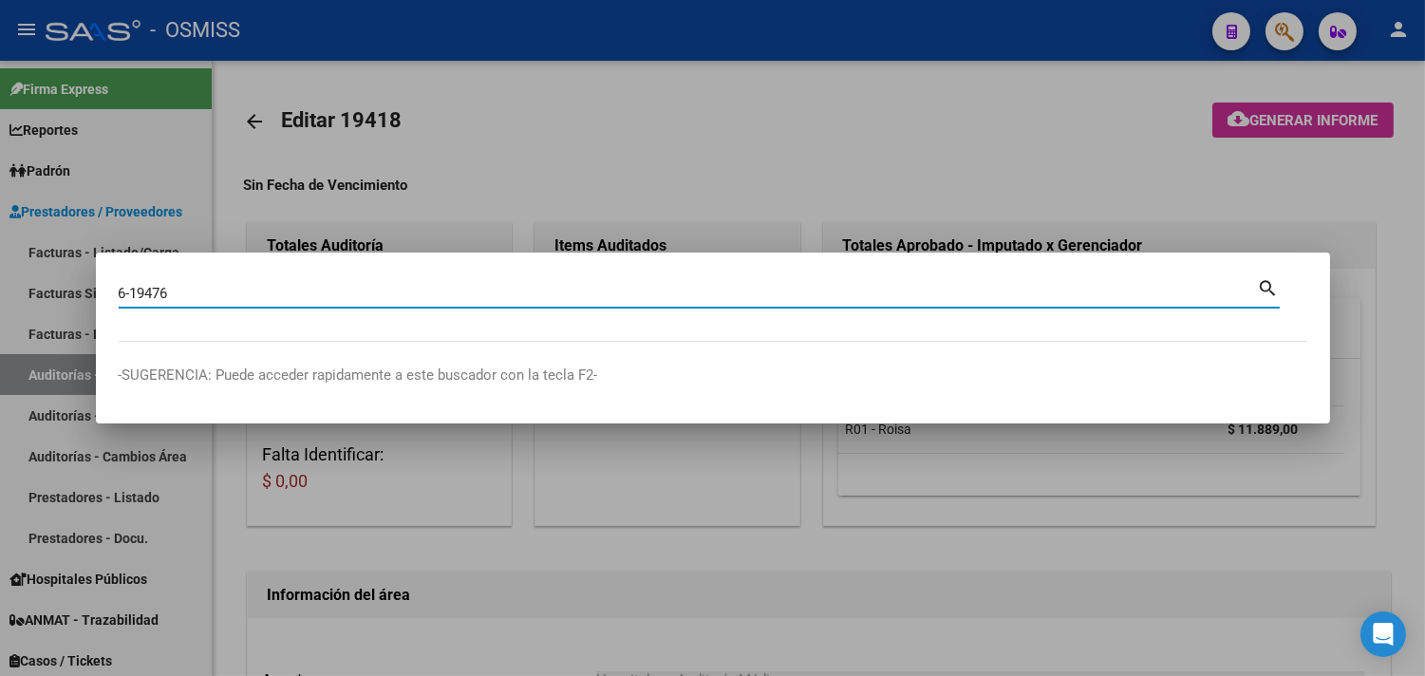
type input "6-19476"
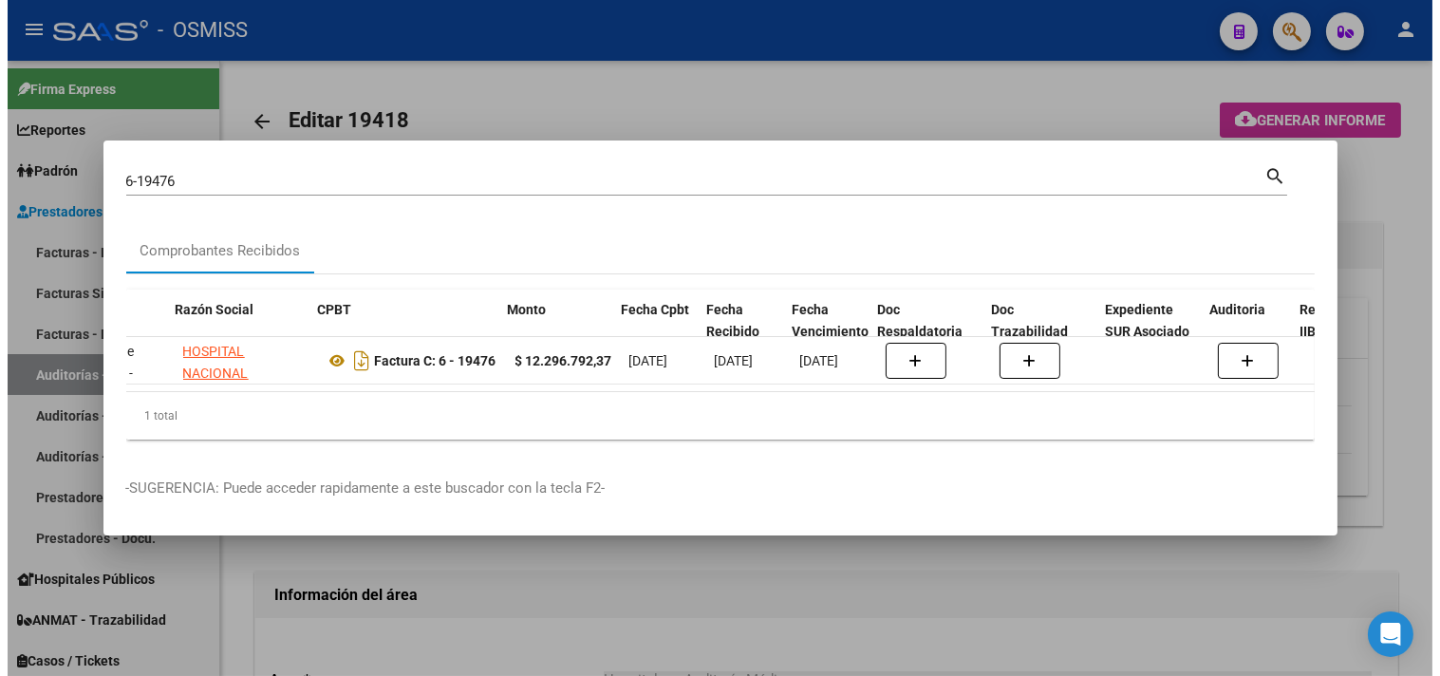
scroll to position [0, 412]
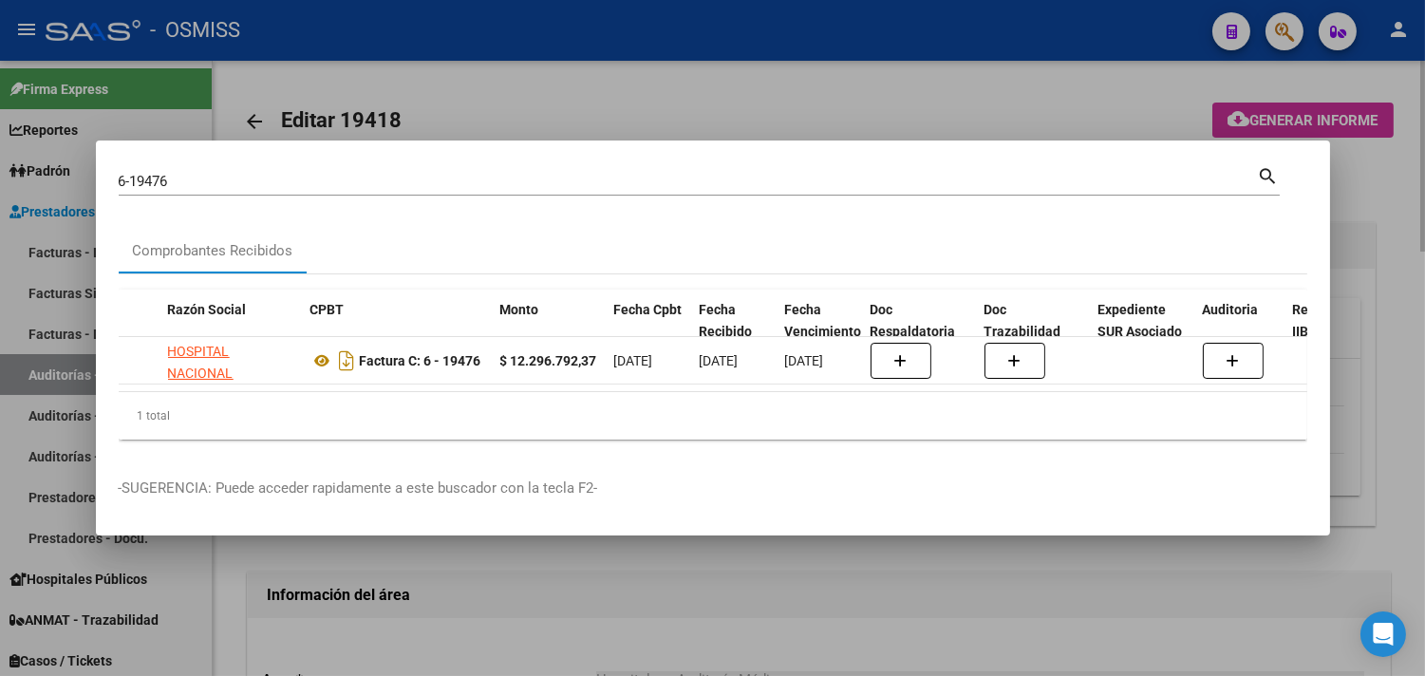
drag, startPoint x: 1371, startPoint y: 186, endPoint x: 1384, endPoint y: 138, distance: 50.2
click at [955, 186] on div at bounding box center [712, 338] width 1425 height 676
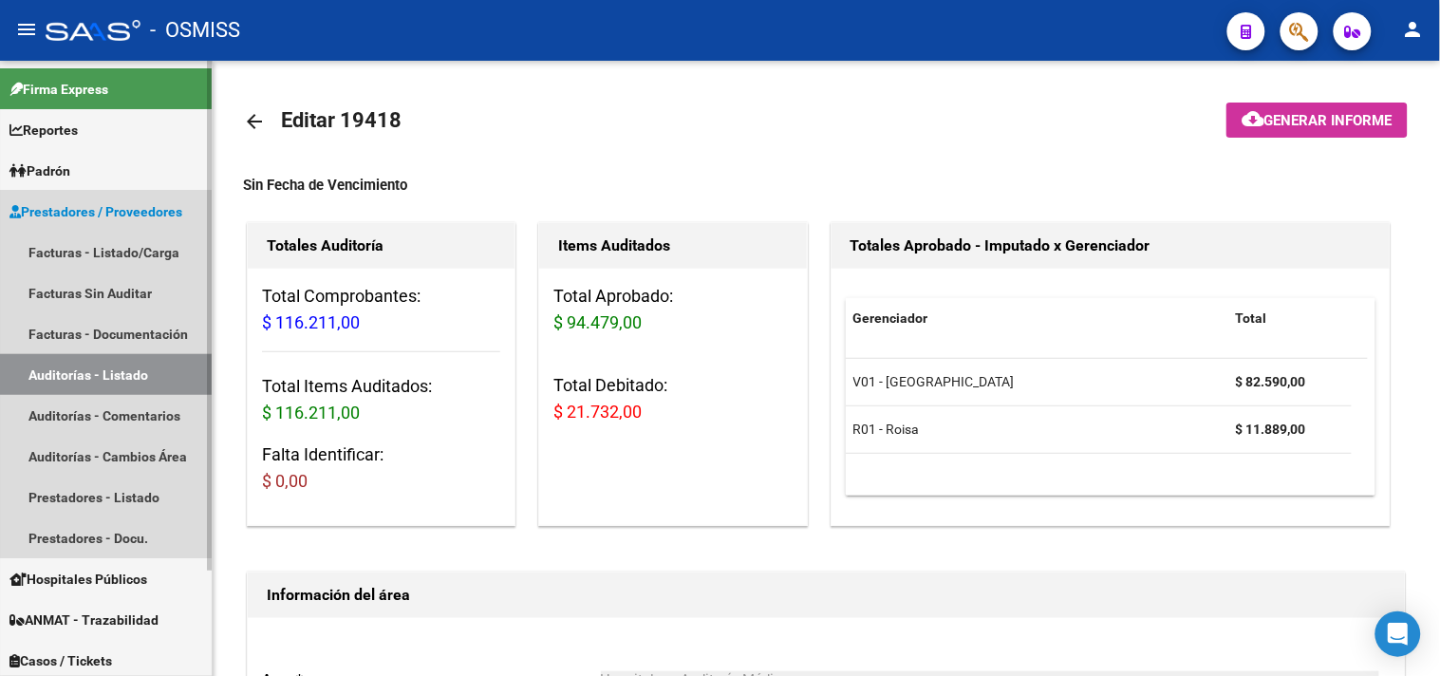
click at [146, 372] on link "Auditorías - Listado" at bounding box center [106, 374] width 212 height 41
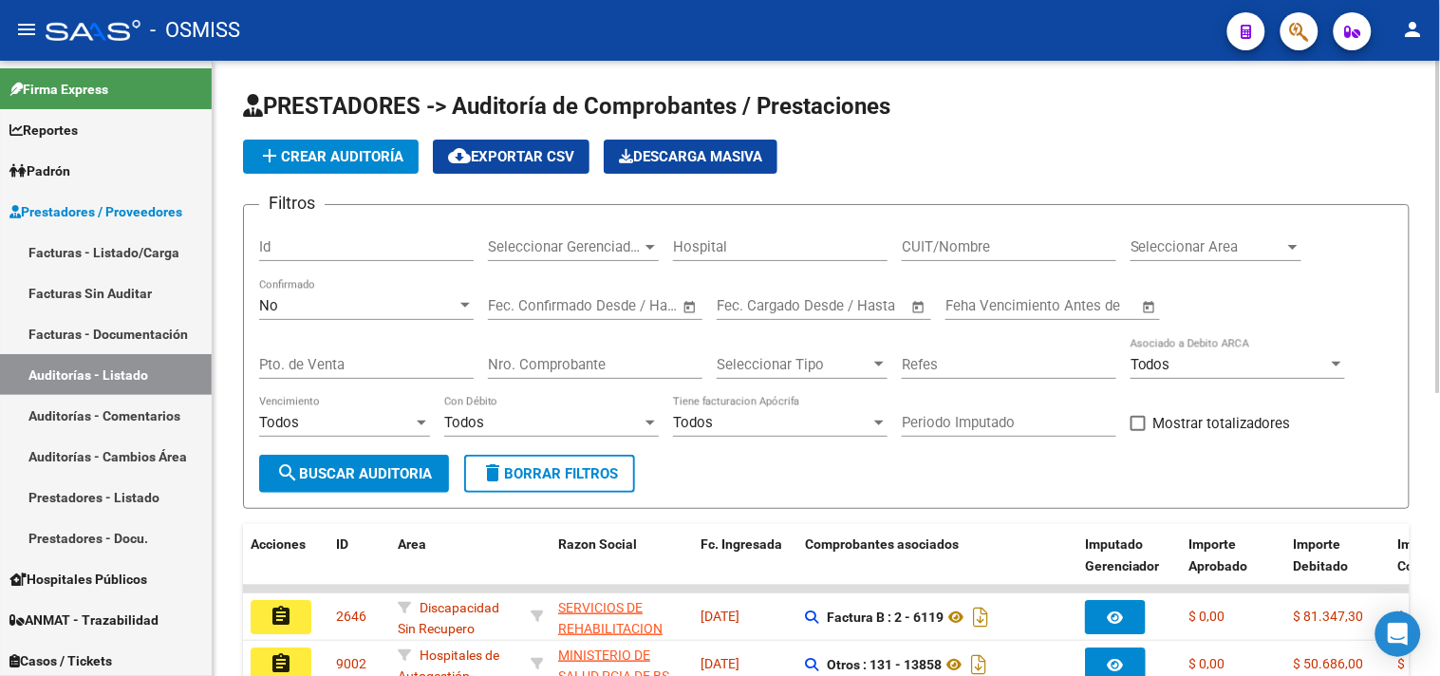
click at [955, 234] on div "Seleccionar Area Seleccionar Area" at bounding box center [1216, 240] width 171 height 41
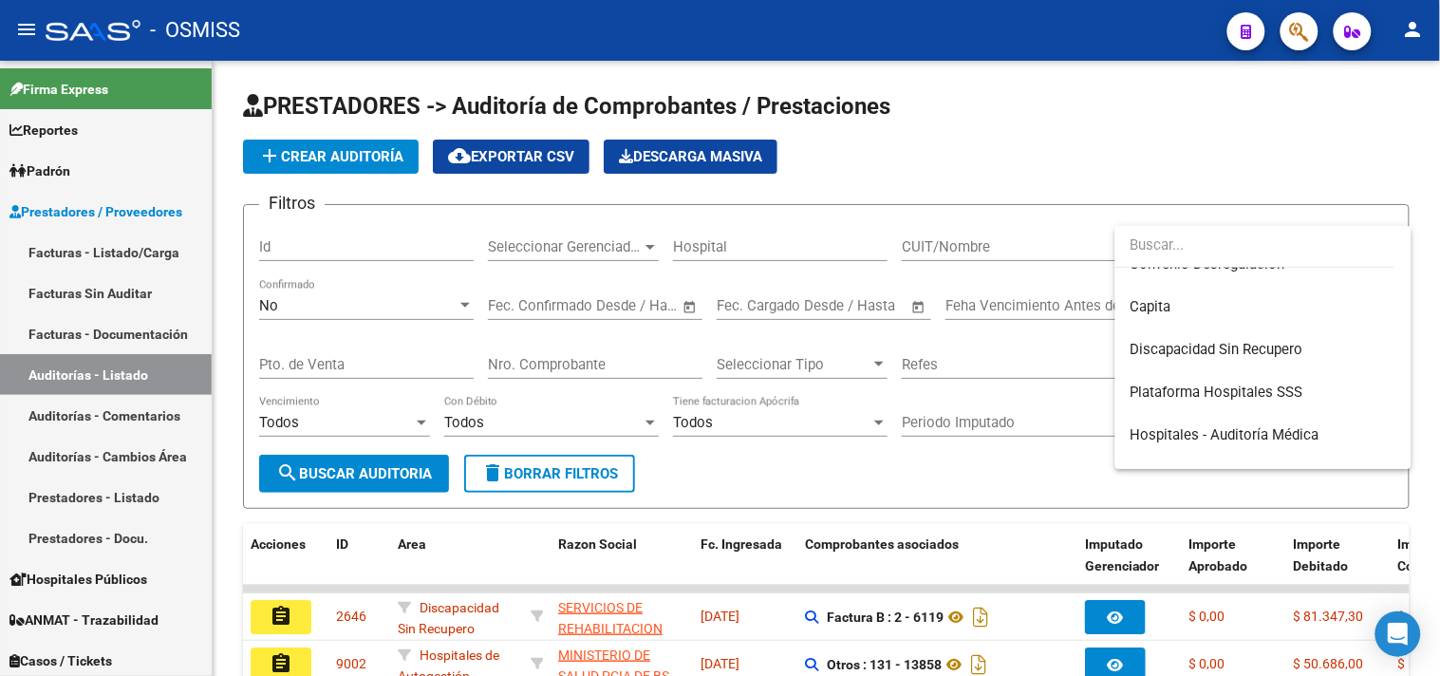
scroll to position [316, 0]
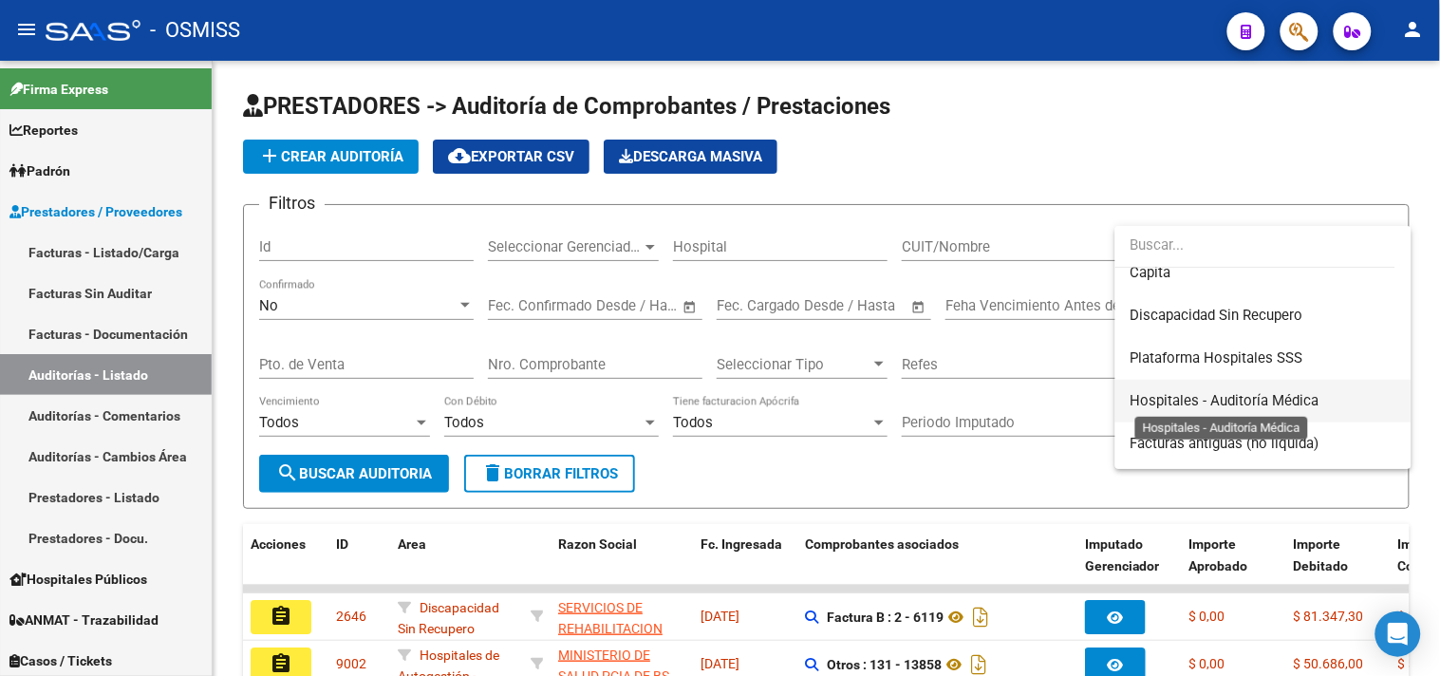
click at [955, 392] on span "Hospitales - Auditoría Médica" at bounding box center [1225, 400] width 189 height 17
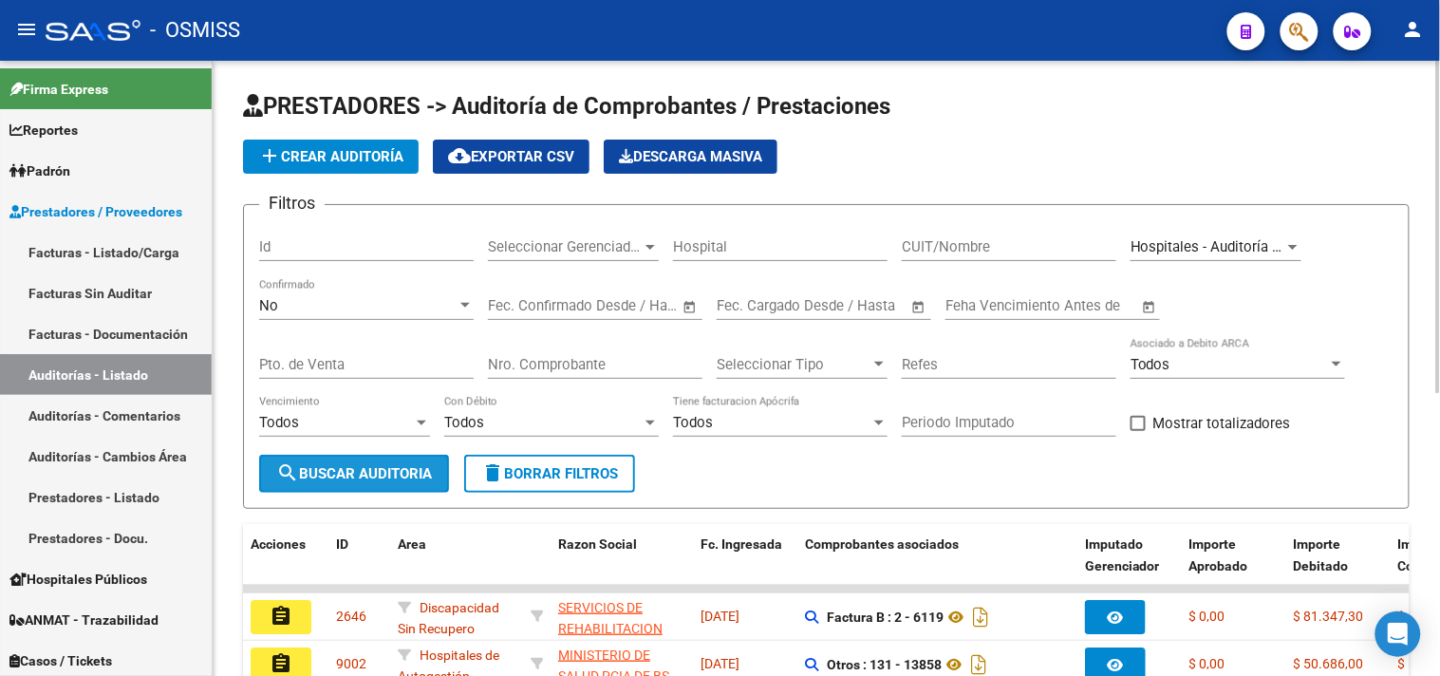
click at [362, 481] on span "search Buscar Auditoria" at bounding box center [354, 473] width 156 height 17
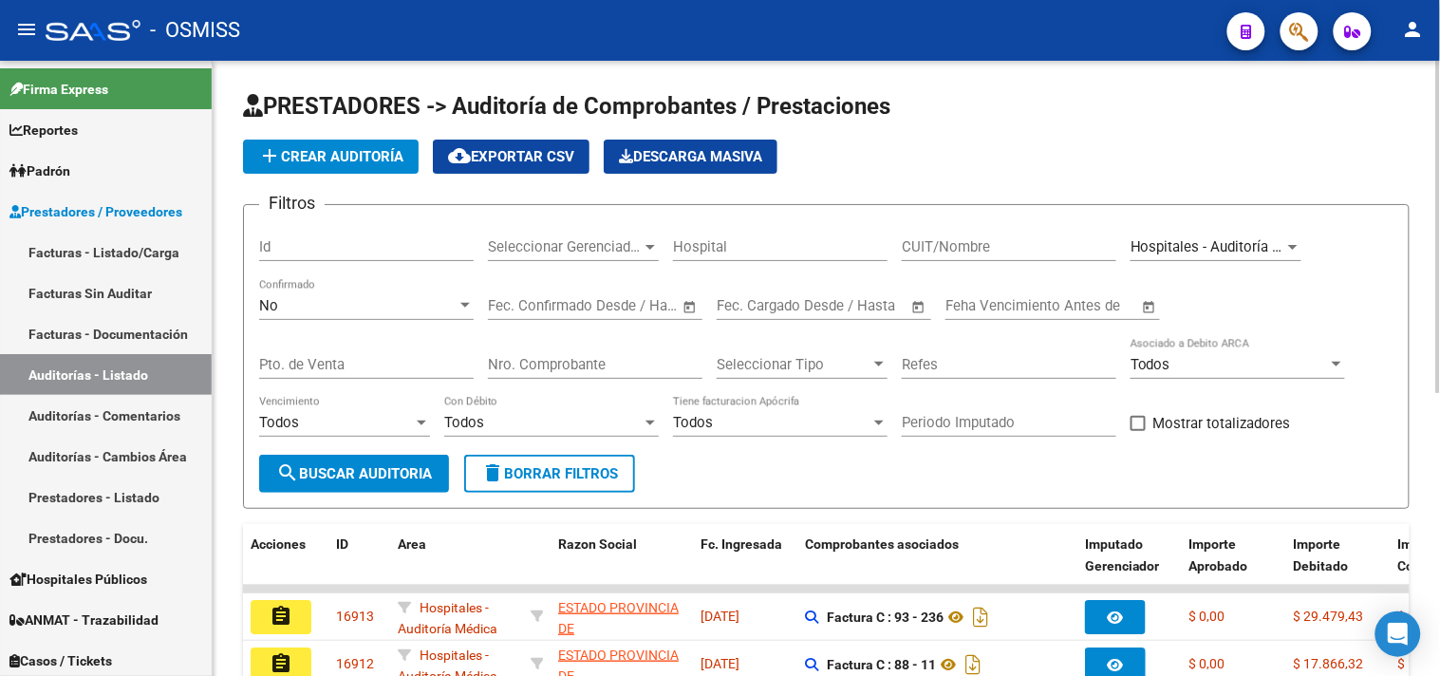
click at [611, 241] on span "Seleccionar Gerenciador" at bounding box center [565, 246] width 154 height 17
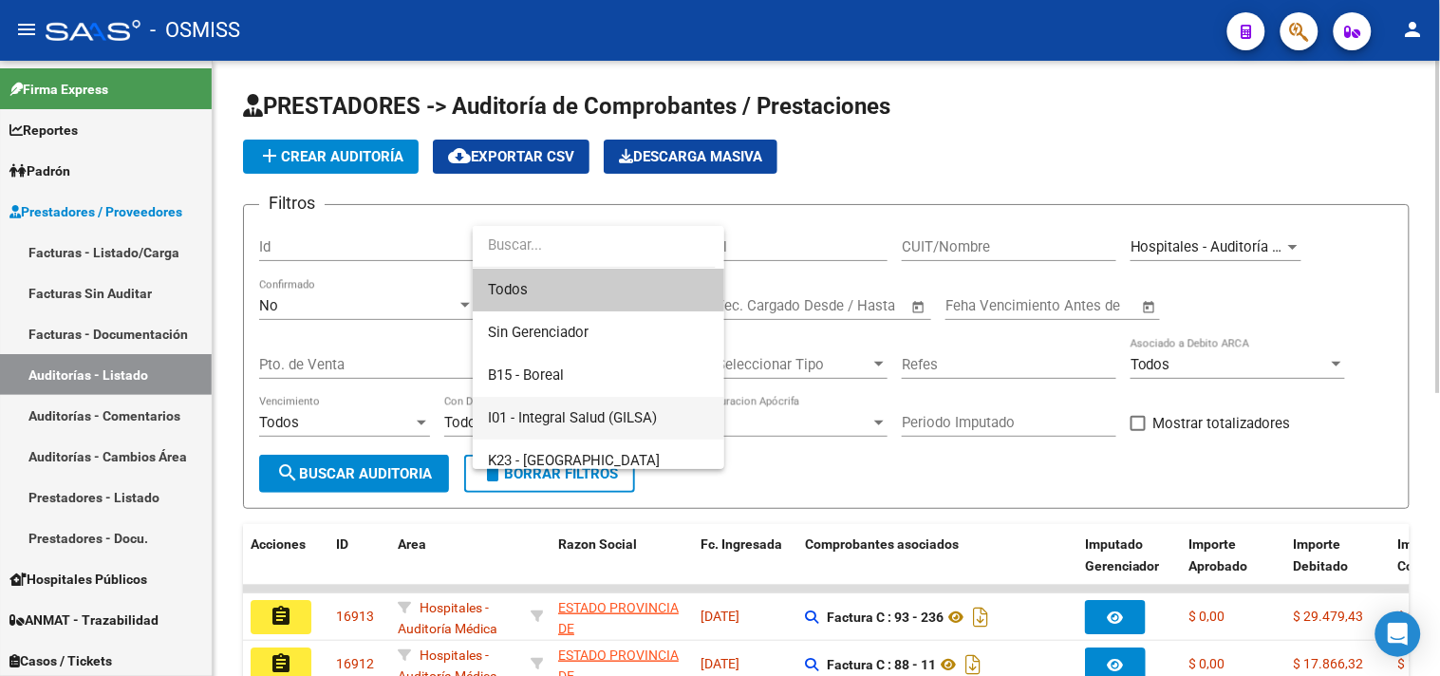
click at [628, 414] on span "I01 - Integral Salud (GILSA)" at bounding box center [572, 417] width 169 height 17
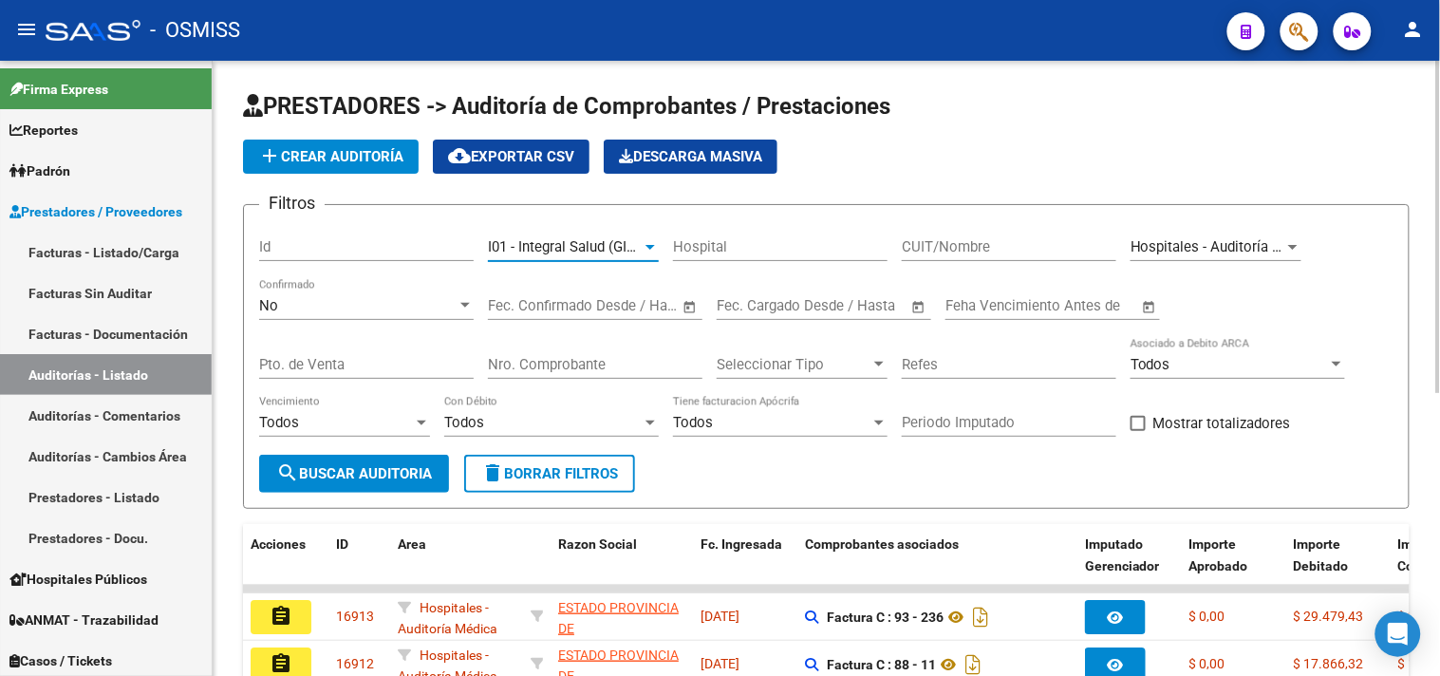
click at [324, 490] on button "search Buscar Auditoria" at bounding box center [354, 474] width 190 height 38
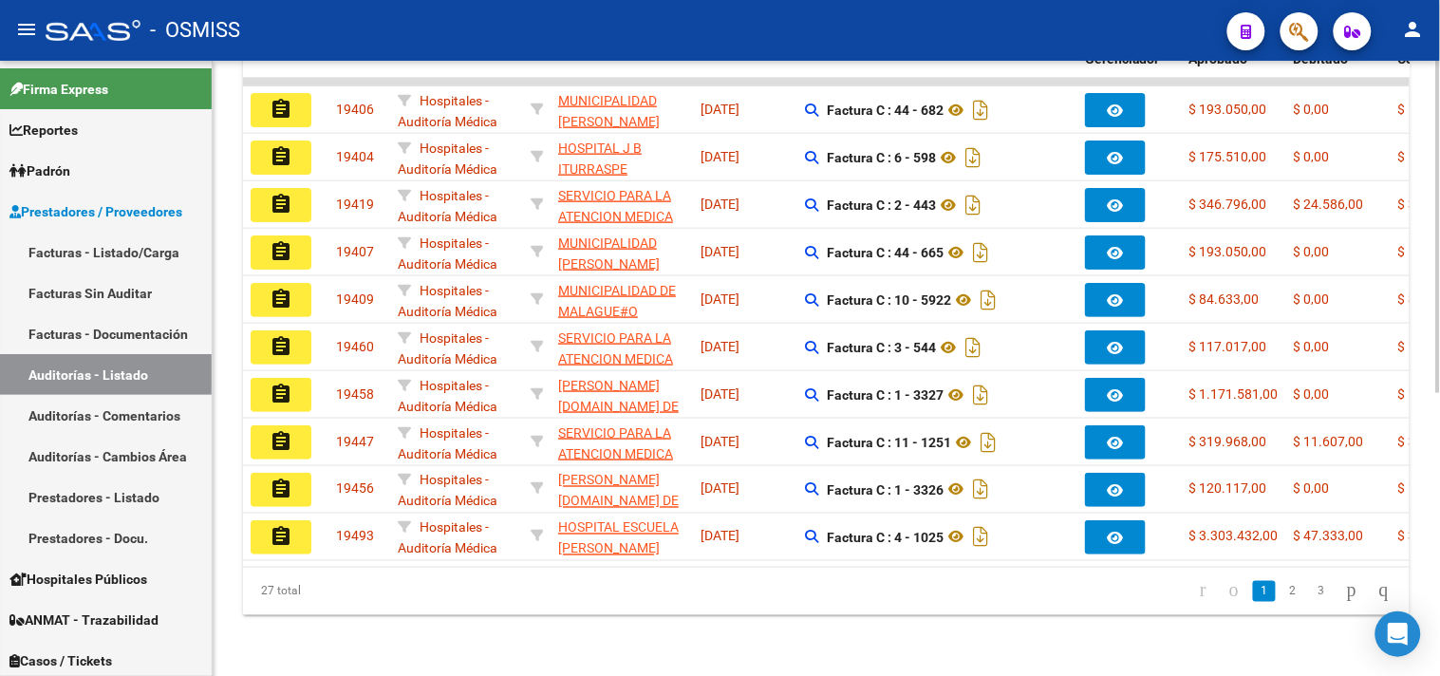
scroll to position [0, 0]
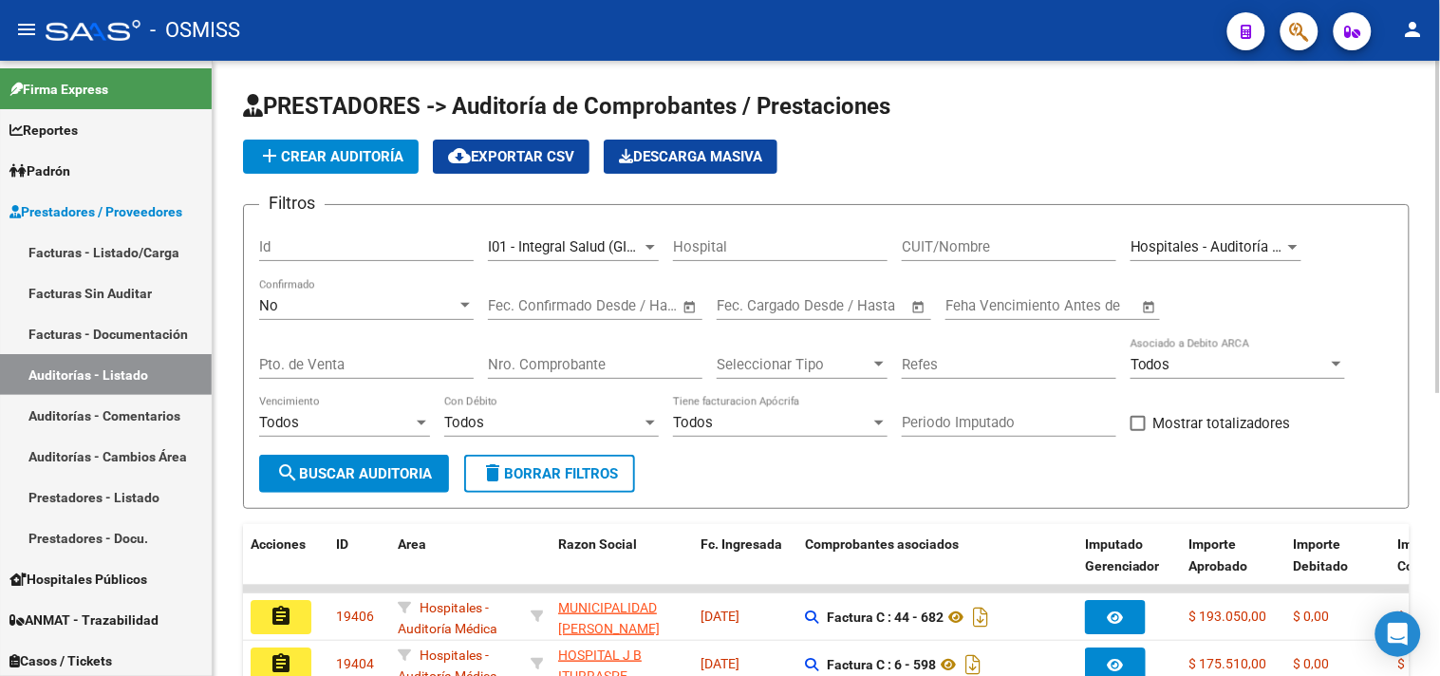
click at [367, 481] on span "search Buscar Auditoria" at bounding box center [354, 473] width 156 height 17
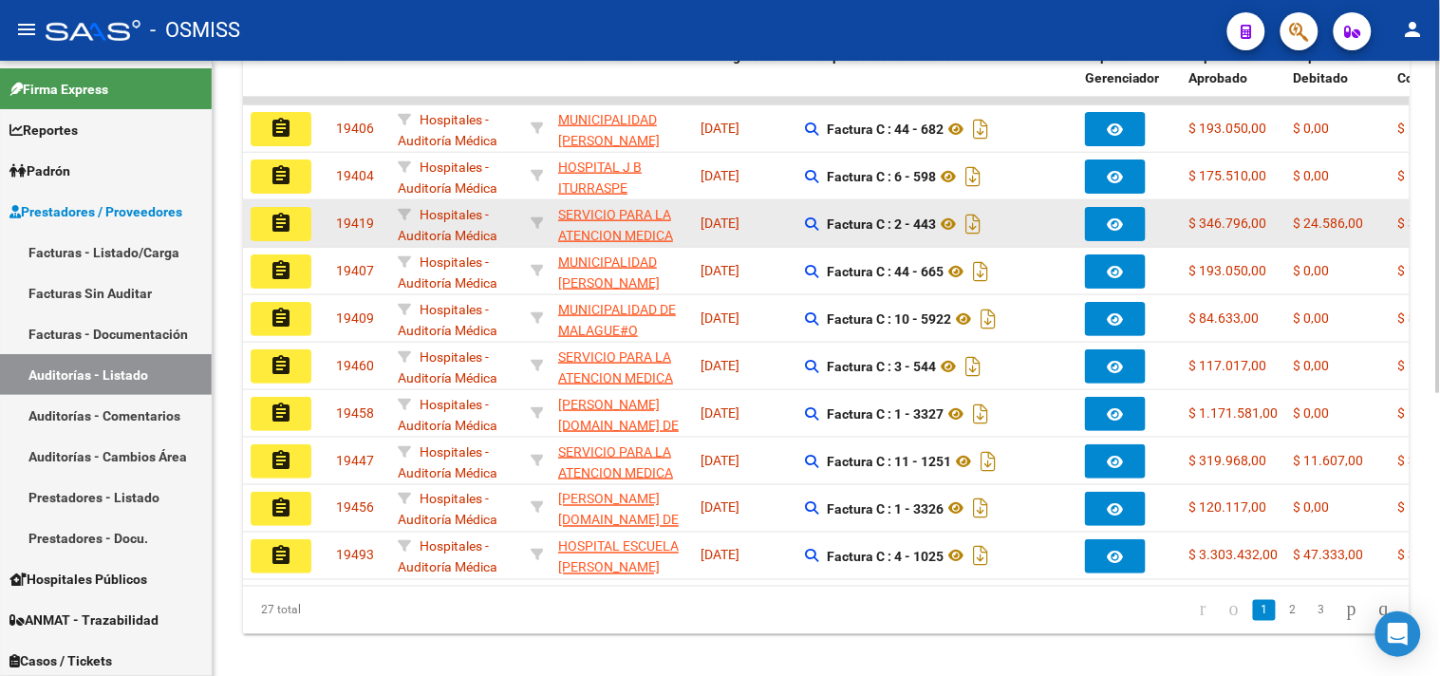
scroll to position [523, 0]
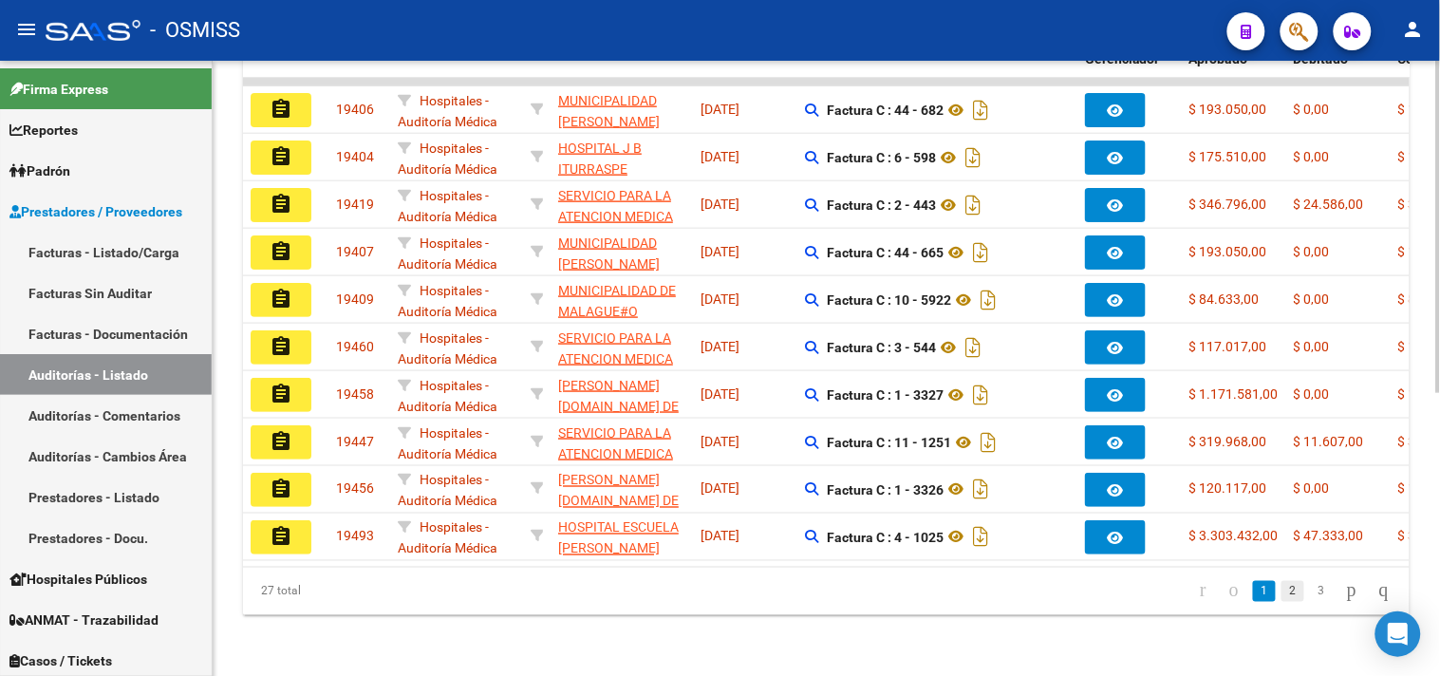
click at [955, 593] on link "2" at bounding box center [1292, 591] width 23 height 21
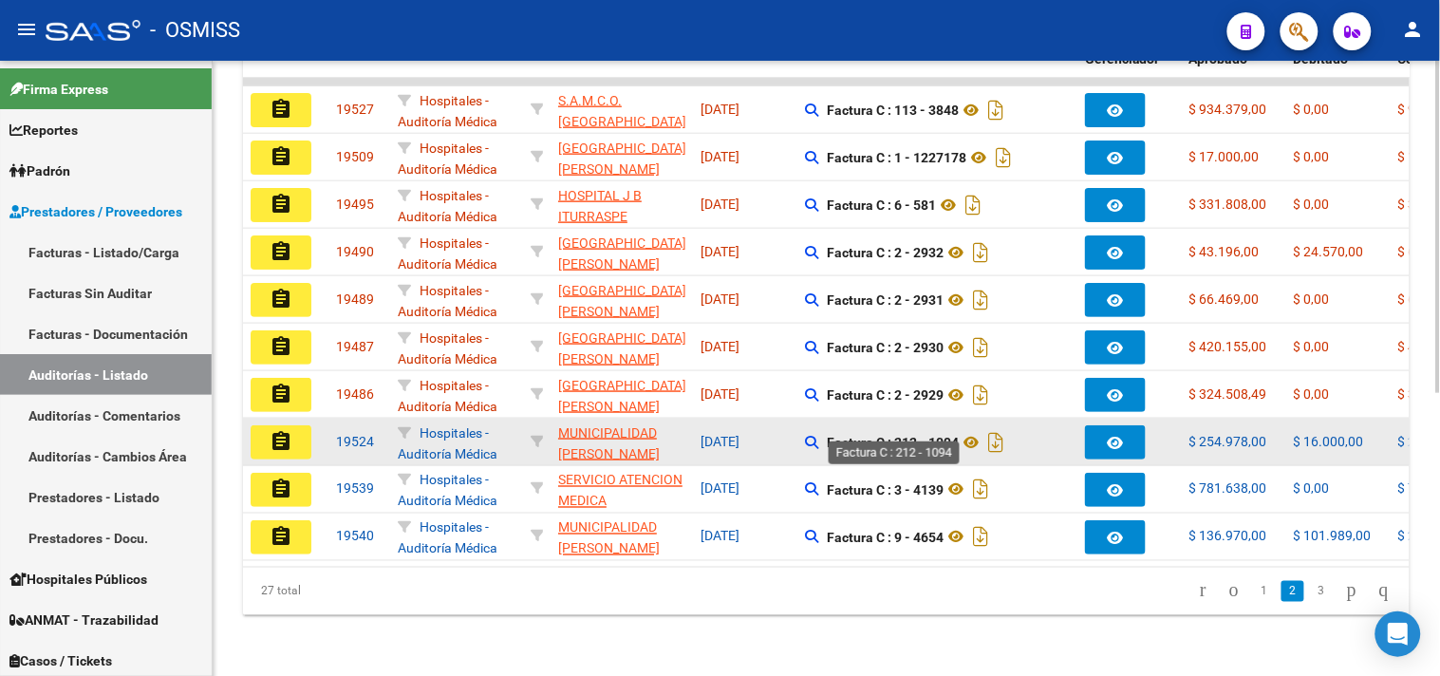
click at [896, 435] on strong "Factura C : 212 - 1094" at bounding box center [893, 442] width 132 height 15
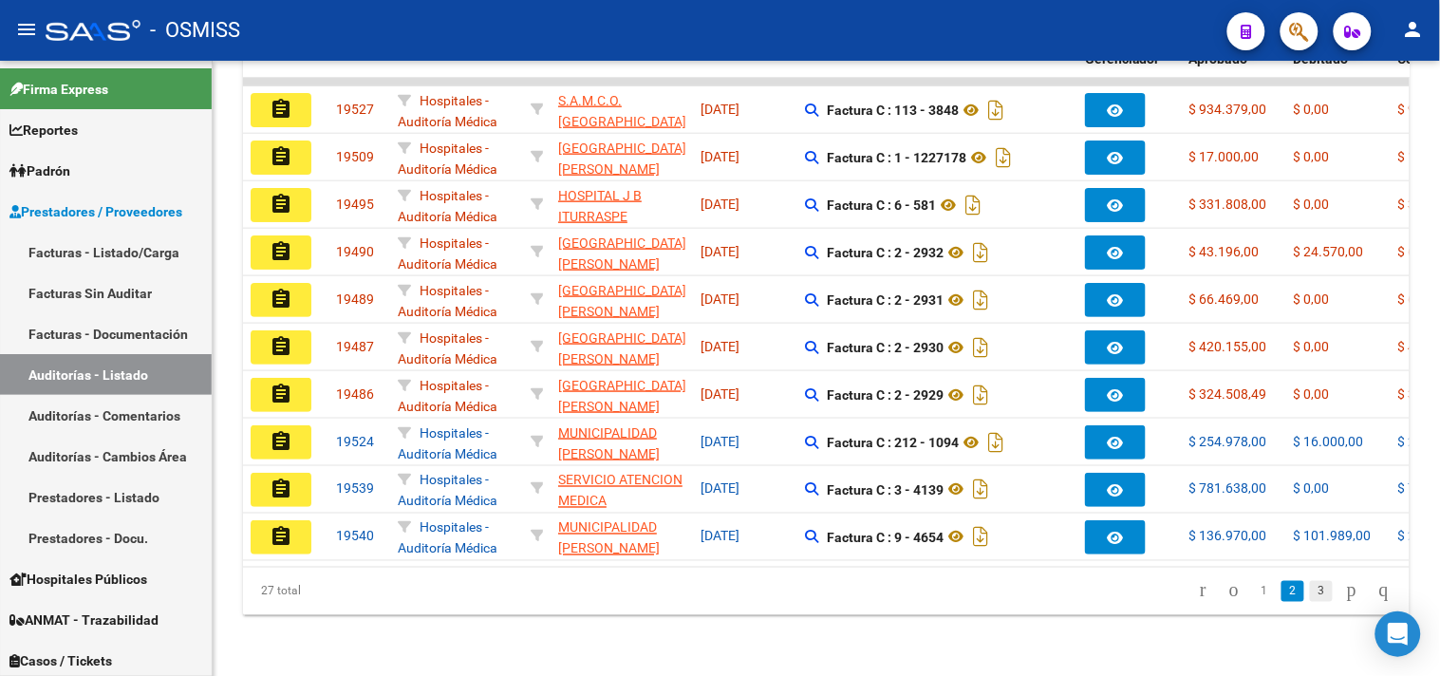
click at [955, 593] on link "3" at bounding box center [1321, 591] width 23 height 21
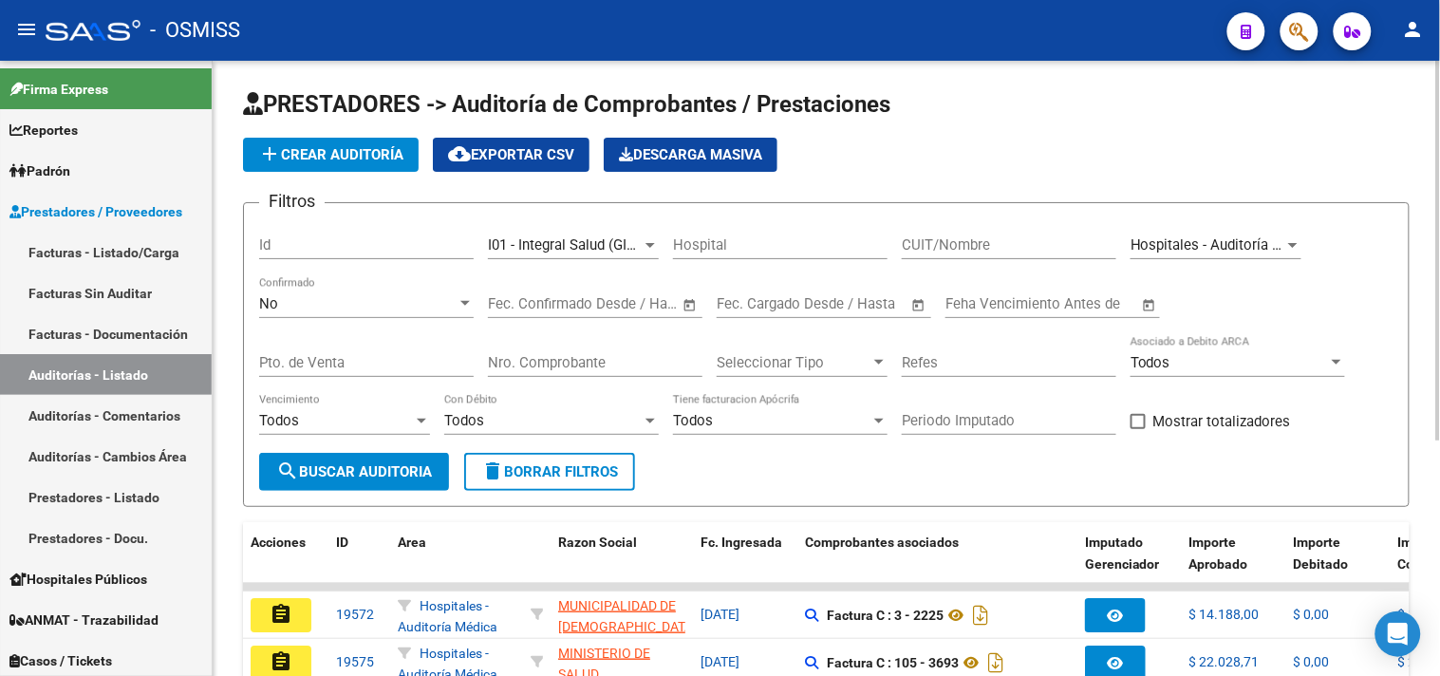
scroll to position [0, 0]
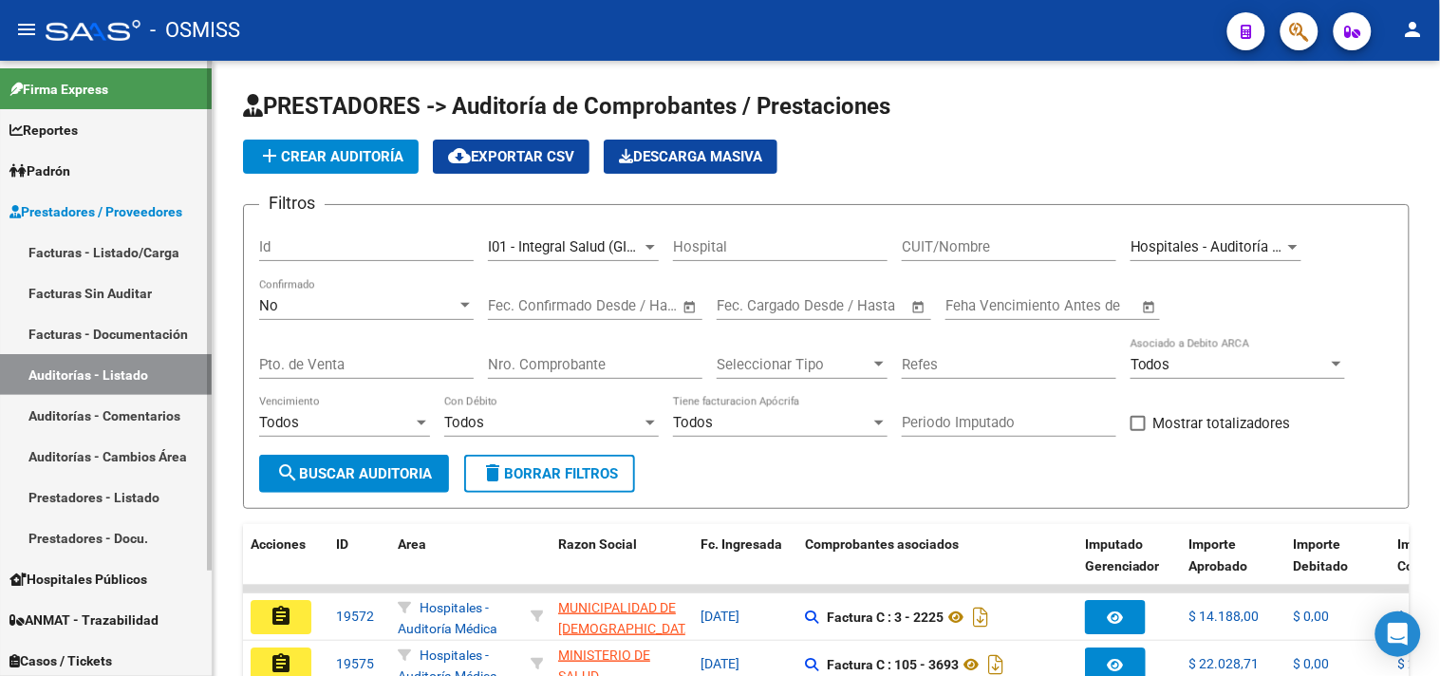
click at [154, 259] on link "Facturas - Listado/Carga" at bounding box center [106, 252] width 212 height 41
